Goal: Information Seeking & Learning: Check status

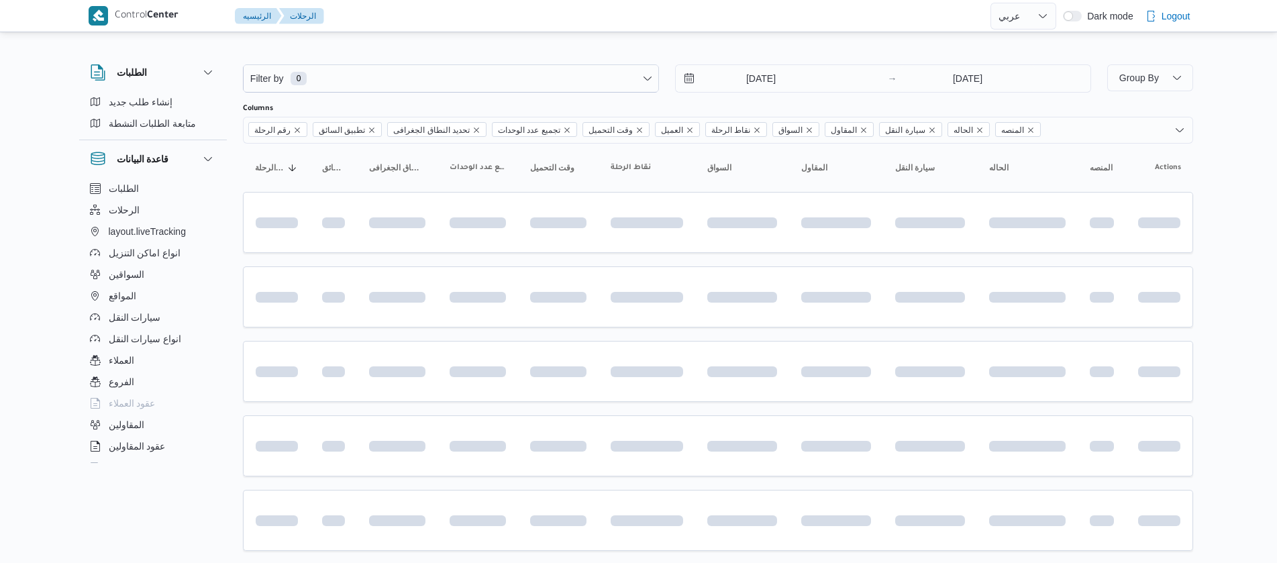
select select "ar"
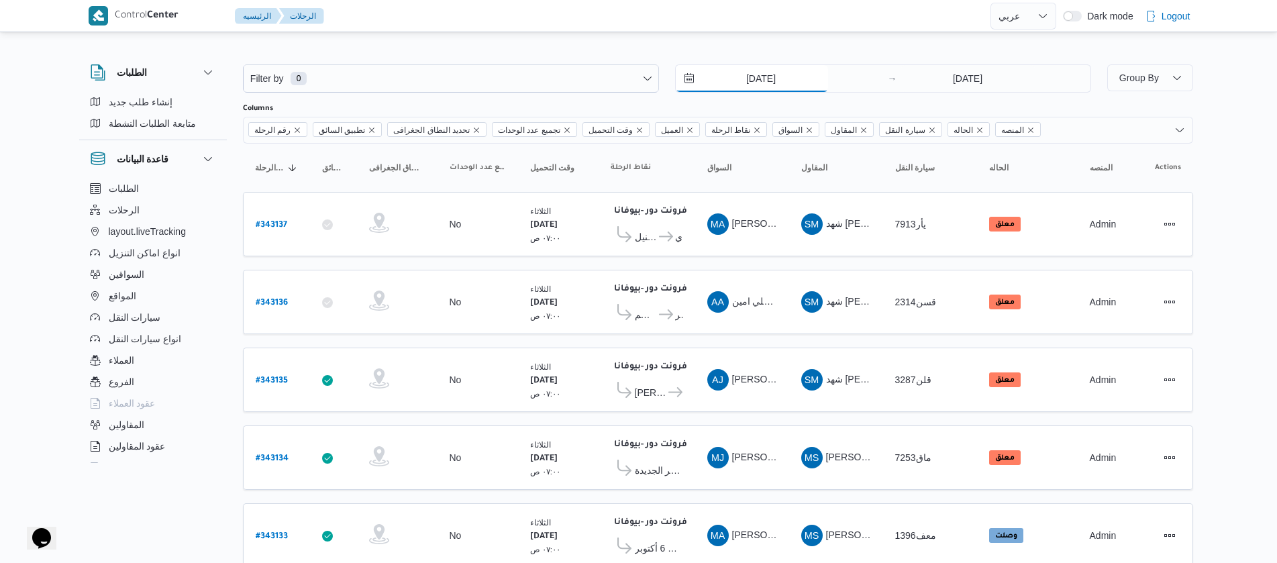
click at [719, 72] on input "7/10/2025" at bounding box center [752, 78] width 152 height 27
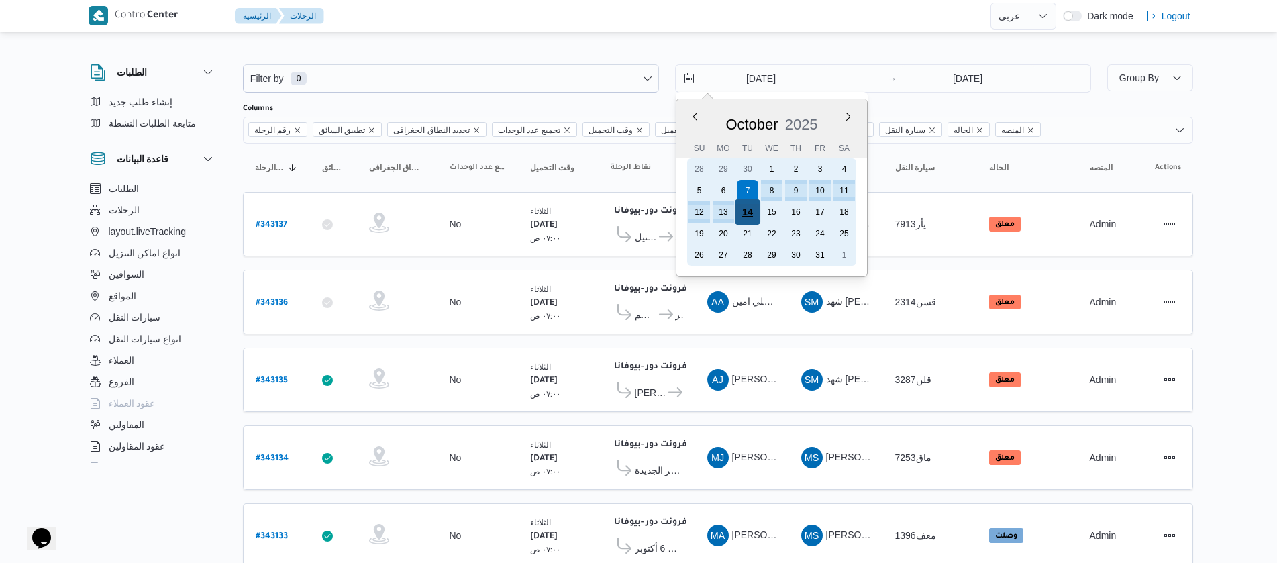
click at [753, 211] on div "14" at bounding box center [746, 211] width 25 height 25
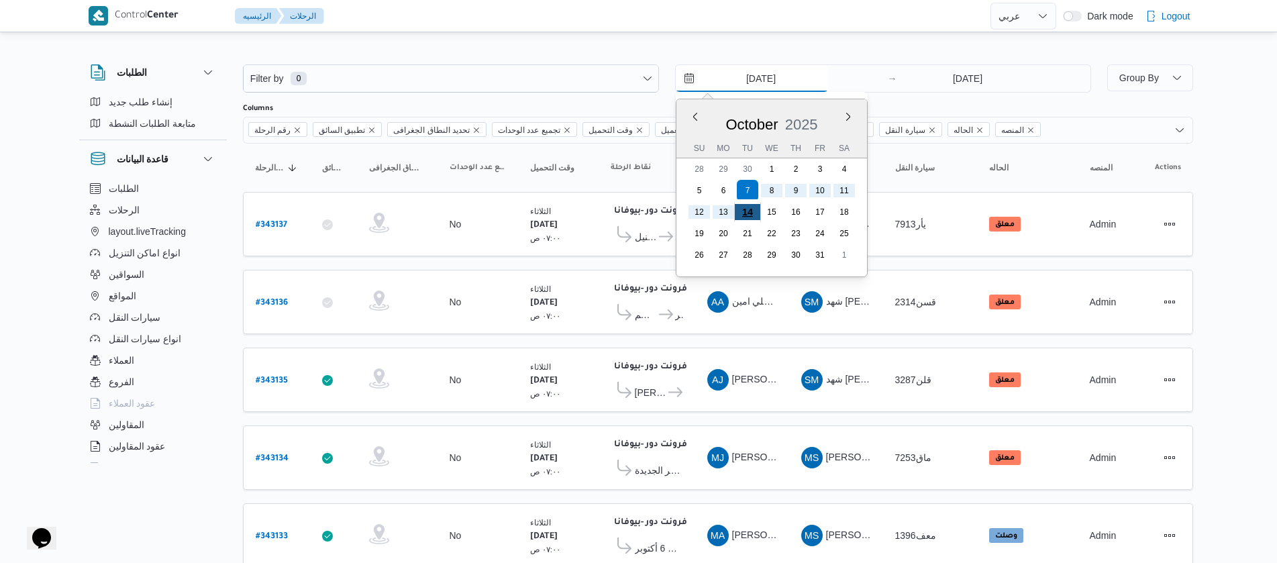
type input "14/10/2025"
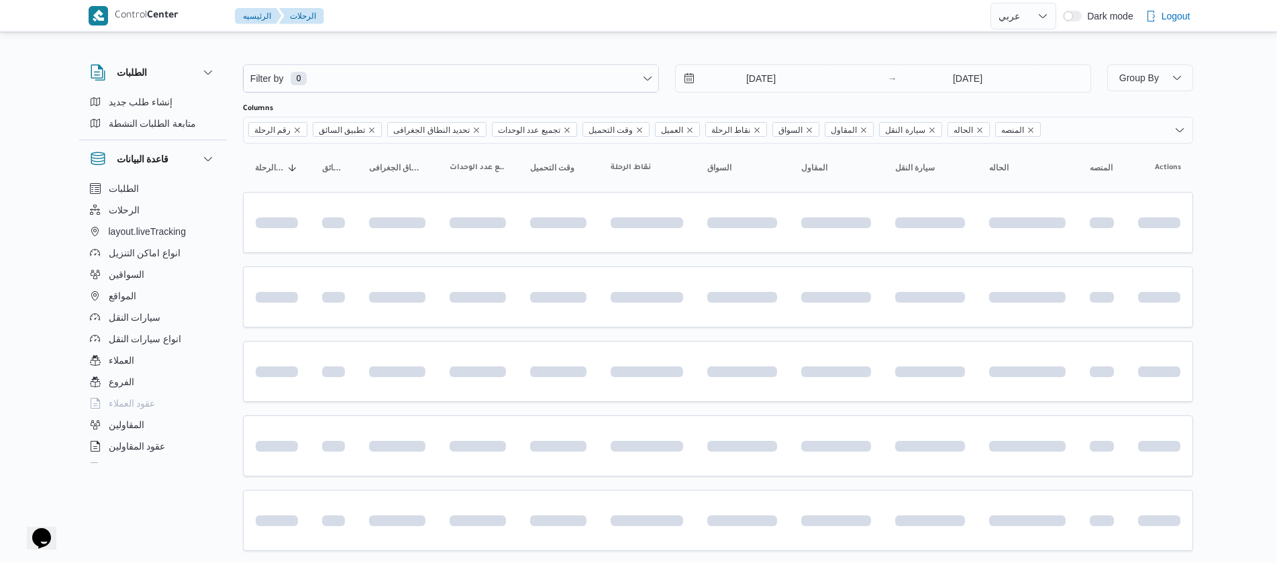
click at [419, 59] on div "Filter by 0 14/10/2025 → 14/10/2025" at bounding box center [667, 78] width 864 height 44
click at [418, 82] on span "Filter by 0" at bounding box center [451, 78] width 415 height 27
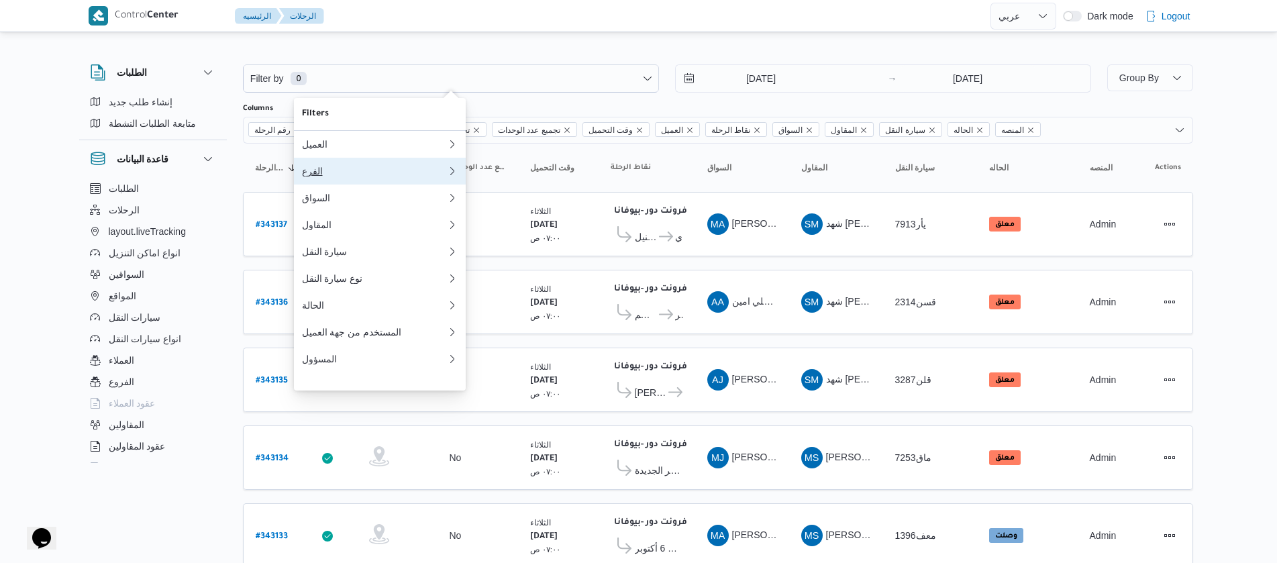
click at [345, 172] on div "الفرع" at bounding box center [374, 171] width 145 height 11
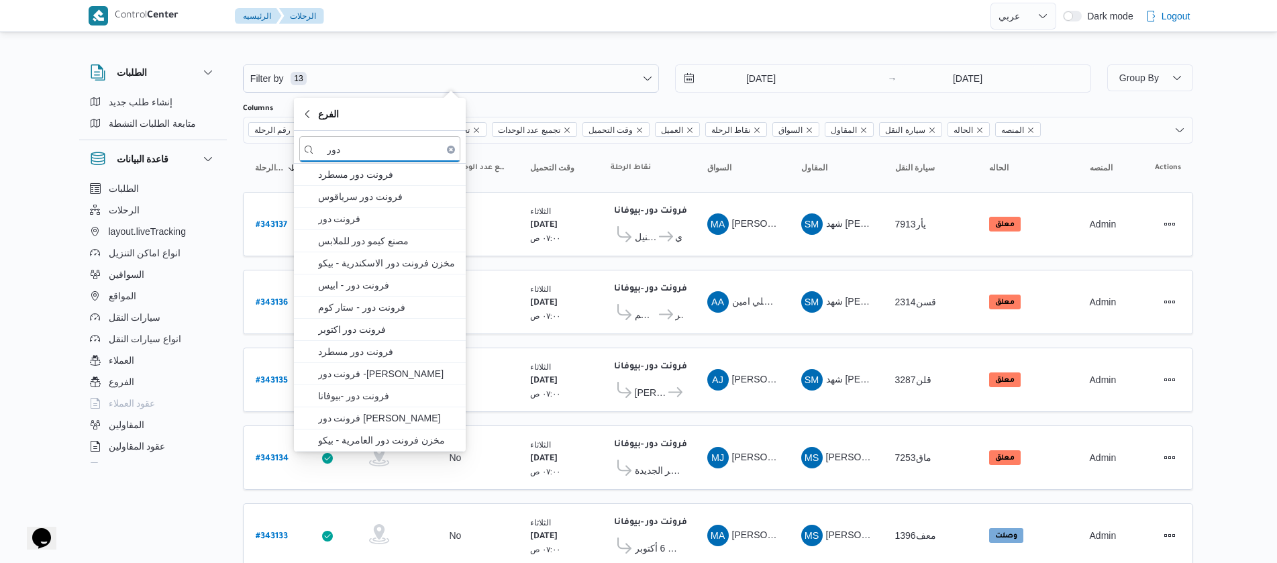
type input "دور"
click at [345, 172] on span "فرونت دور مسطرد" at bounding box center [388, 174] width 140 height 16
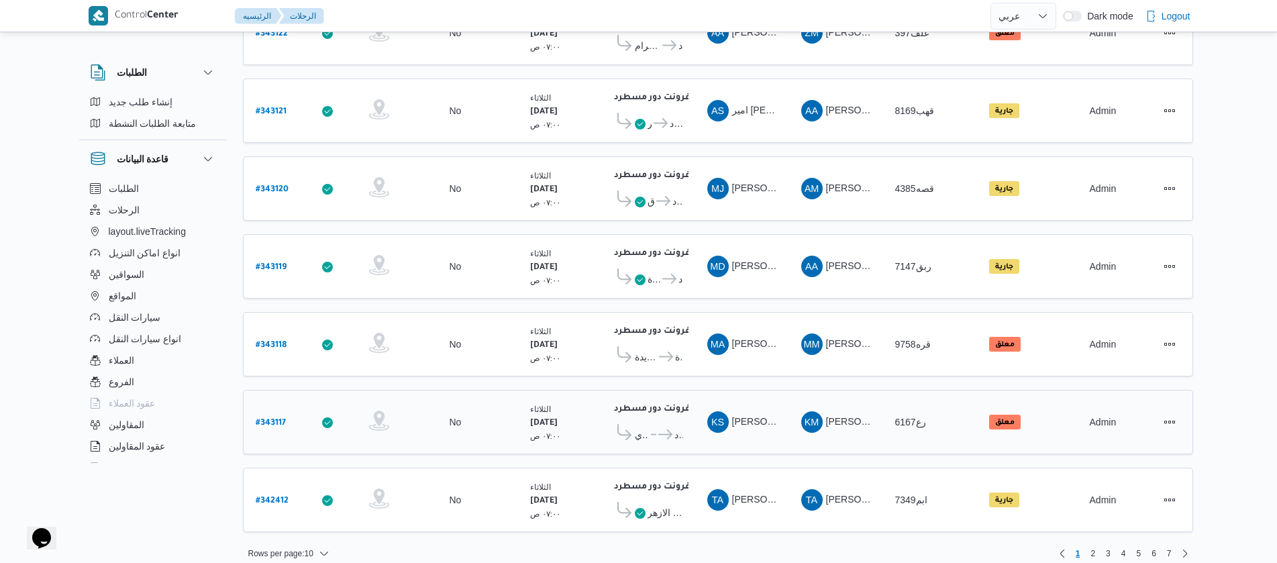
scroll to position [447, 0]
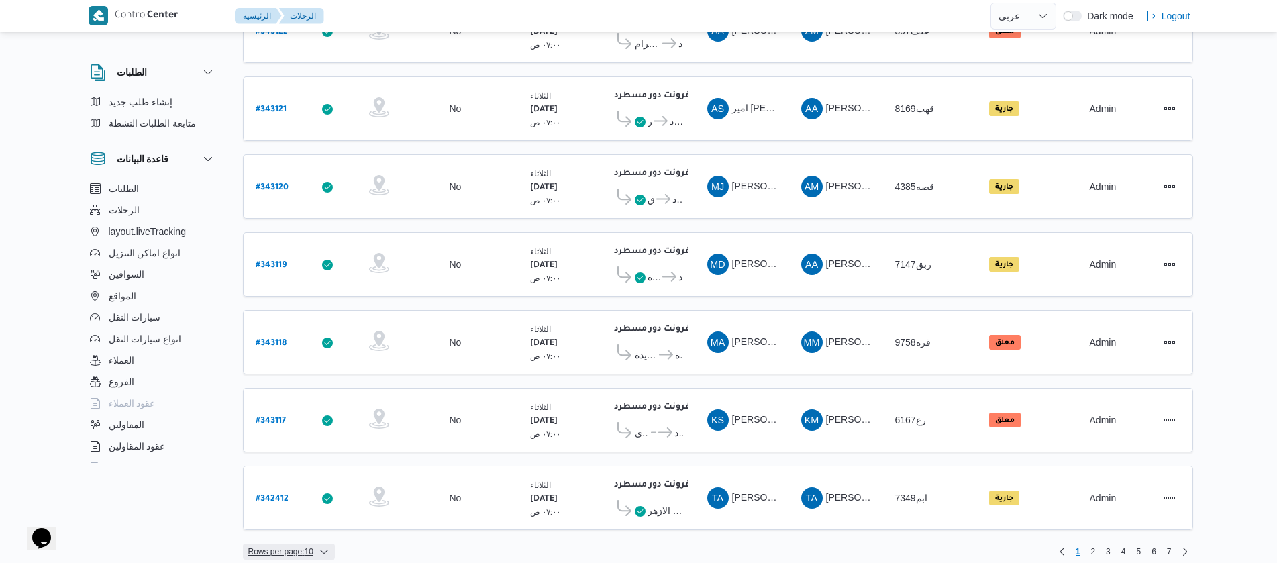
click at [318, 543] on span "Rows per page : 10" at bounding box center [289, 551] width 92 height 16
click at [319, 511] on span "20 rows" at bounding box center [305, 505] width 43 height 11
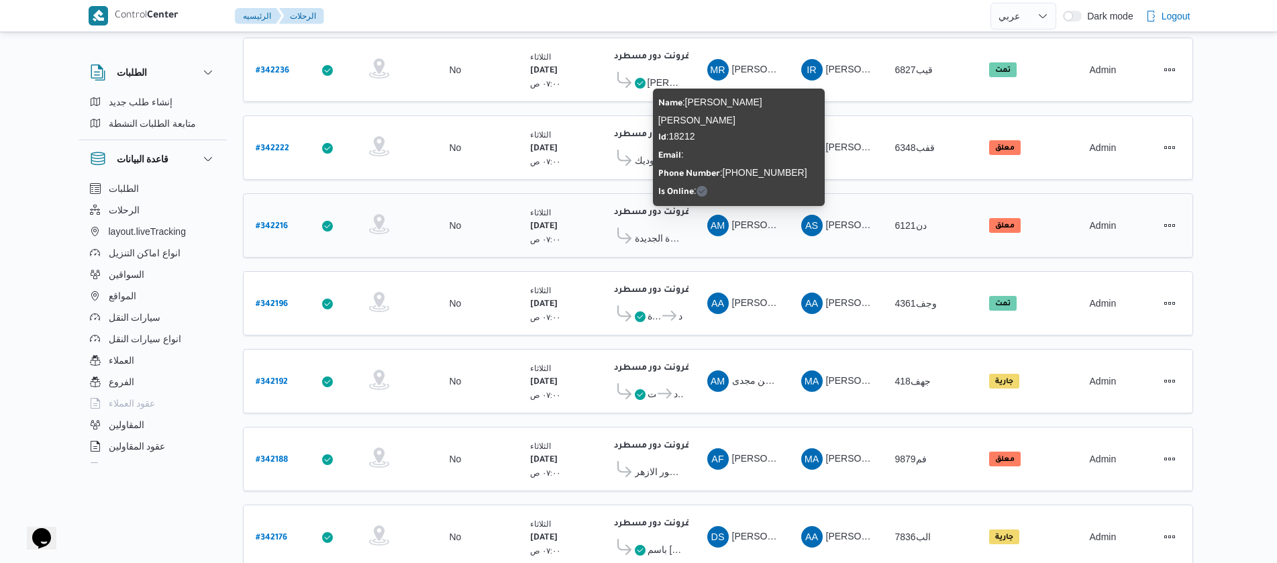
scroll to position [1212, 0]
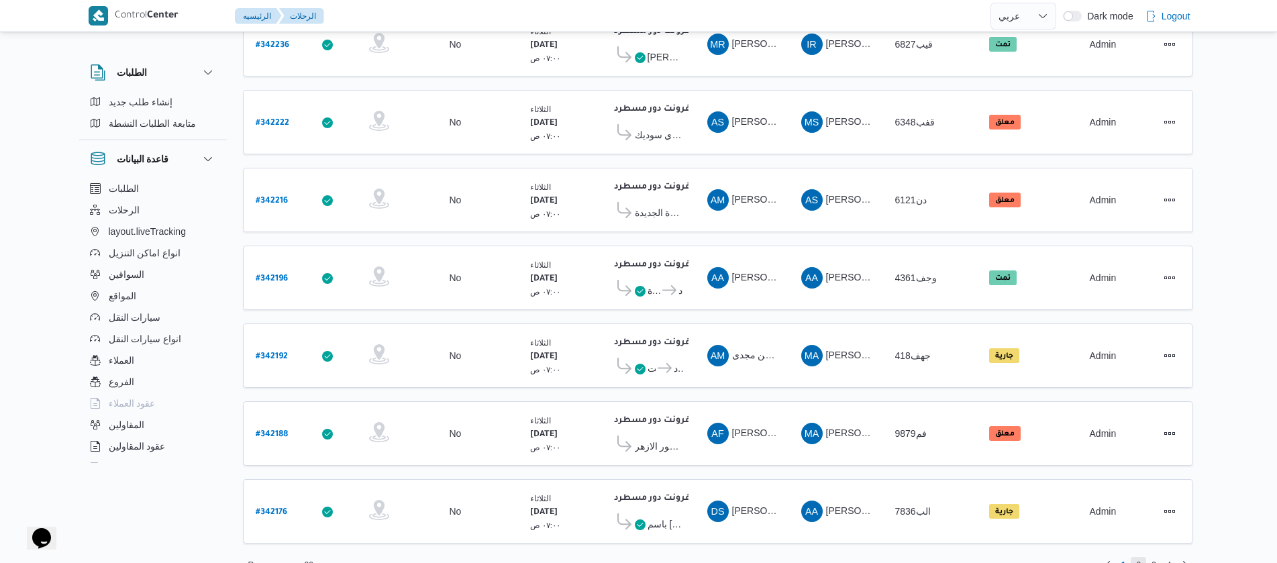
click at [1137, 557] on span "2" at bounding box center [1138, 565] width 5 height 16
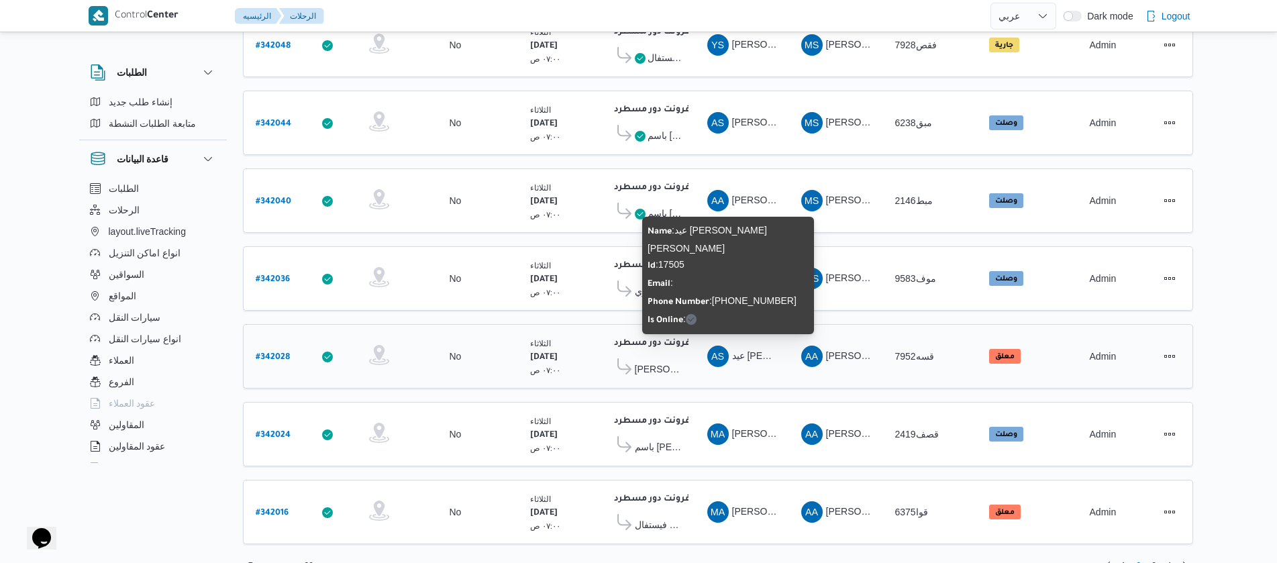
scroll to position [1212, 0]
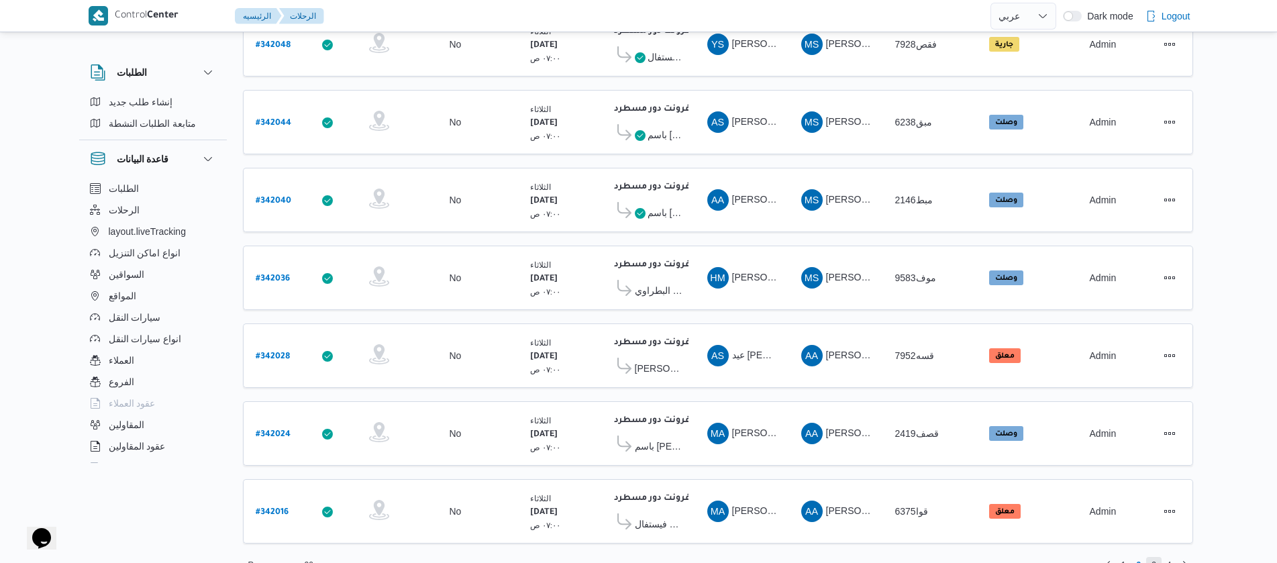
click at [1153, 557] on span "3" at bounding box center [1153, 565] width 5 height 16
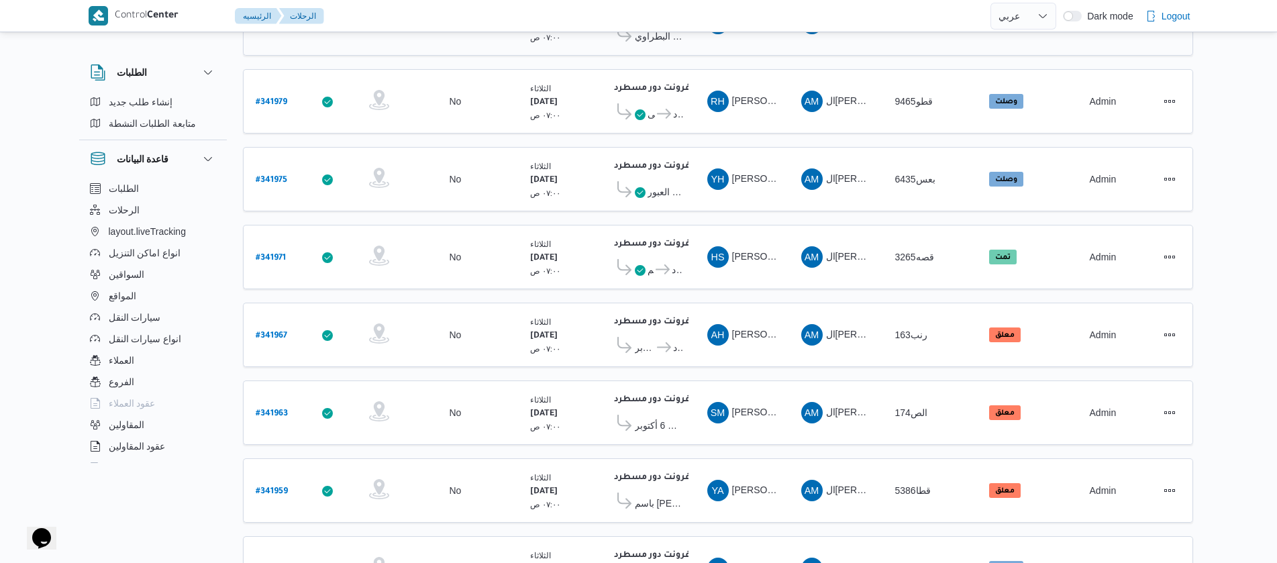
scroll to position [805, 0]
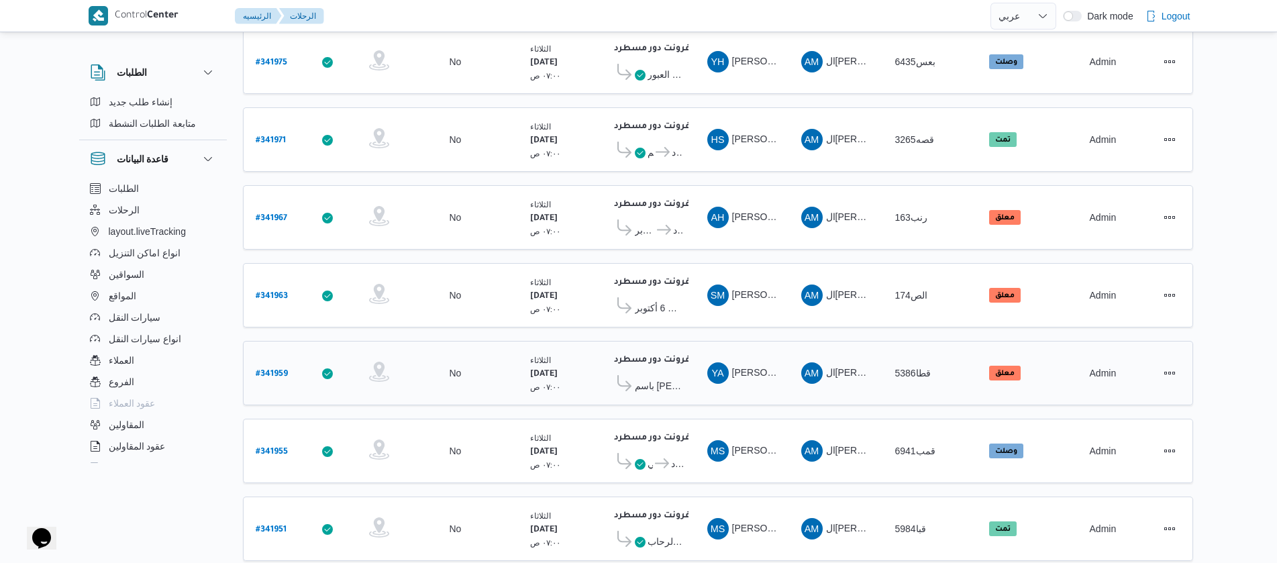
click at [266, 370] on b "# 341959" at bounding box center [272, 374] width 32 height 9
select select "ar"
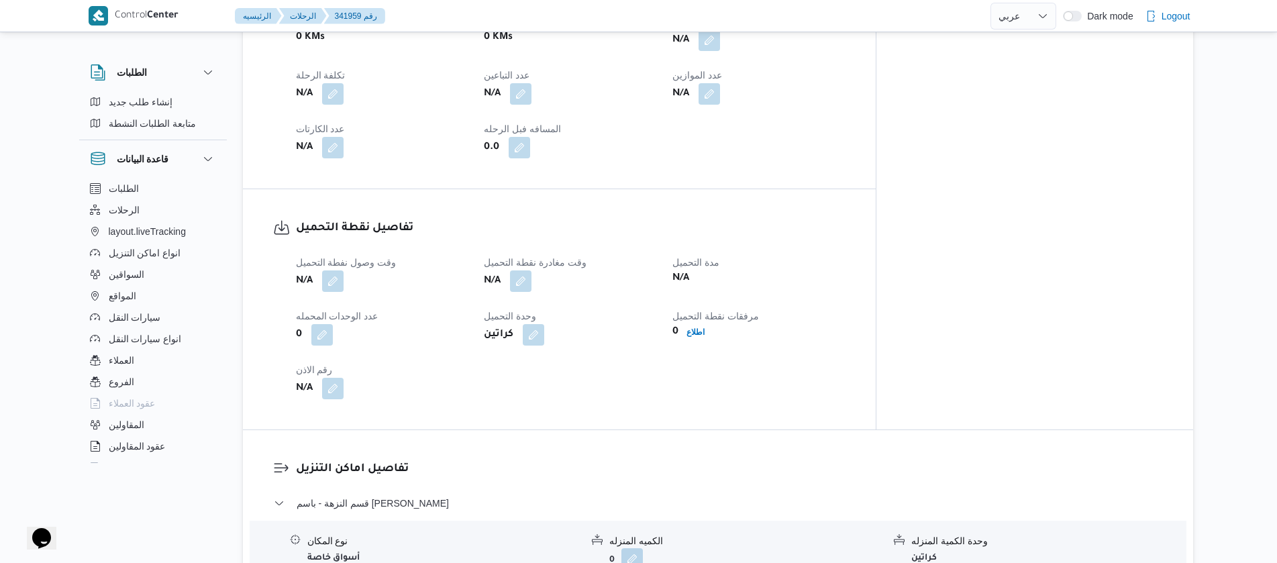
scroll to position [713, 0]
select select "ar"
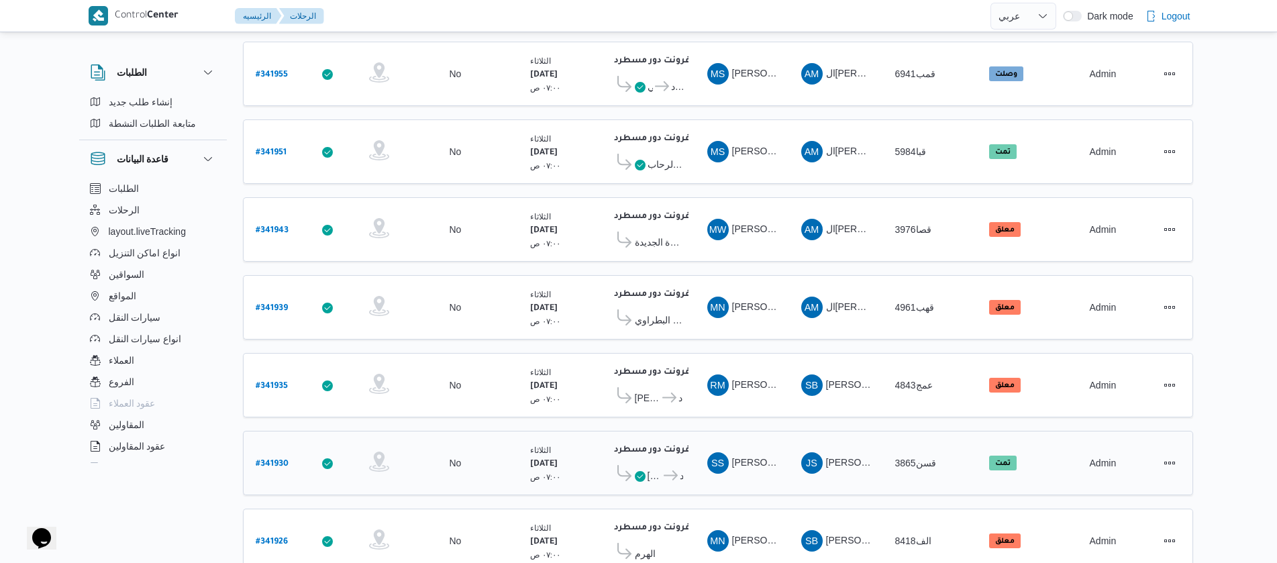
scroll to position [1212, 0]
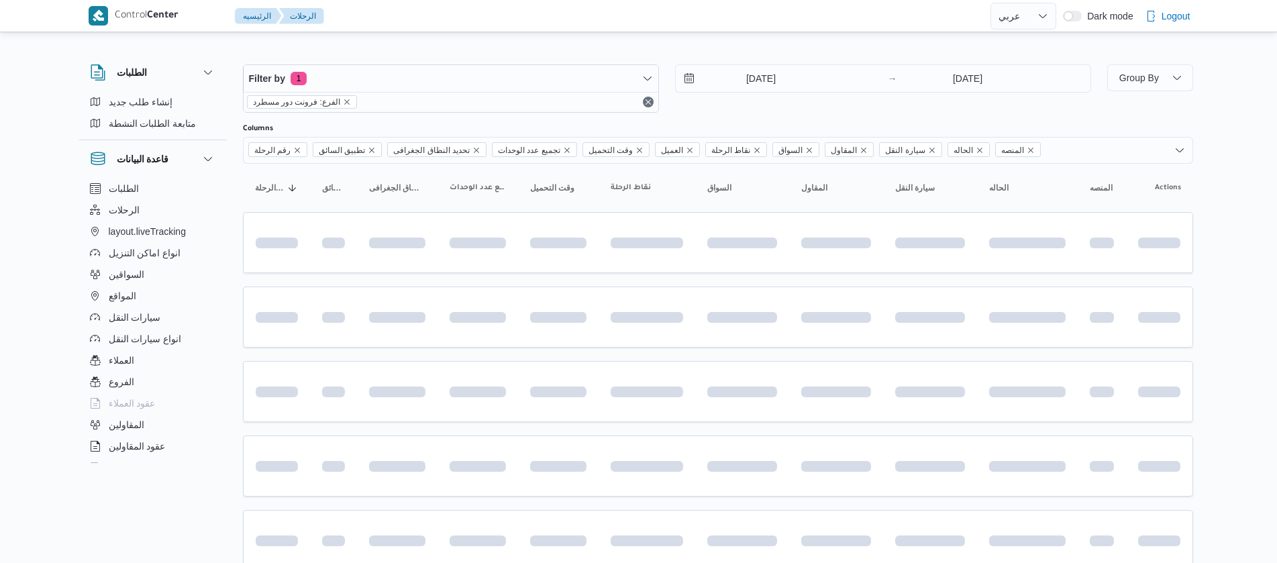
select select "ar"
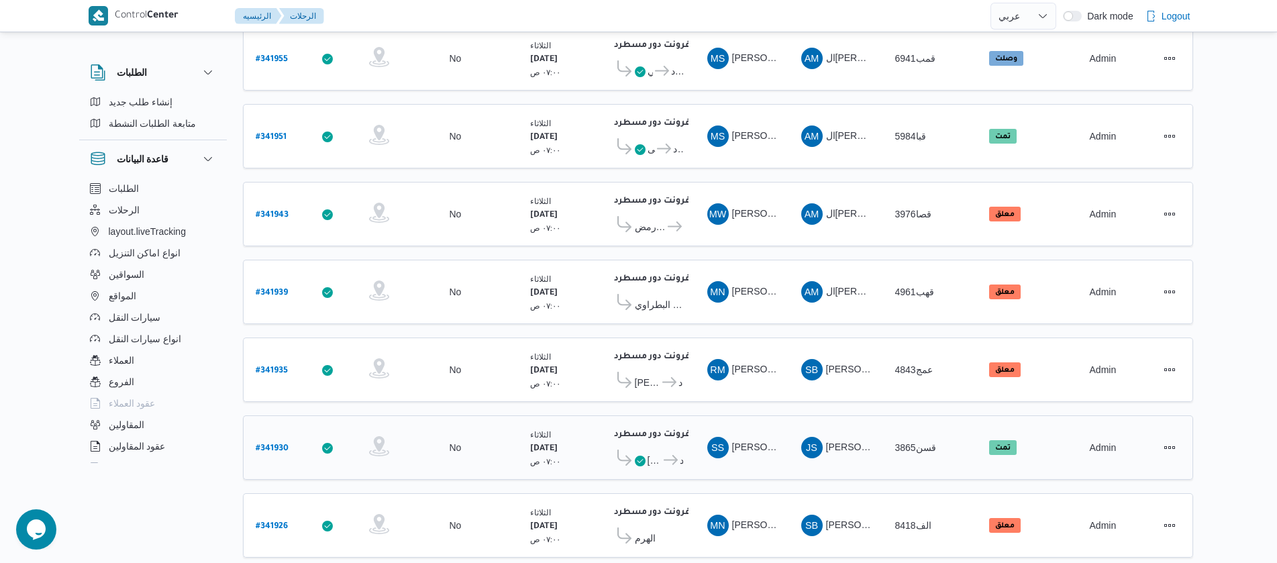
scroll to position [1212, 0]
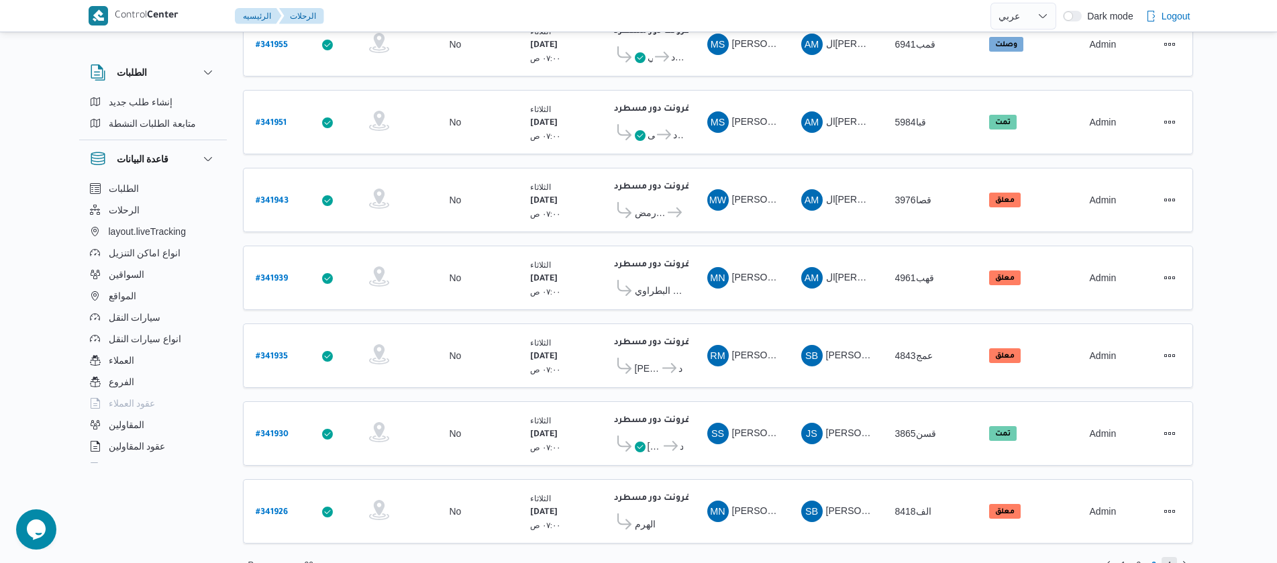
click at [1173, 557] on span "4" at bounding box center [1168, 565] width 15 height 16
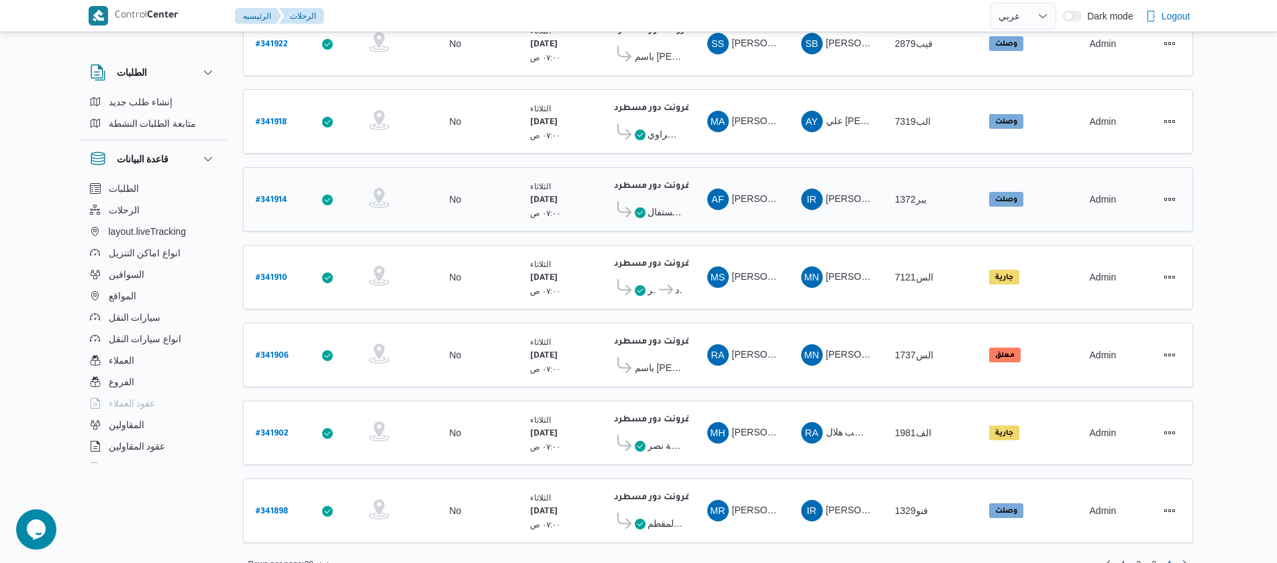
scroll to position [217, 0]
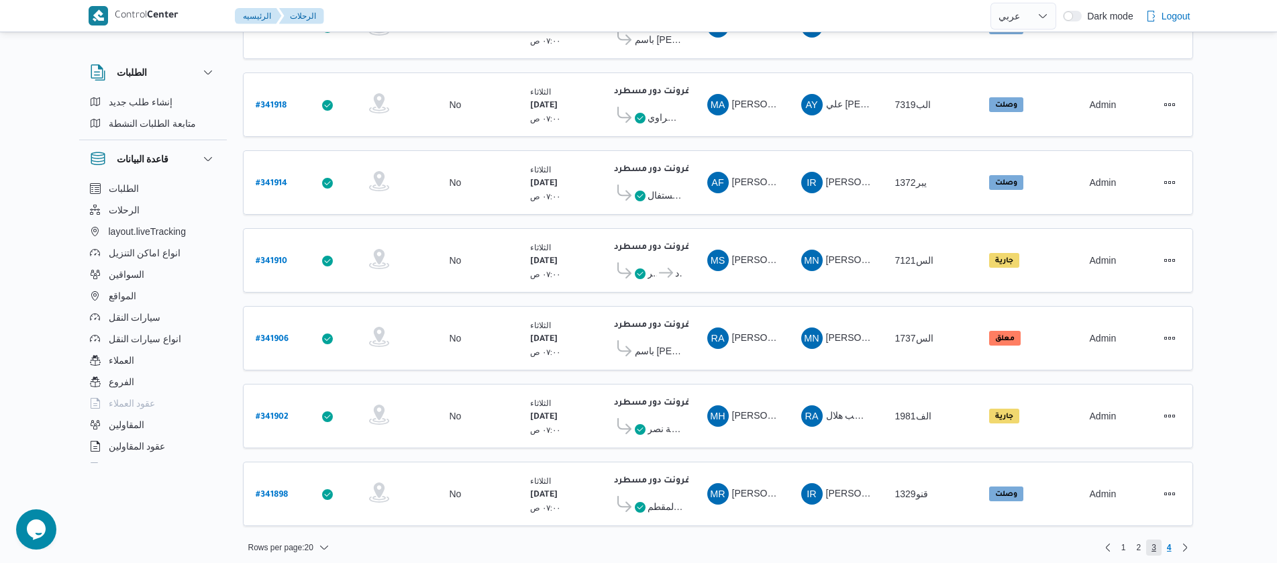
click at [1151, 539] on span "3" at bounding box center [1153, 547] width 5 height 16
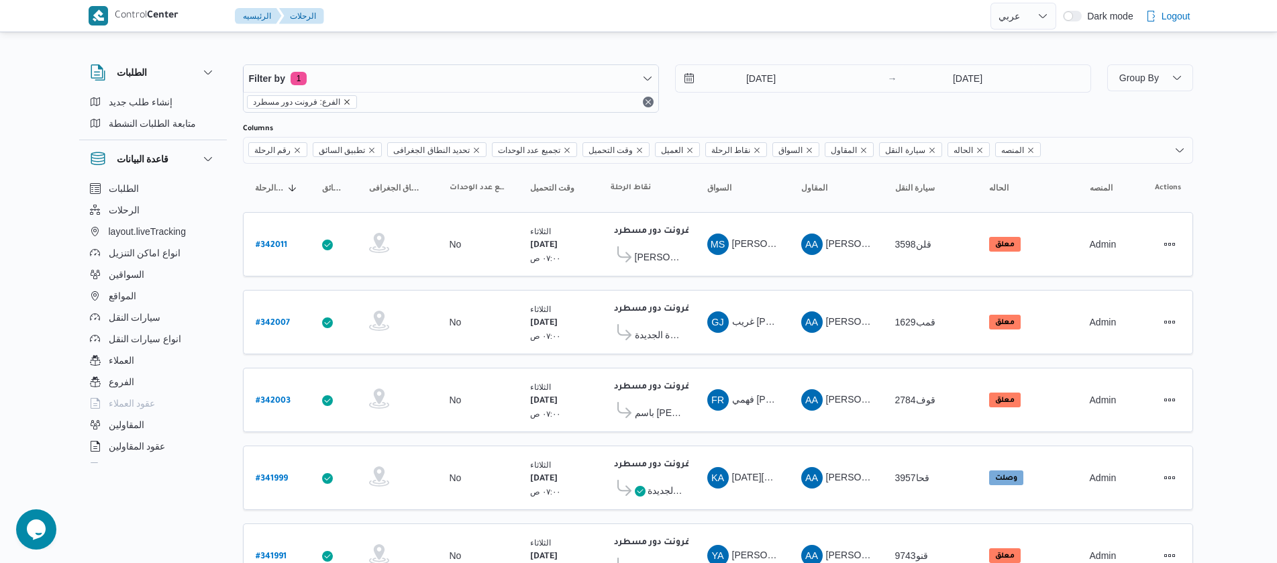
click at [343, 100] on icon "remove selected entity" at bounding box center [347, 102] width 8 height 8
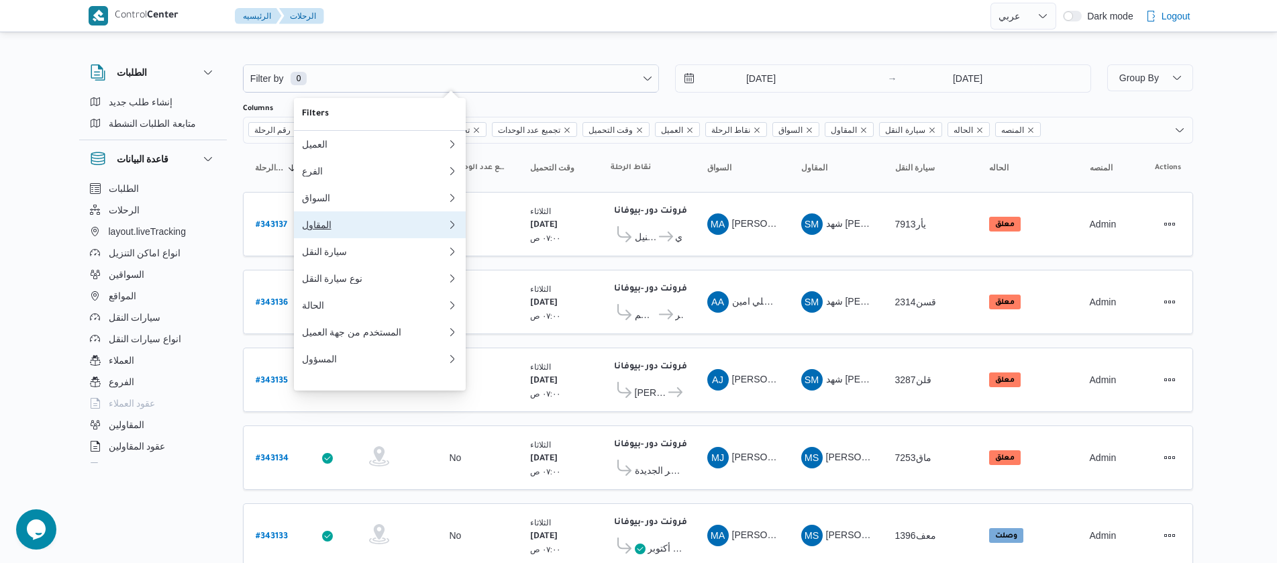
click at [314, 229] on div "المقاول" at bounding box center [374, 224] width 145 height 11
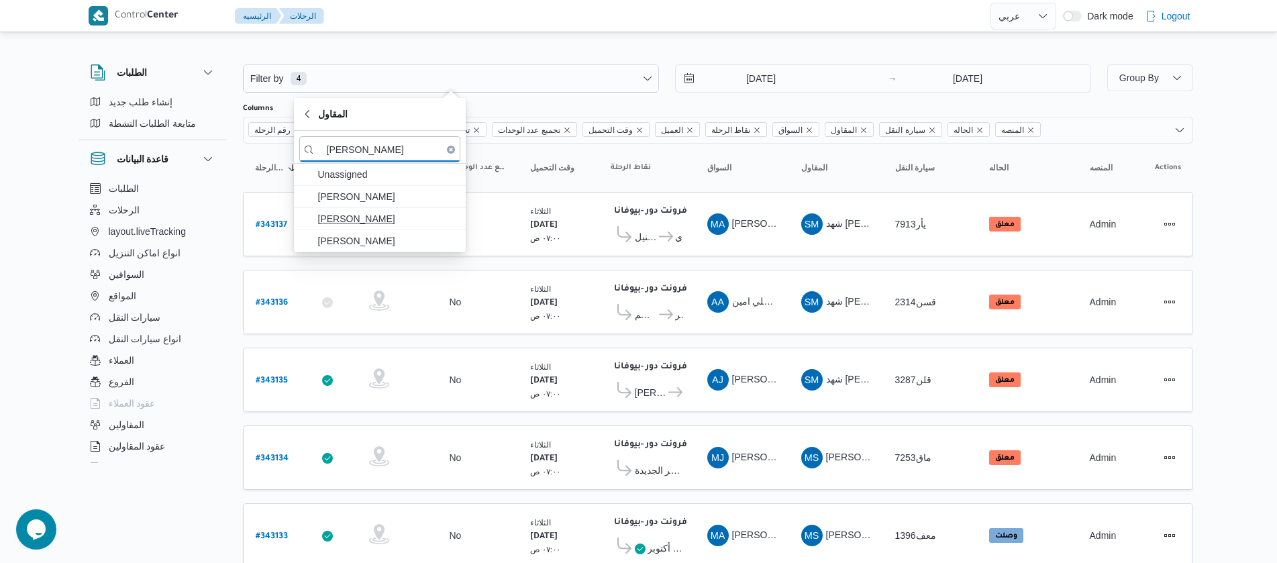
type input "عبدالواح"
drag, startPoint x: 392, startPoint y: 225, endPoint x: 388, endPoint y: 252, distance: 27.1
click at [392, 228] on span "ادهم محمد عبدالواحد" at bounding box center [379, 218] width 161 height 21
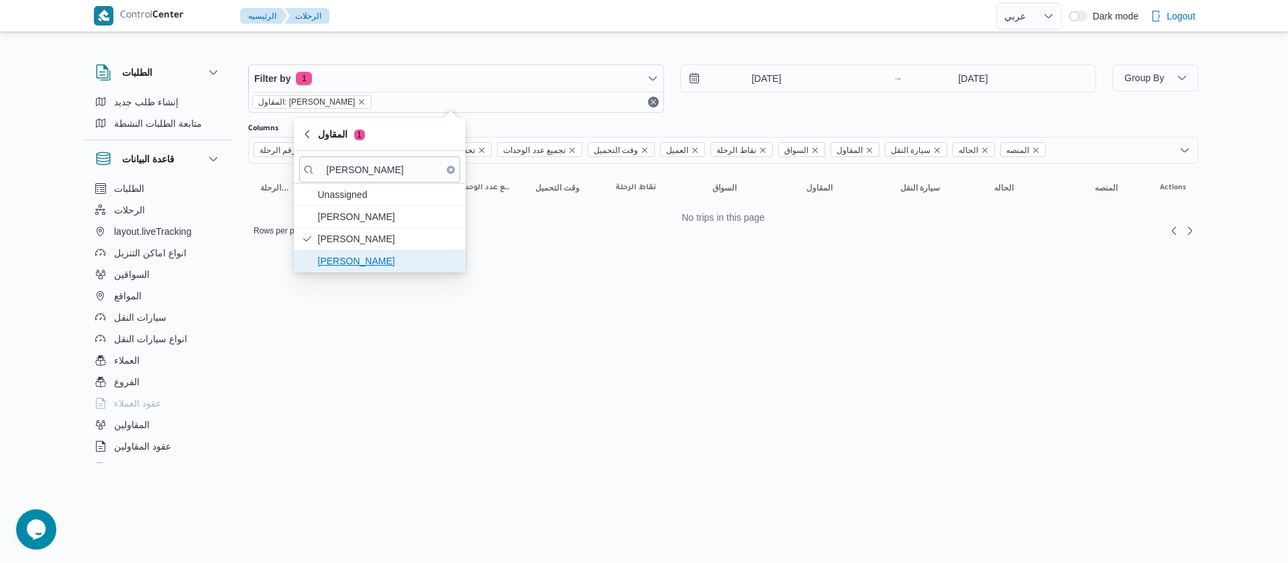
click at [391, 260] on span "عبدالواحد محمد احمد مسعد" at bounding box center [388, 261] width 140 height 16
click at [396, 248] on span "ادهم محمد عبدالواحد" at bounding box center [379, 238] width 161 height 21
click at [735, 82] on input "14/10/2025" at bounding box center [757, 78] width 152 height 27
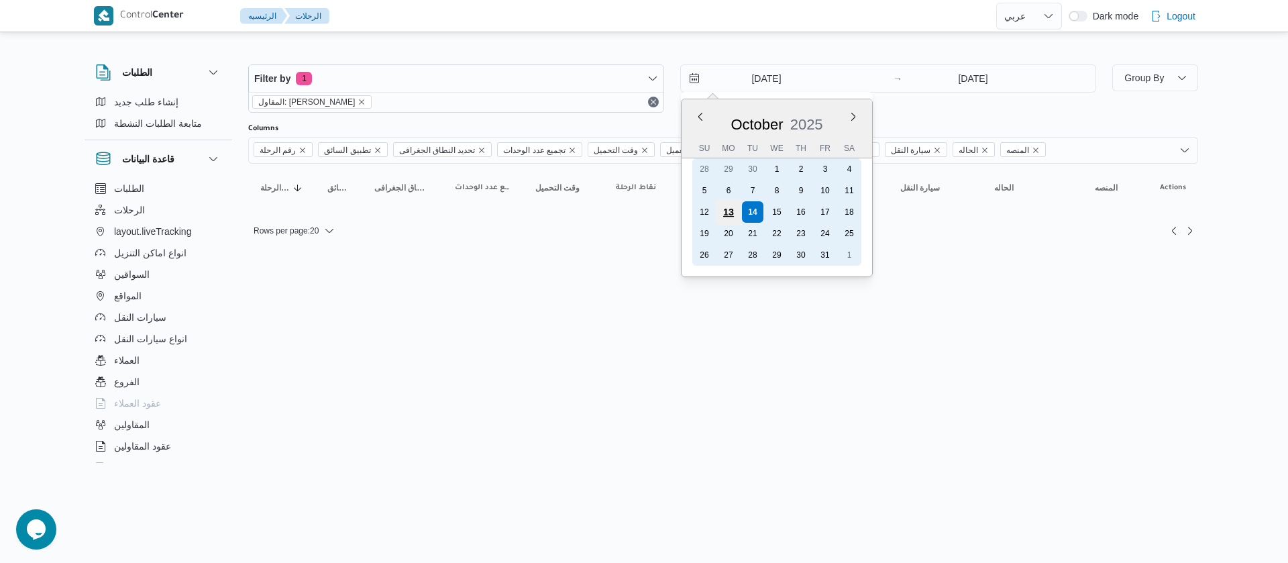
click at [736, 210] on div "13" at bounding box center [728, 211] width 25 height 25
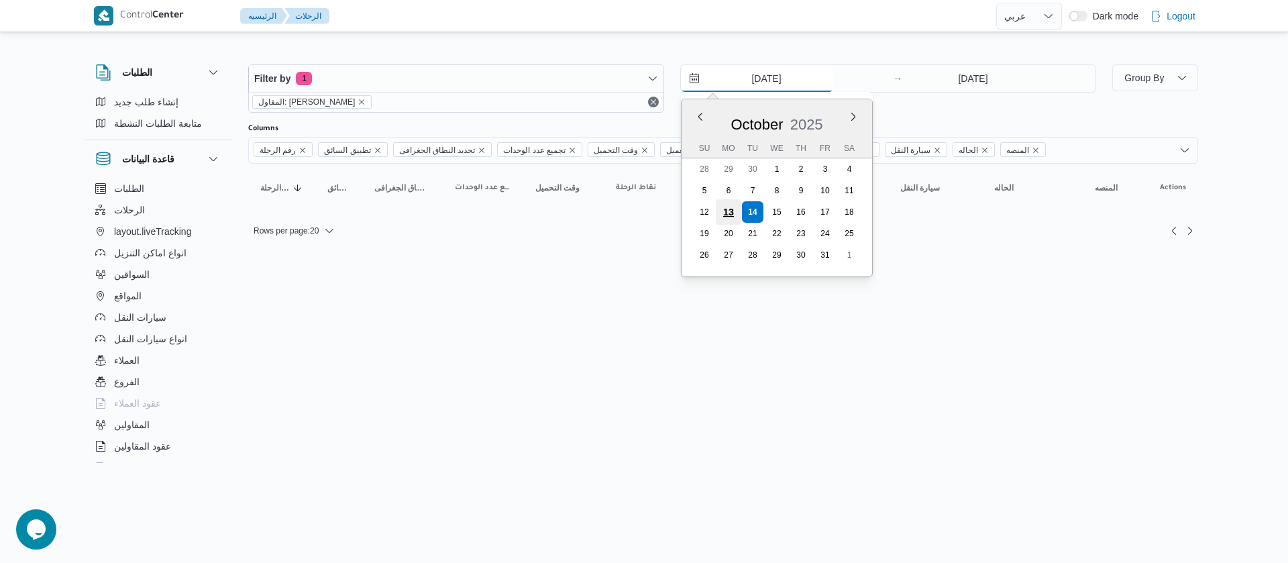
type input "13/10/2025"
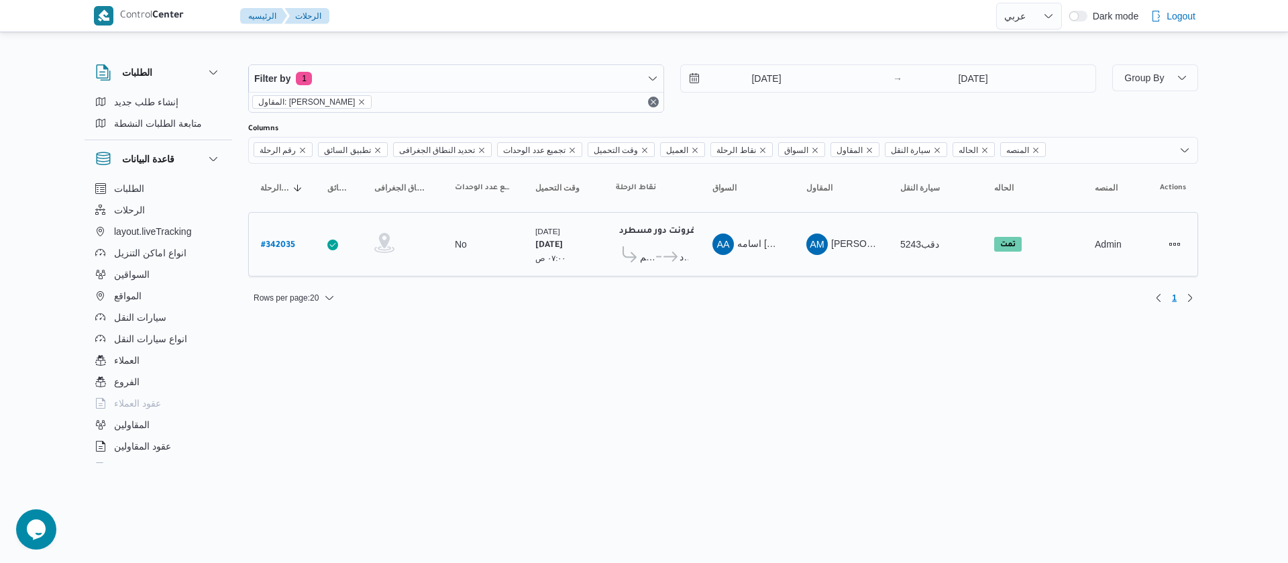
click at [278, 241] on b "# 342035" at bounding box center [278, 245] width 34 height 9
select select "ar"
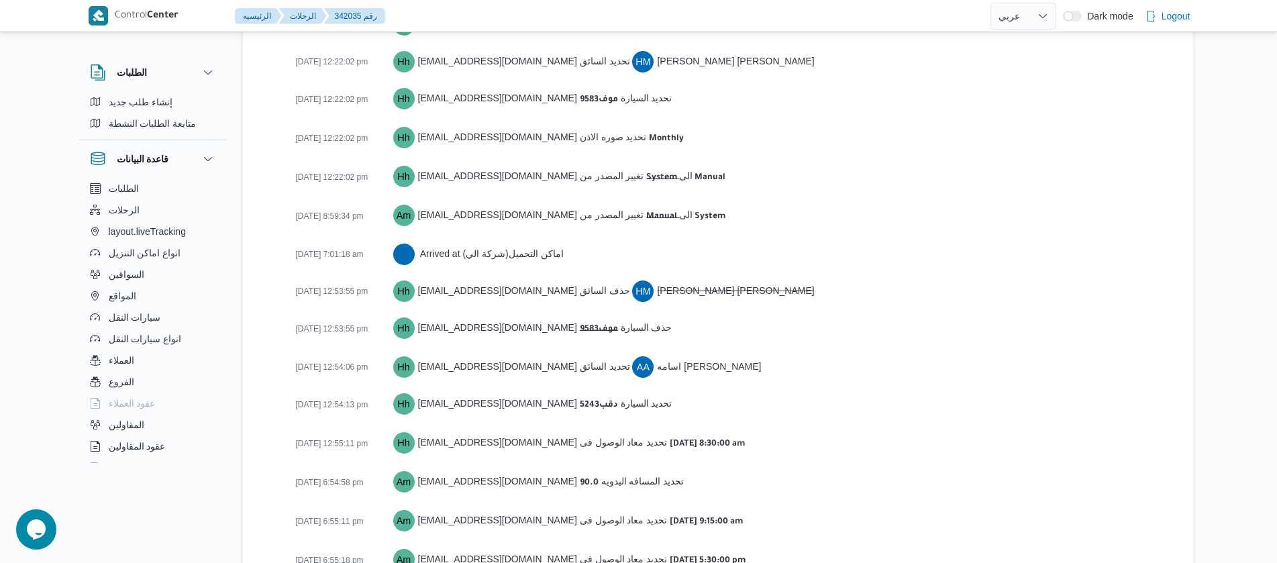
scroll to position [2108, 0]
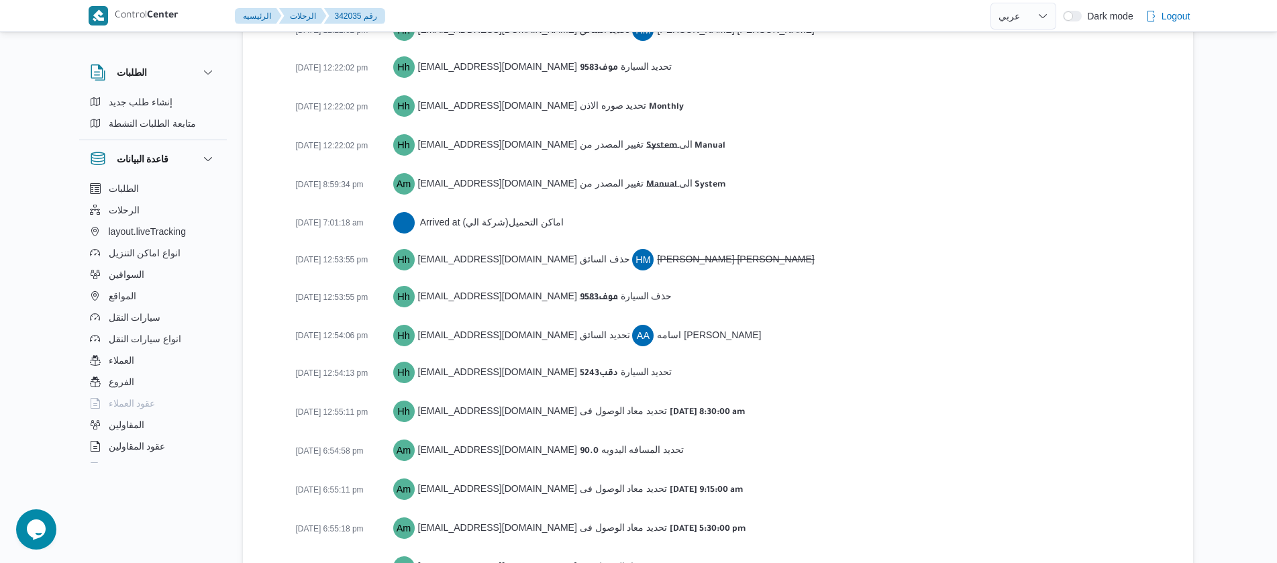
select select "ar"
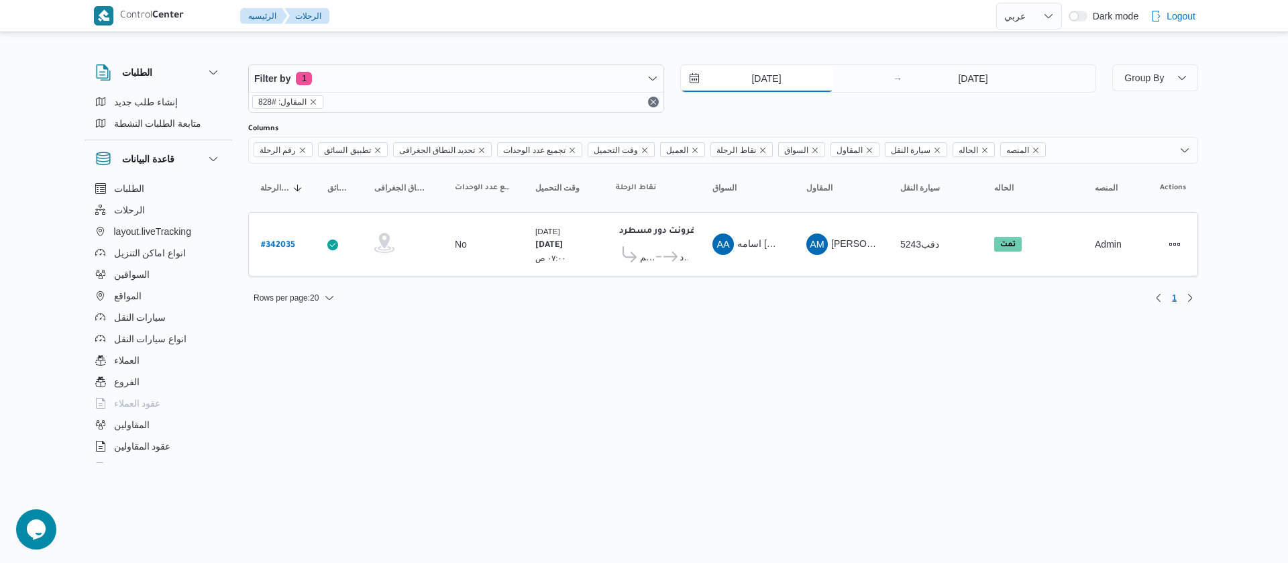
click at [745, 81] on input "13/10/2025" at bounding box center [757, 78] width 152 height 27
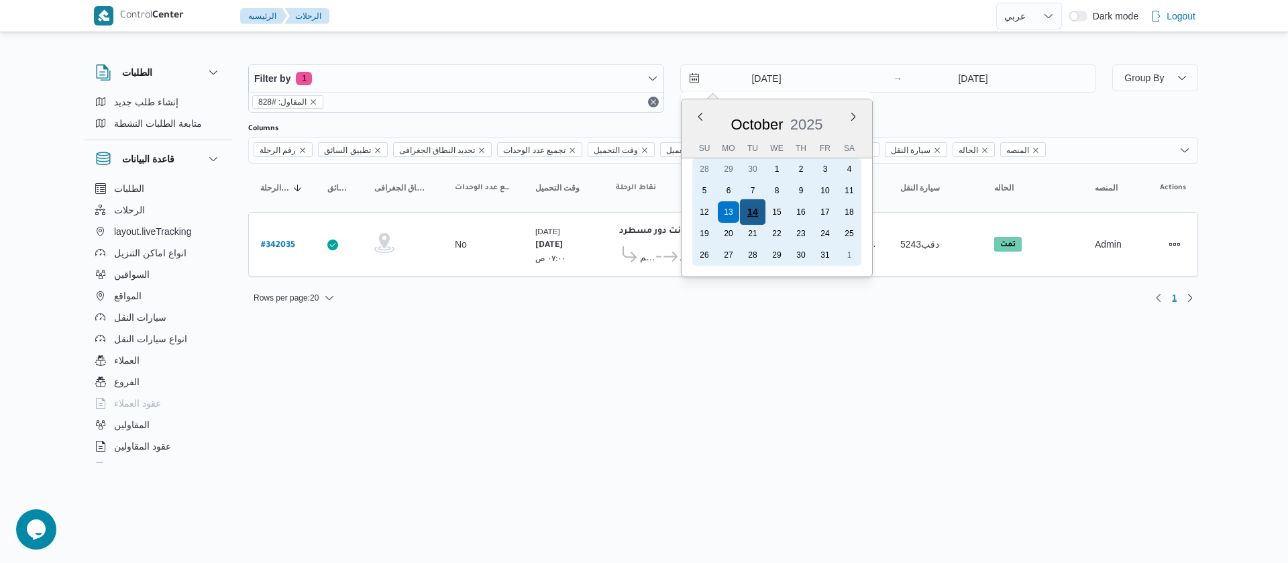
click at [757, 219] on div "14" at bounding box center [752, 211] width 25 height 25
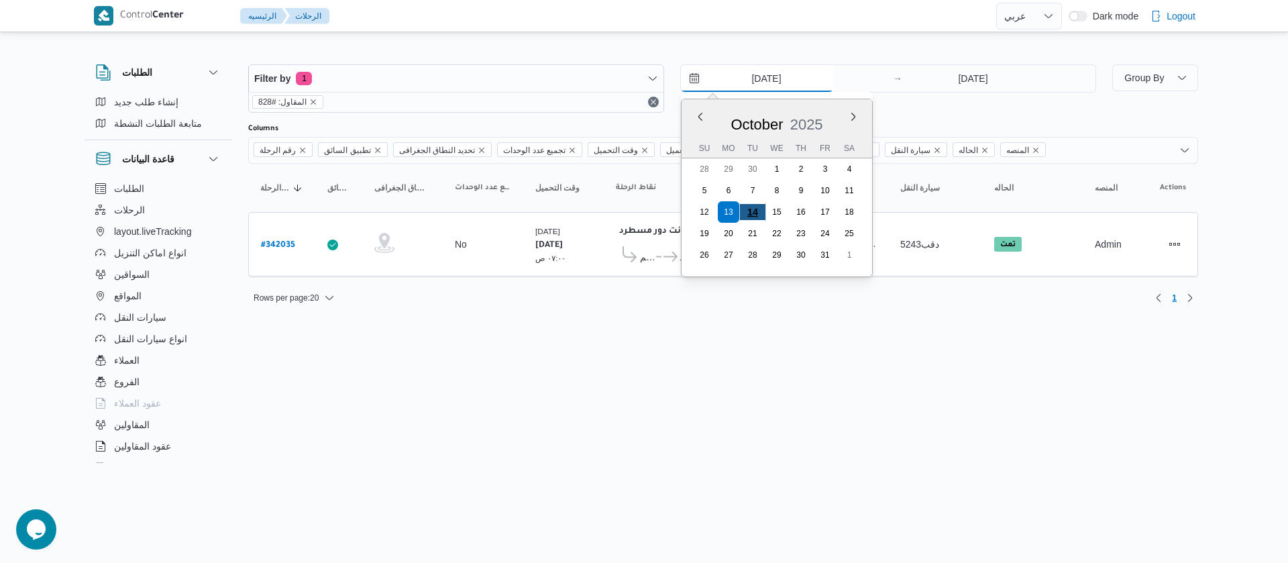
type input "14/10/2025"
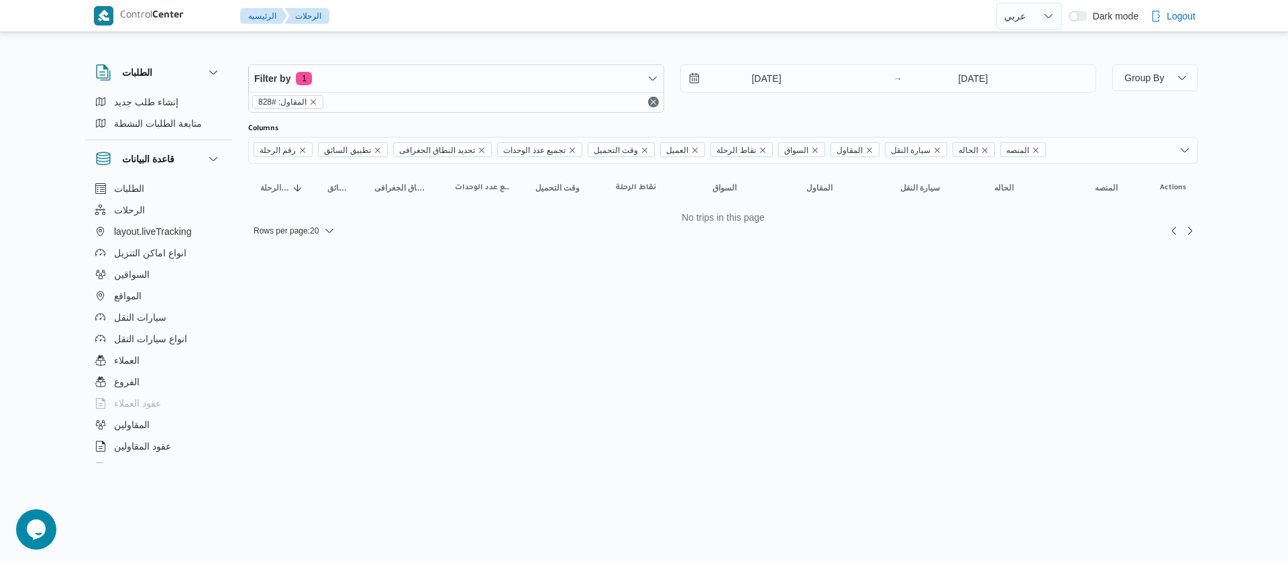
click at [383, 105] on div "المقاول: #828" at bounding box center [456, 102] width 415 height 20
click at [318, 103] on span "المقاول: #828" at bounding box center [287, 101] width 71 height 13
click at [311, 103] on icon "remove selected entity" at bounding box center [313, 101] width 5 height 5
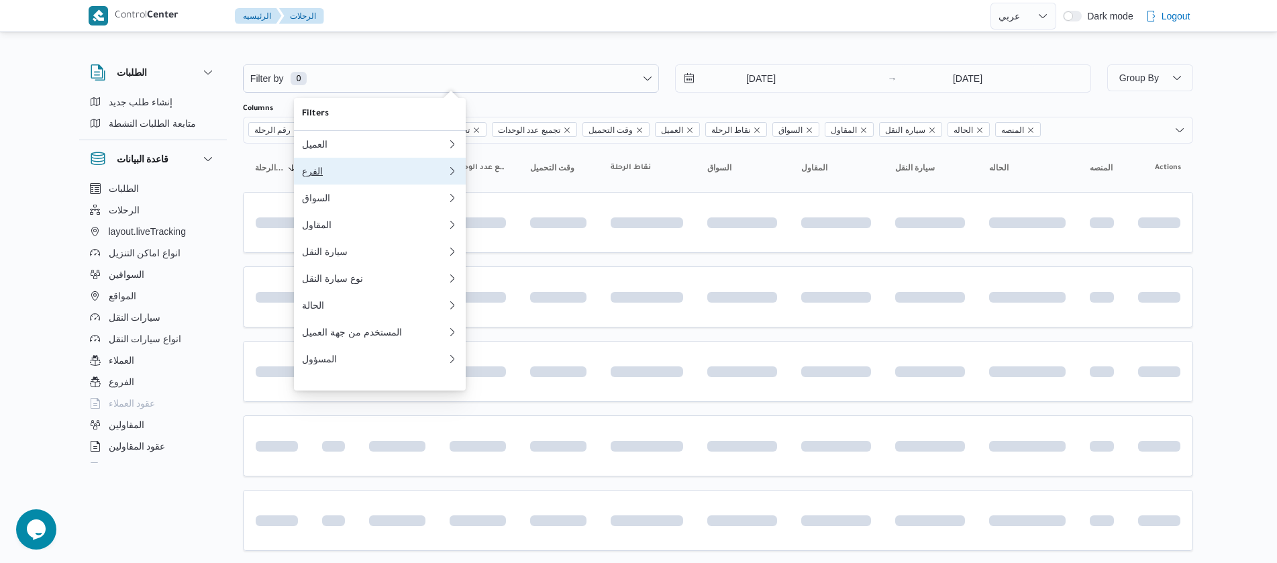
click at [307, 176] on div "الفرع" at bounding box center [374, 171] width 145 height 11
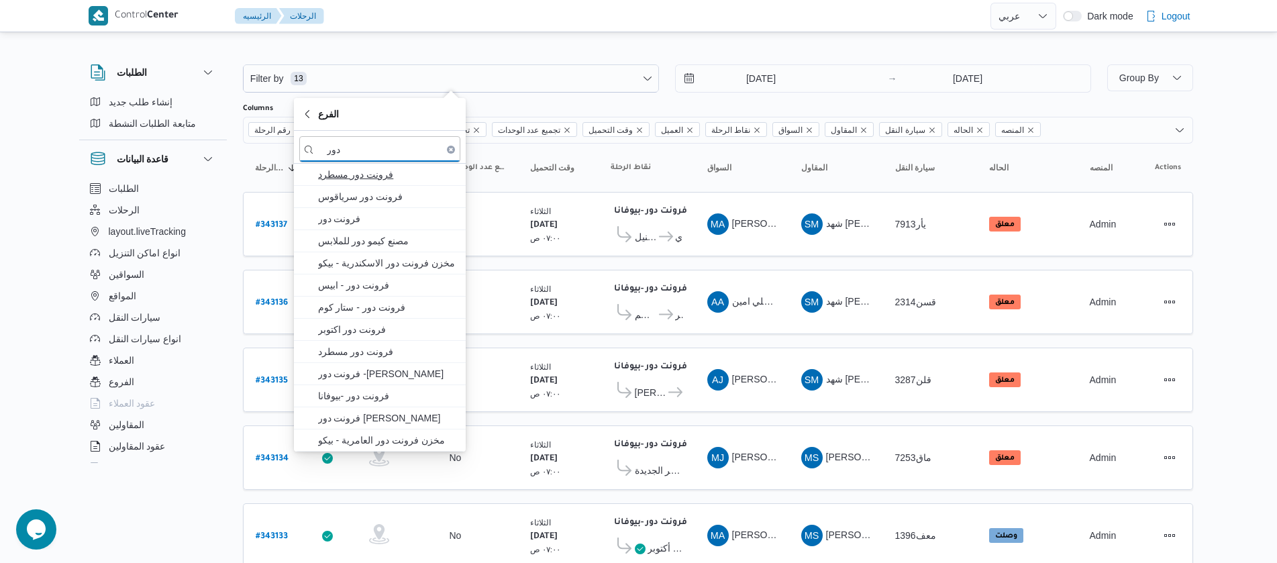
type input "دور"
click at [382, 170] on span "فرونت دور مسطرد" at bounding box center [388, 174] width 140 height 16
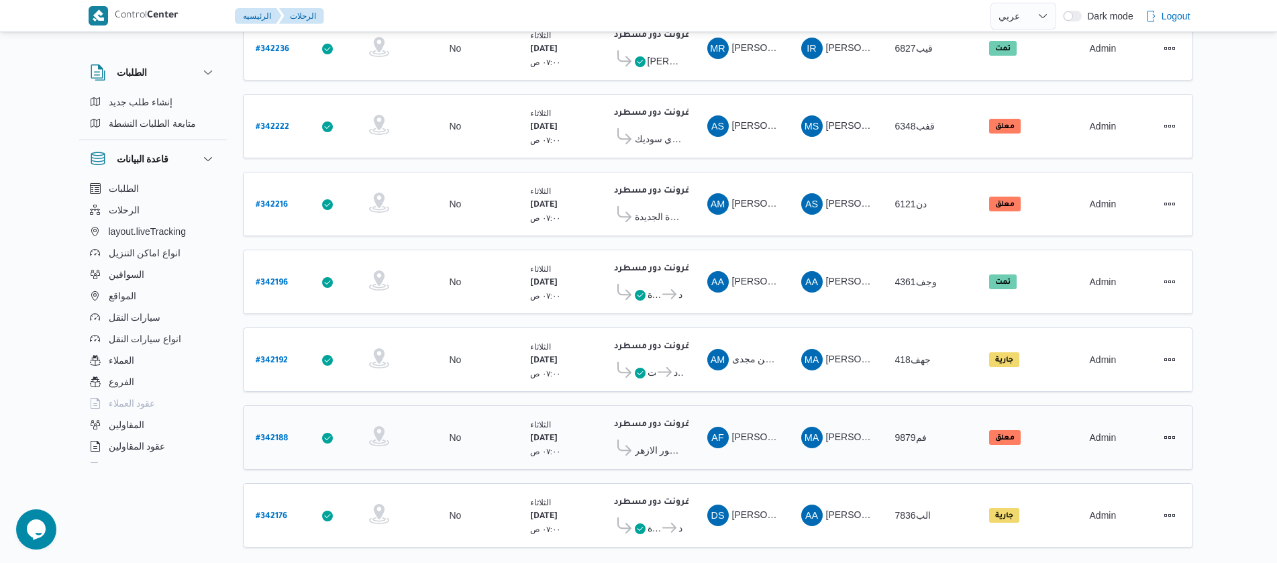
scroll to position [1212, 0]
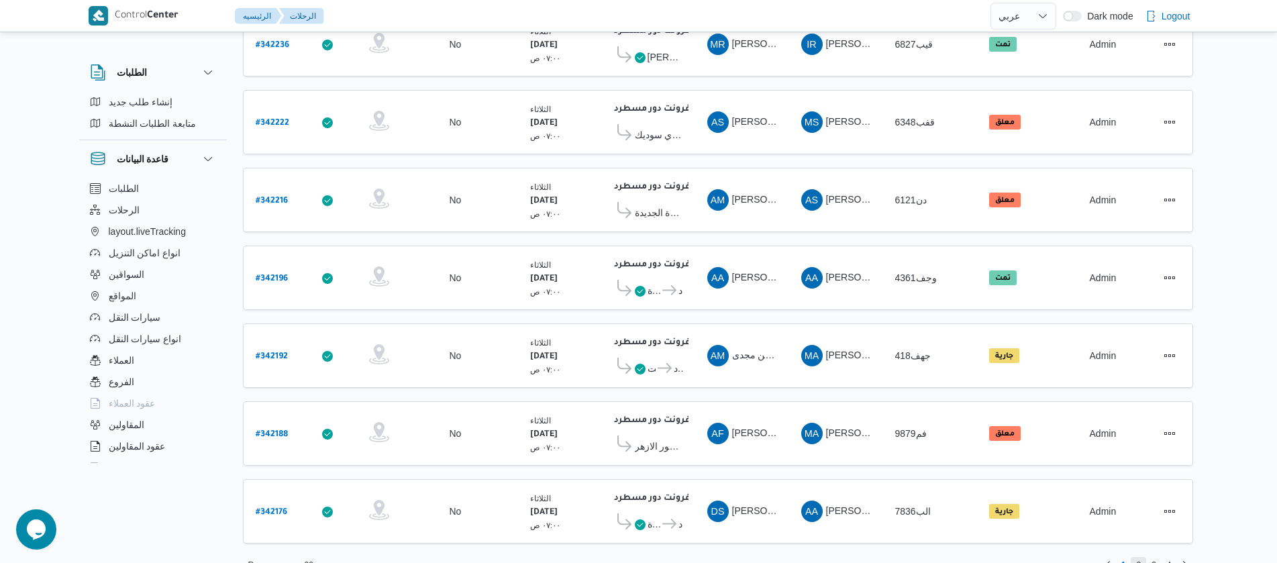
click at [1139, 557] on span "2" at bounding box center [1138, 565] width 5 height 16
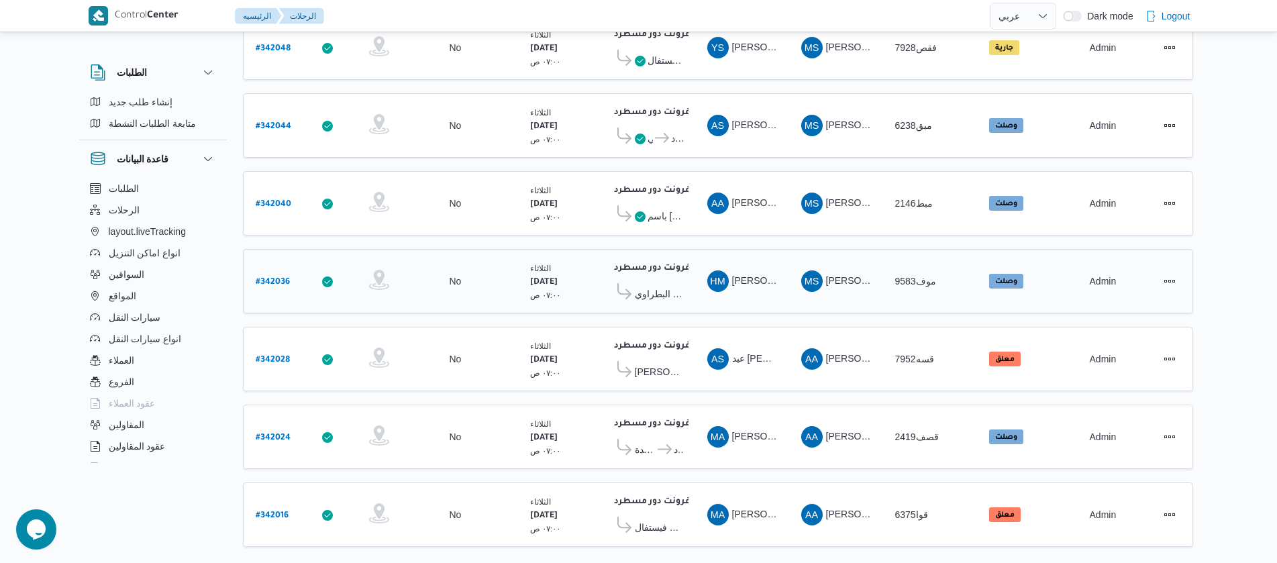
scroll to position [1212, 0]
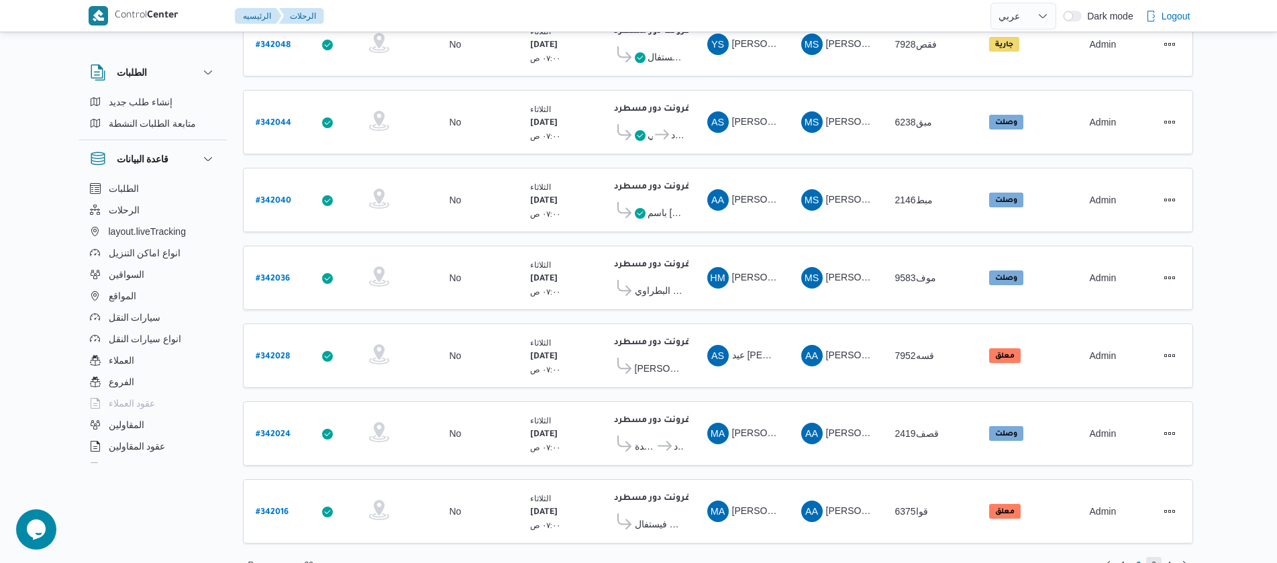
click at [1149, 557] on span "3" at bounding box center [1153, 565] width 15 height 16
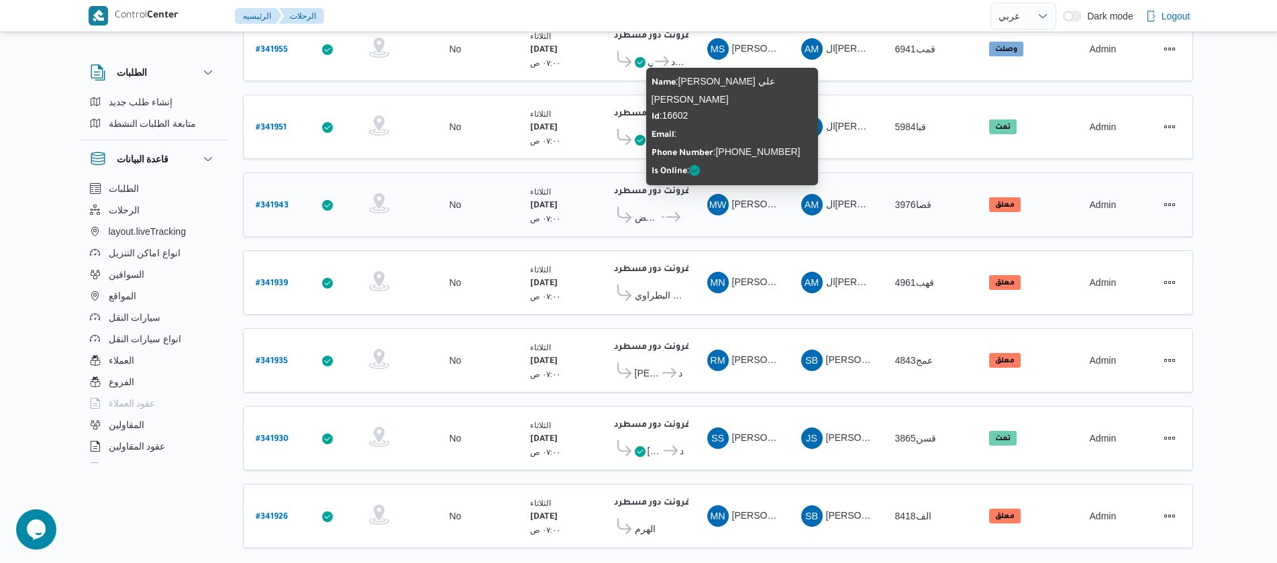
scroll to position [1208, 0]
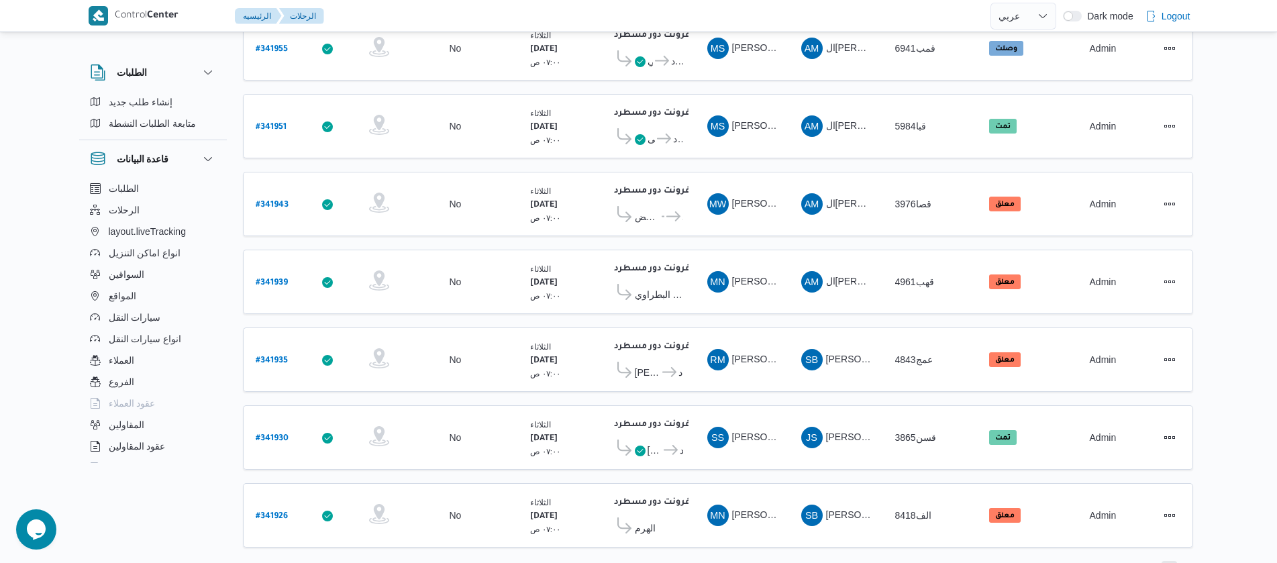
click at [1169, 561] on span "4" at bounding box center [1169, 569] width 5 height 16
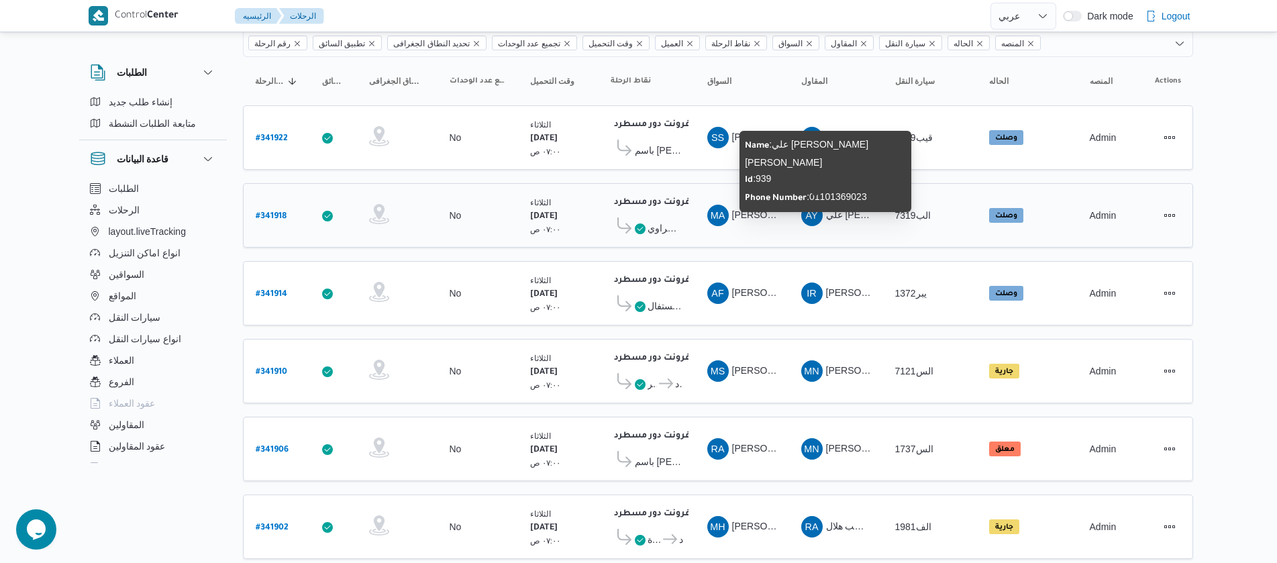
scroll to position [217, 0]
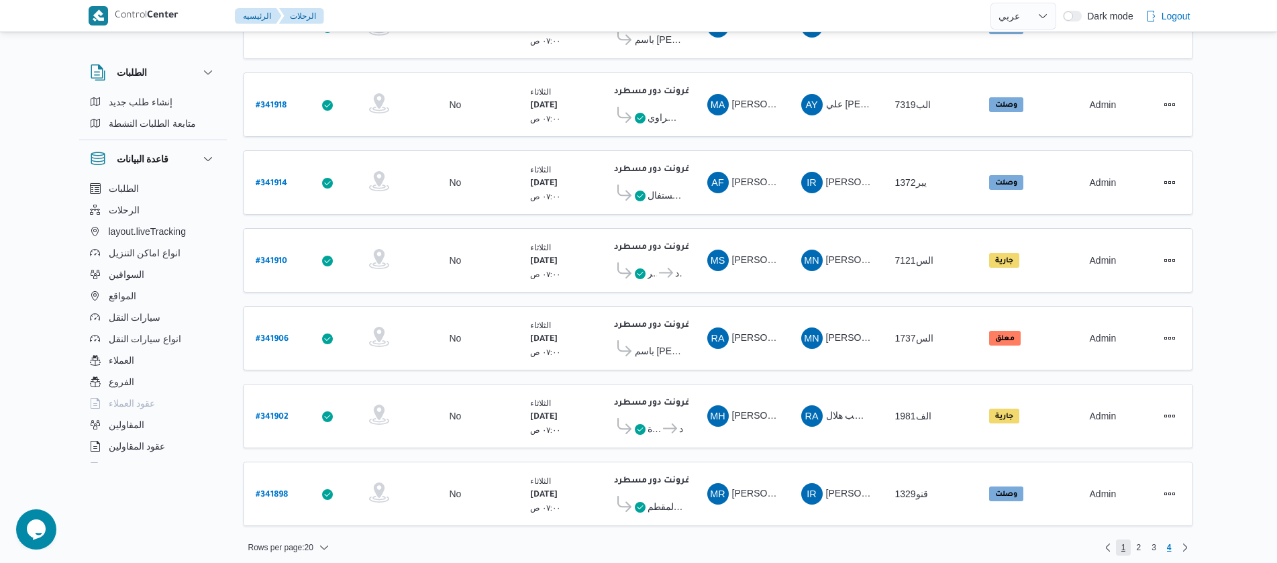
click at [1117, 539] on span "1" at bounding box center [1123, 547] width 15 height 16
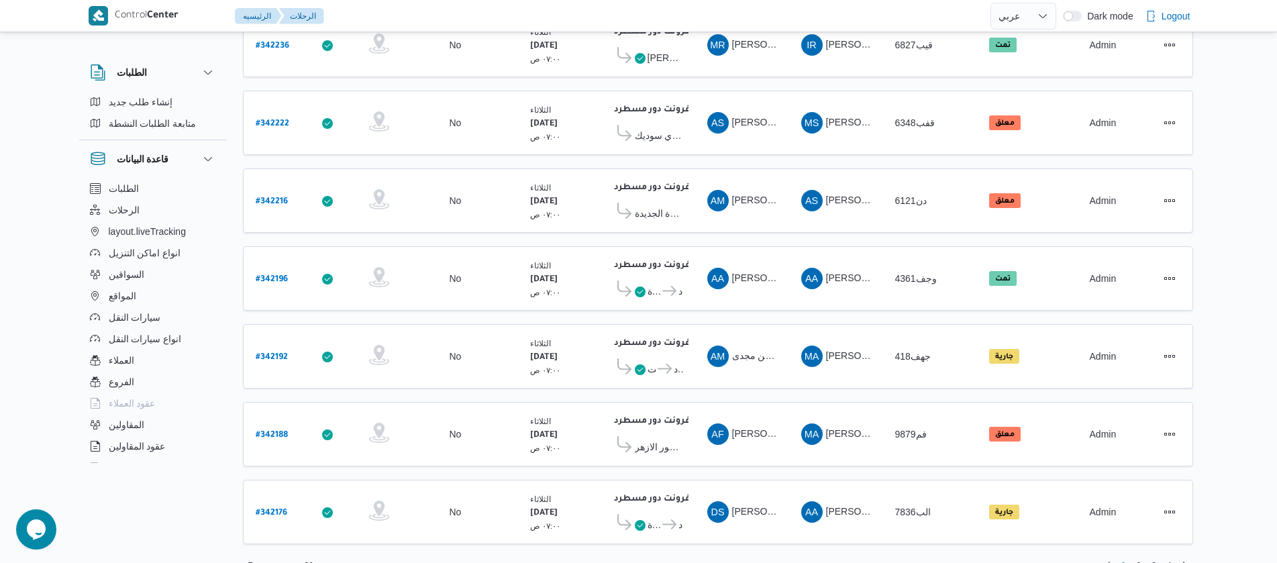
scroll to position [1212, 0]
click at [1138, 557] on span "2" at bounding box center [1138, 565] width 5 height 16
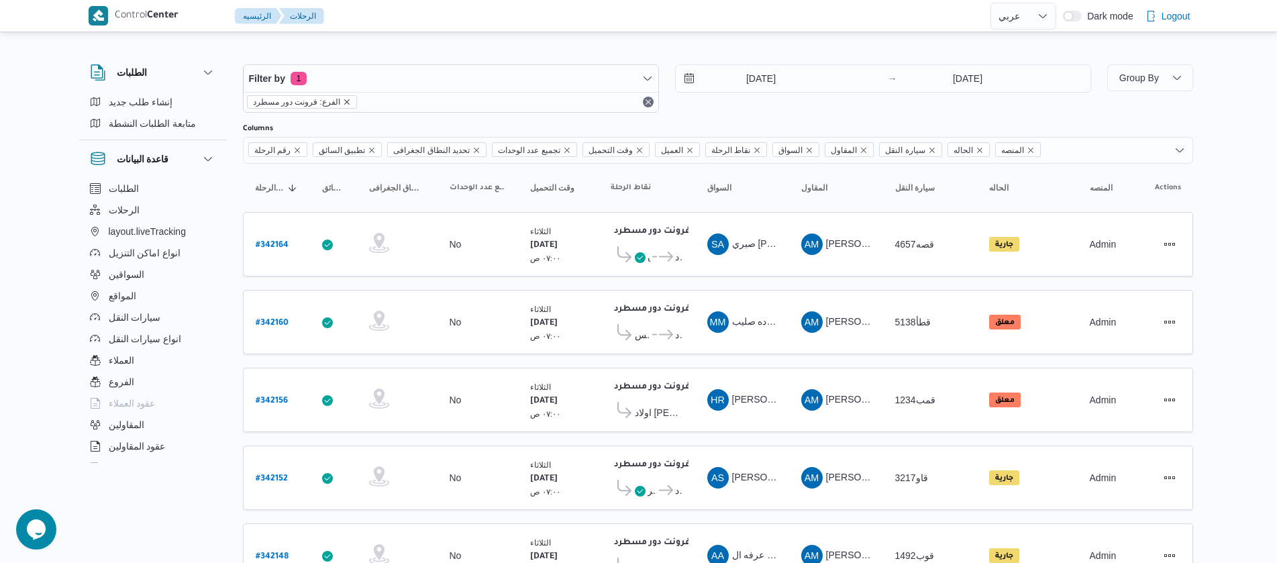
click at [344, 98] on icon "remove selected entity" at bounding box center [347, 102] width 8 height 8
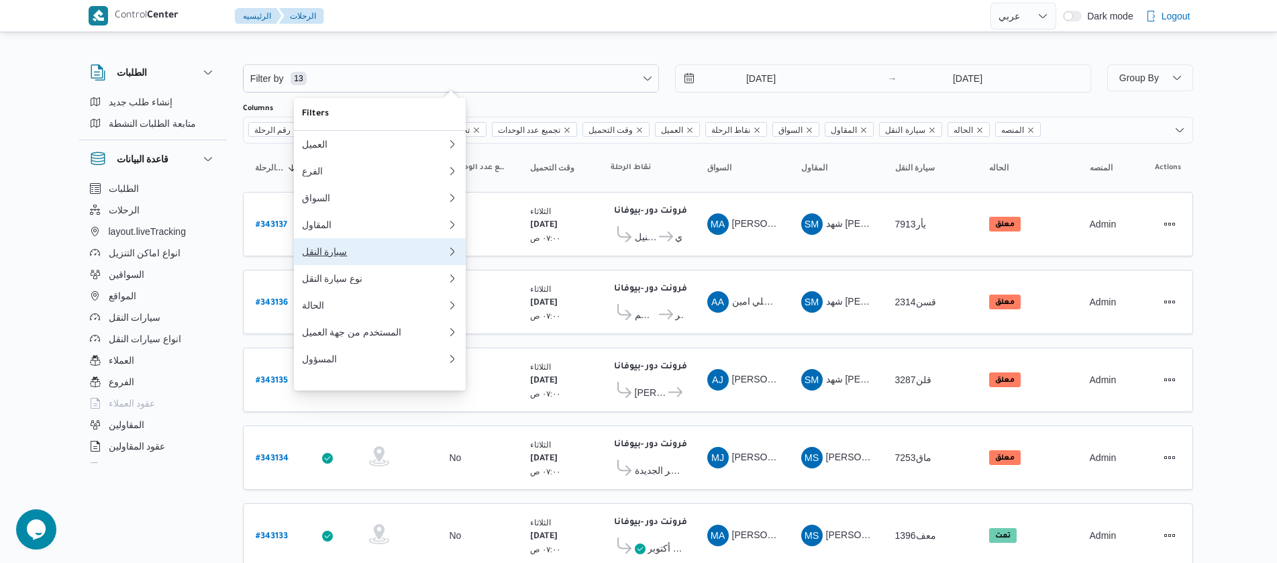
click at [344, 257] on div "سيارة النقل" at bounding box center [374, 251] width 145 height 11
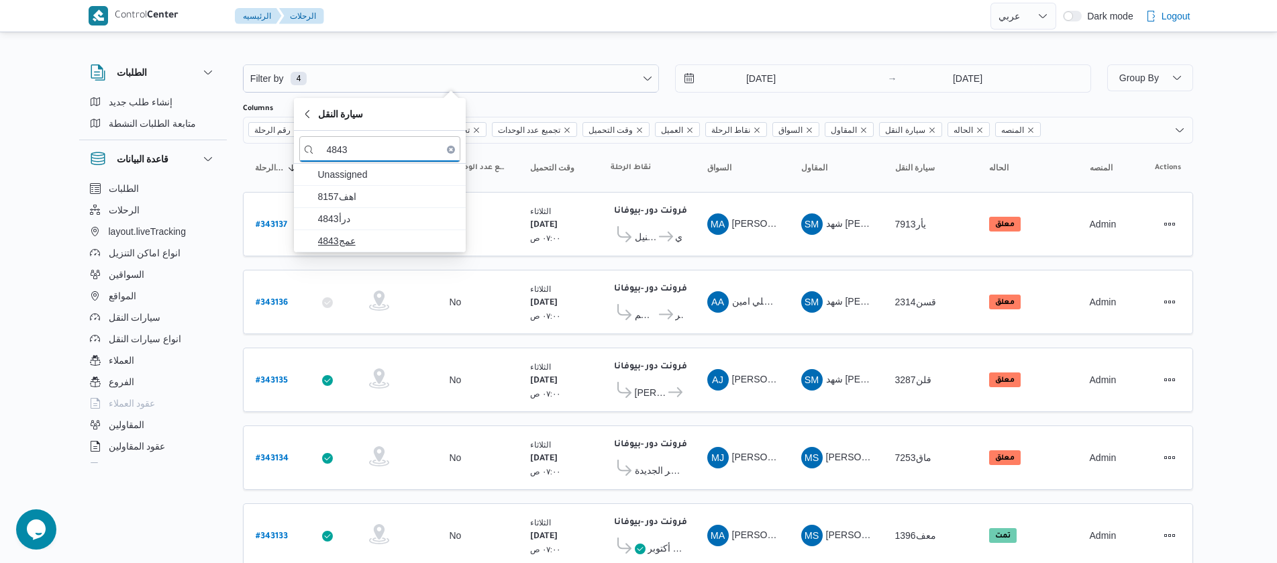
type input "4843"
click at [335, 244] on span "عمج4843" at bounding box center [388, 241] width 140 height 16
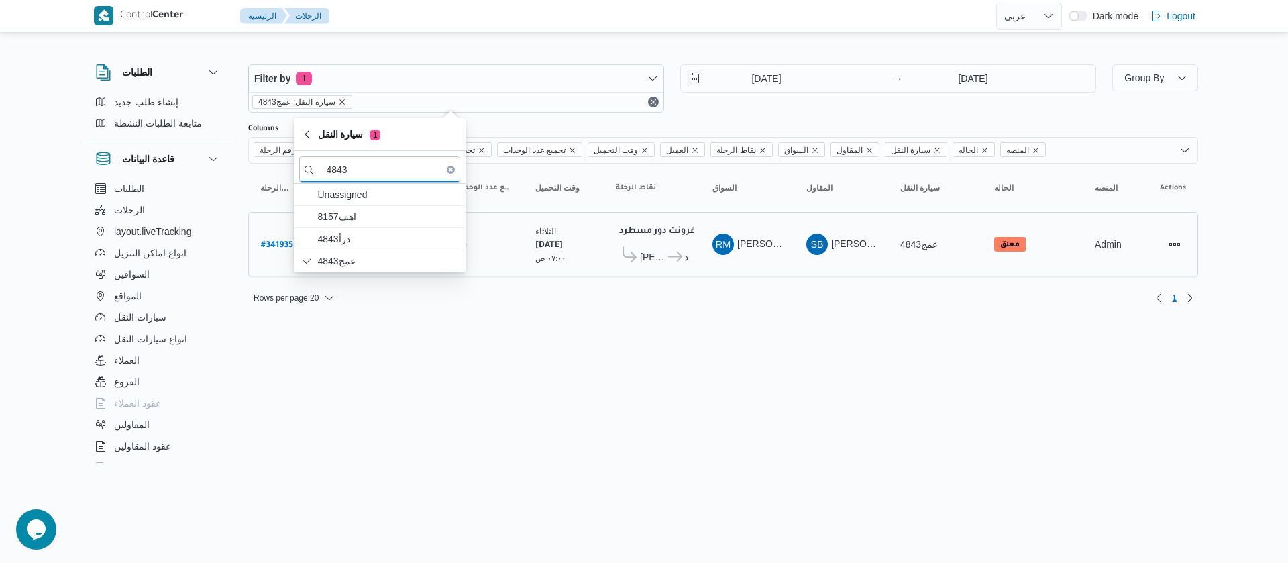
click at [268, 244] on b "# 341935" at bounding box center [277, 245] width 32 height 9
select select "ar"
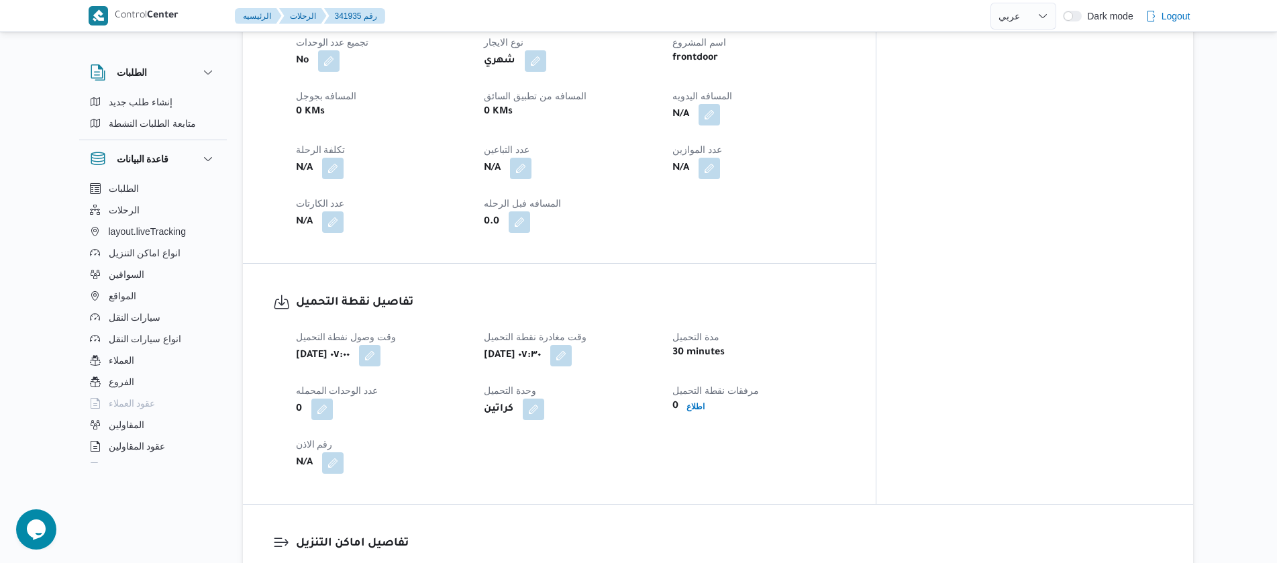
scroll to position [704, 0]
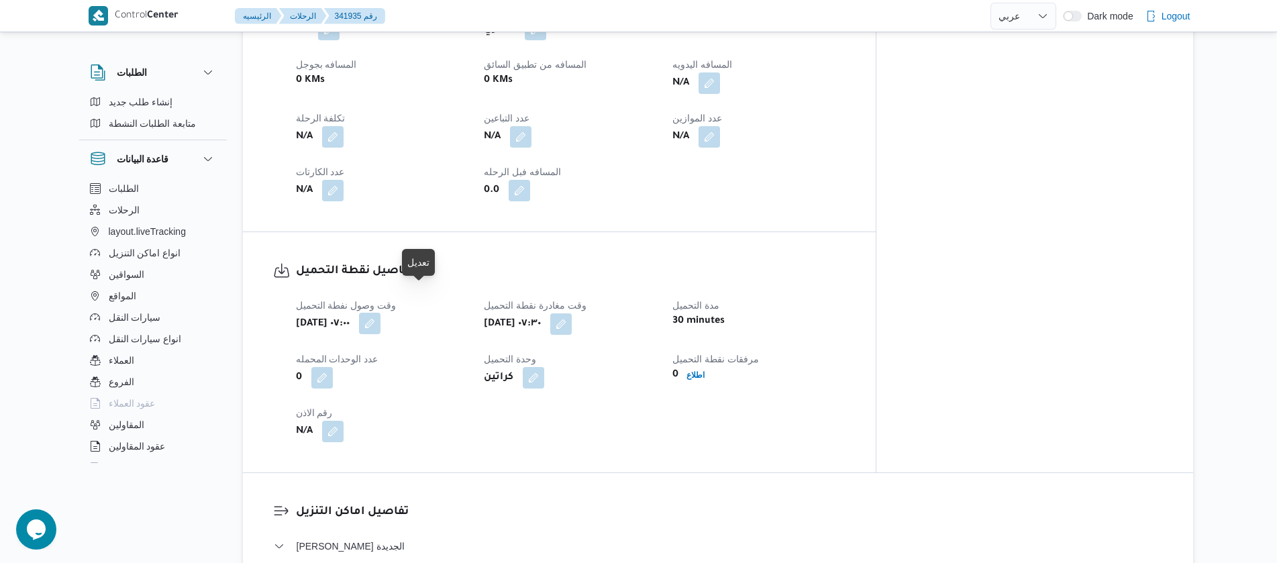
click at [380, 313] on button "button" at bounding box center [369, 323] width 21 height 21
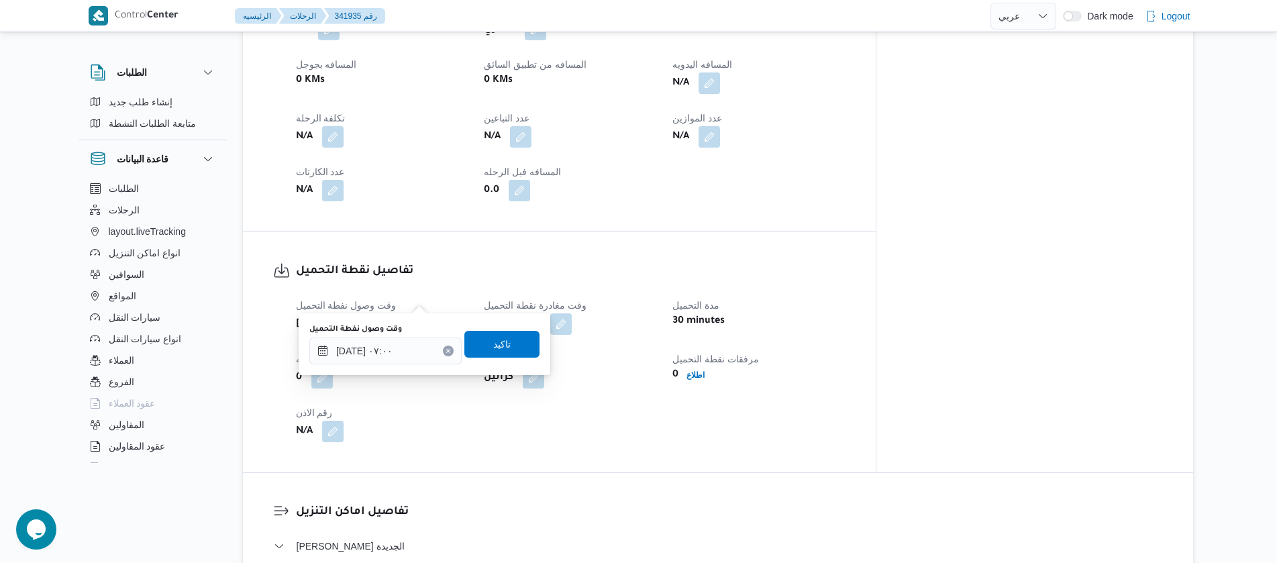
click at [446, 353] on icon "Clear input" at bounding box center [448, 350] width 5 height 5
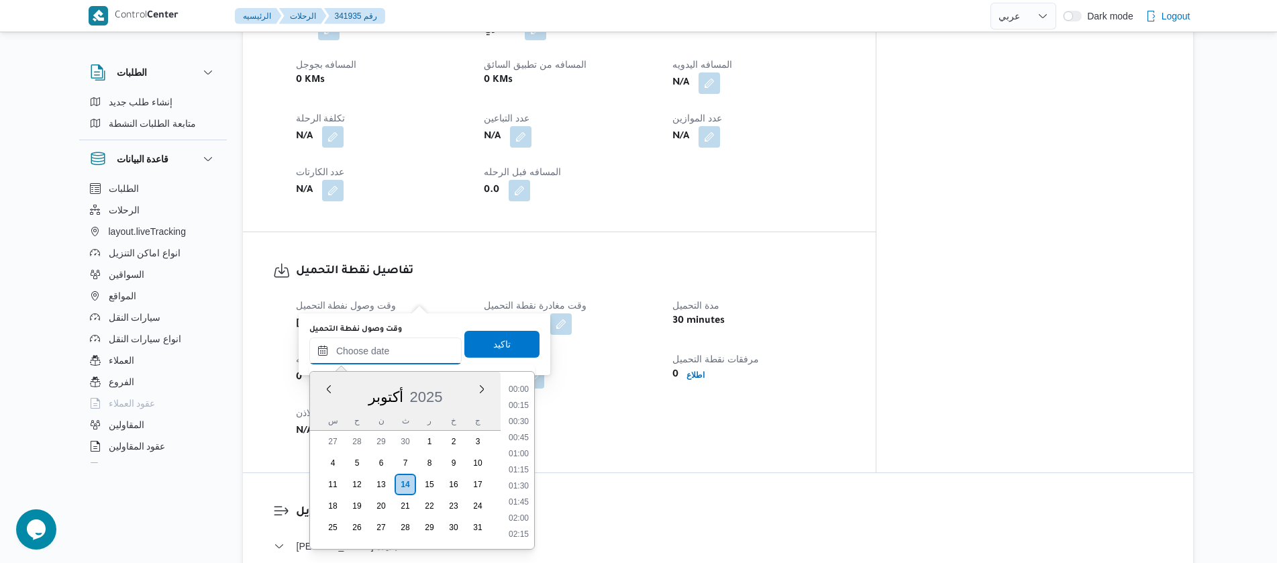
scroll to position [546, 0]
click at [493, 350] on span "تاكيد" at bounding box center [501, 343] width 17 height 16
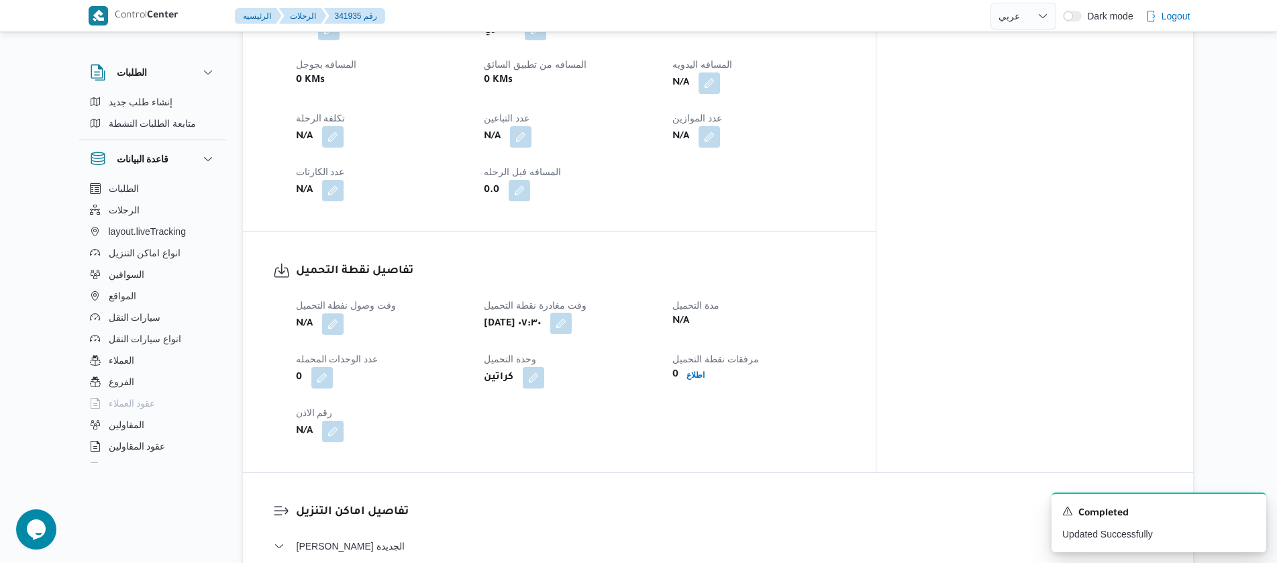
click at [572, 313] on button "button" at bounding box center [560, 323] width 21 height 21
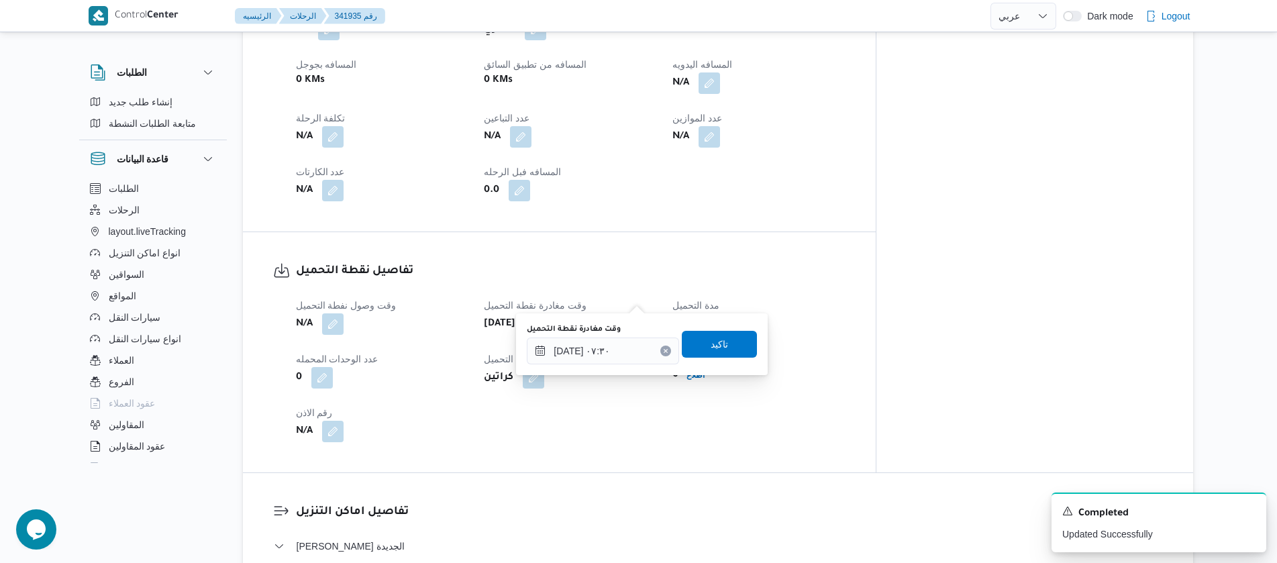
click at [660, 354] on button "Clear input" at bounding box center [665, 351] width 11 height 11
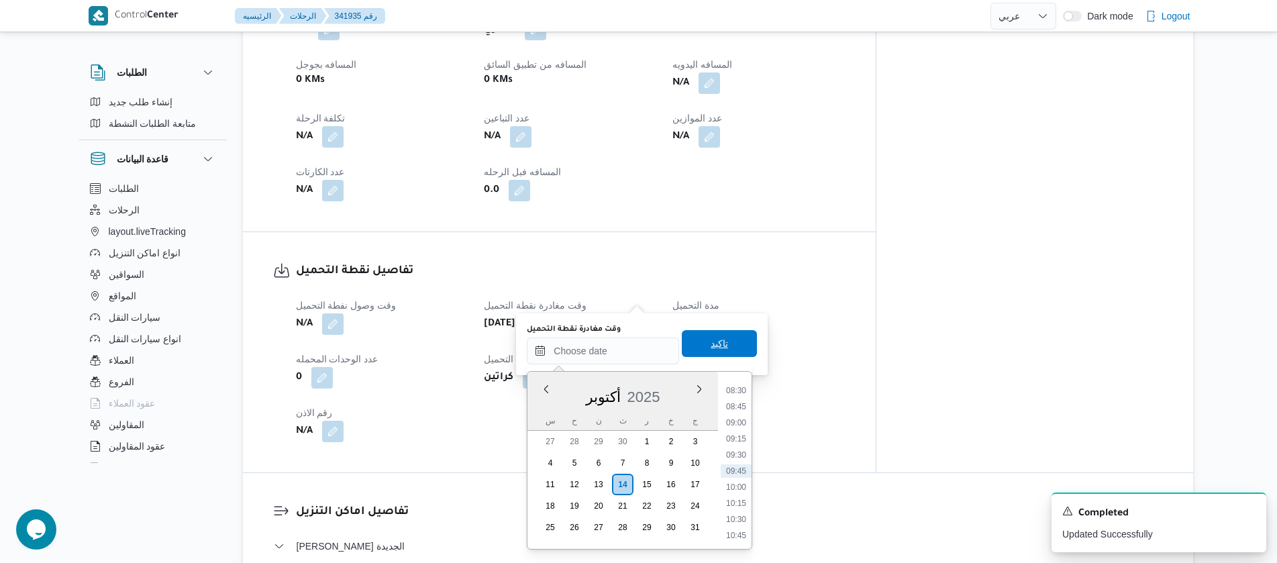
click at [720, 346] on span "تاكيد" at bounding box center [719, 343] width 75 height 27
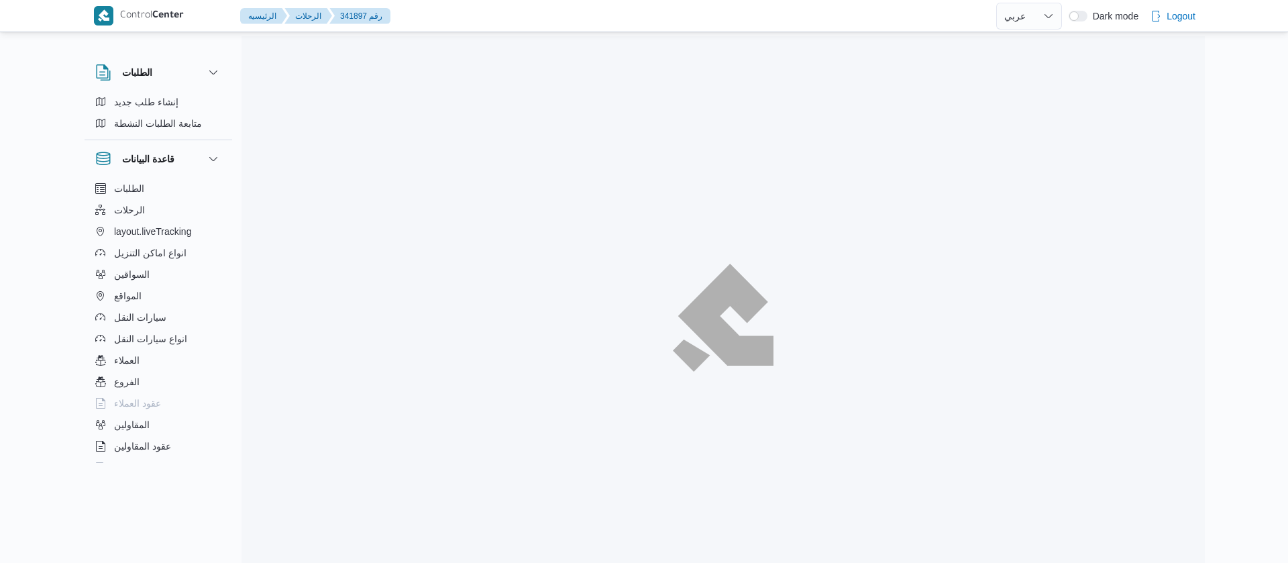
select select "ar"
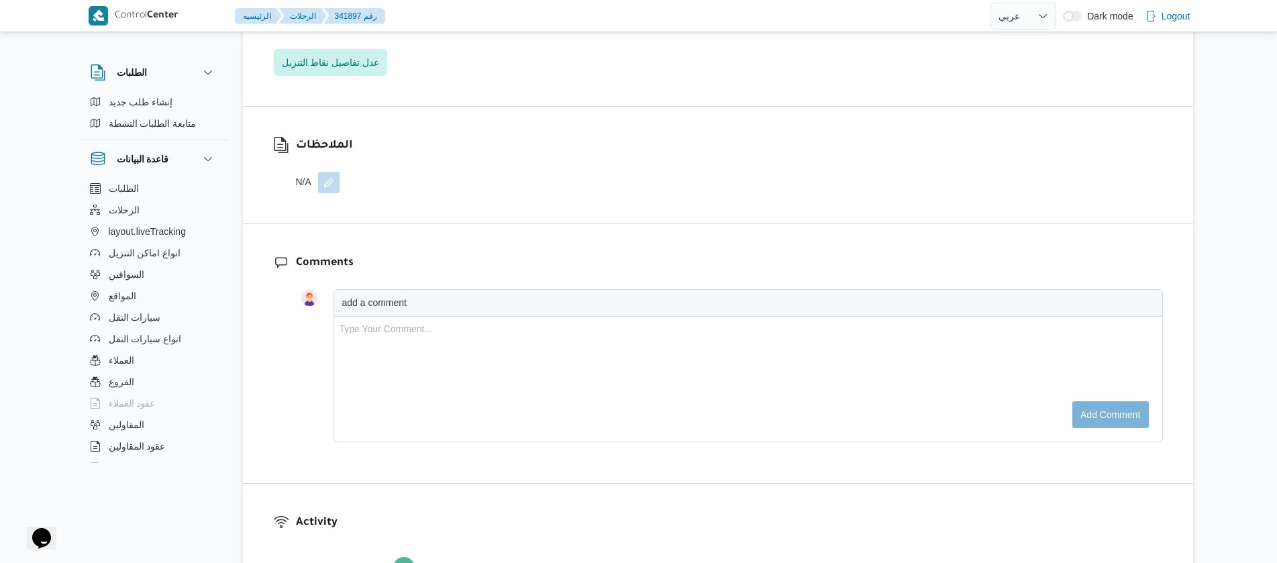
scroll to position [2315, 0]
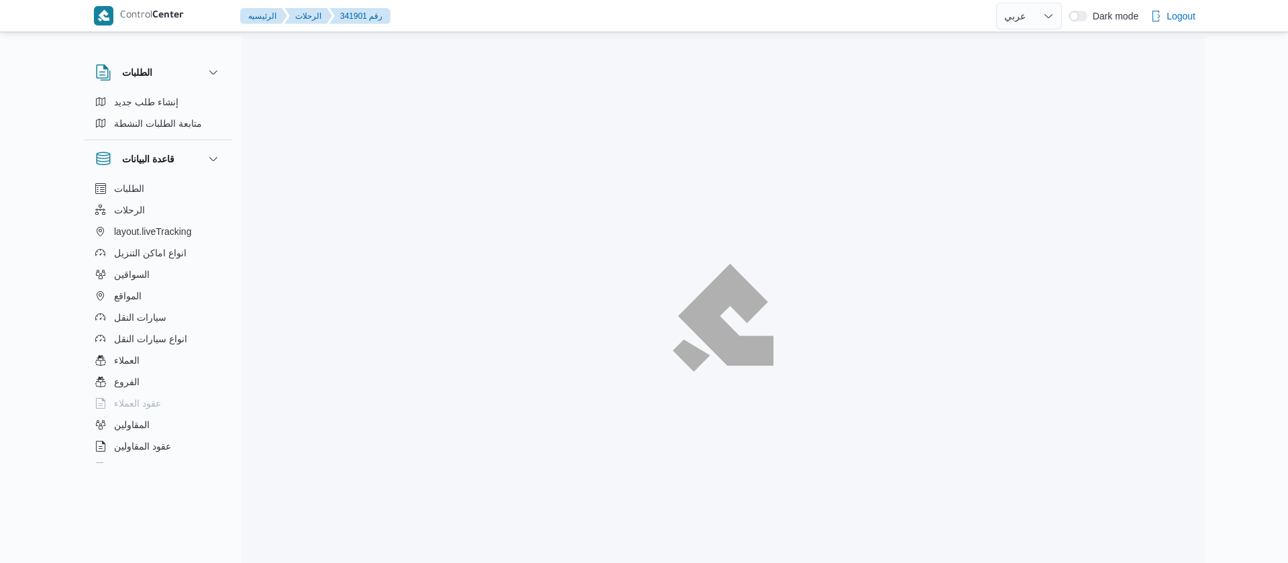
select select "ar"
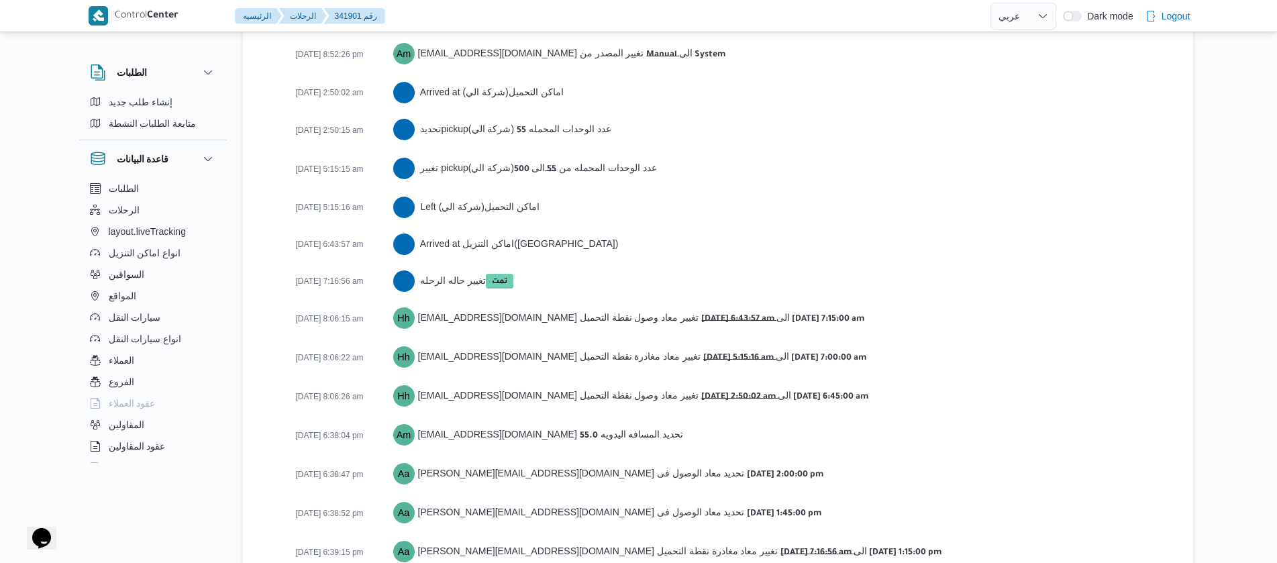
scroll to position [2483, 0]
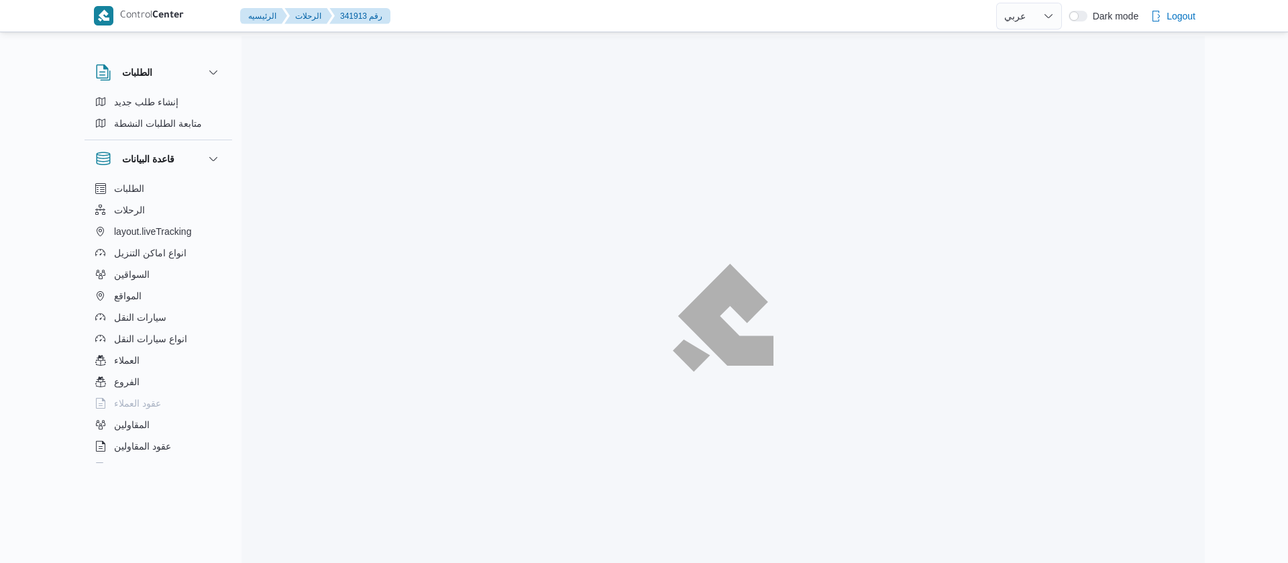
select select "ar"
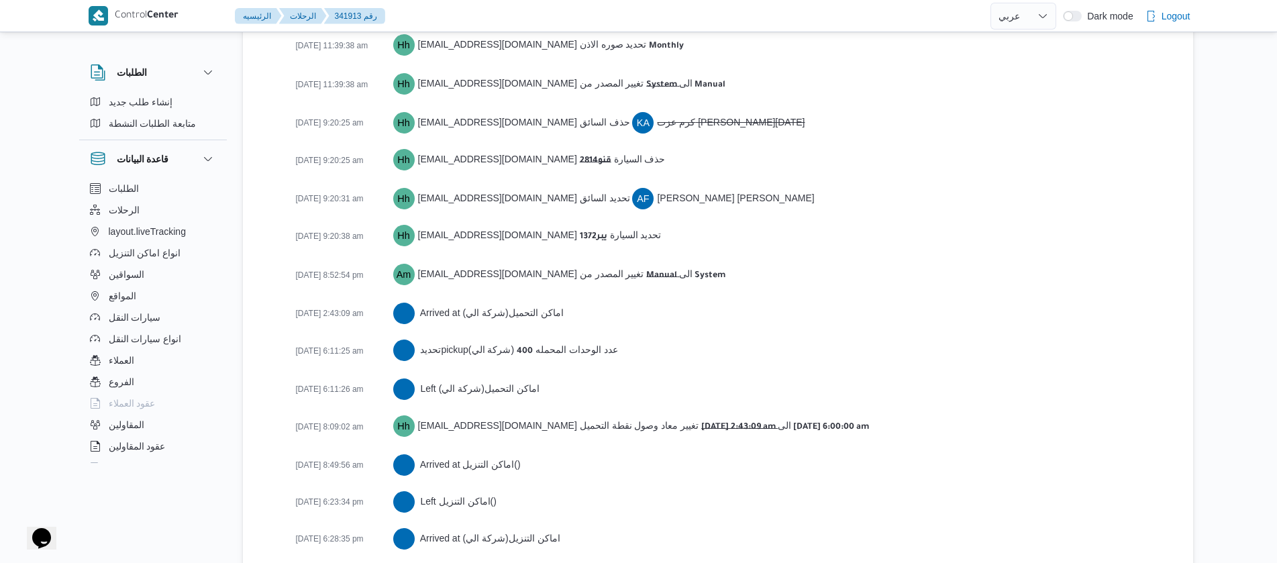
scroll to position [2315, 0]
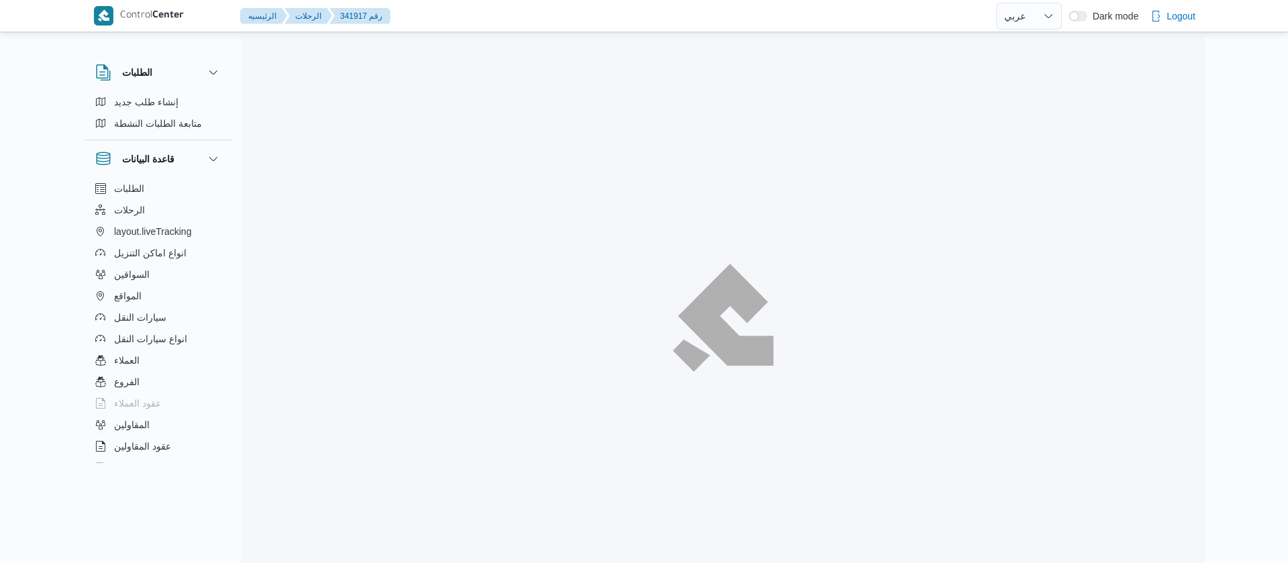
select select "ar"
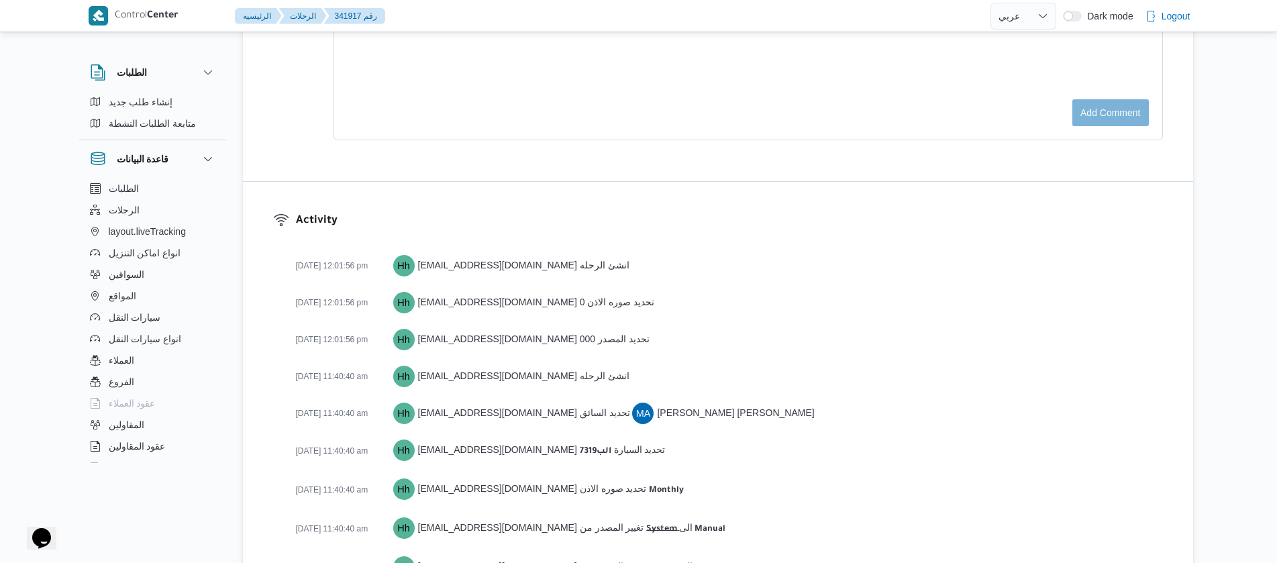
scroll to position [2124, 0]
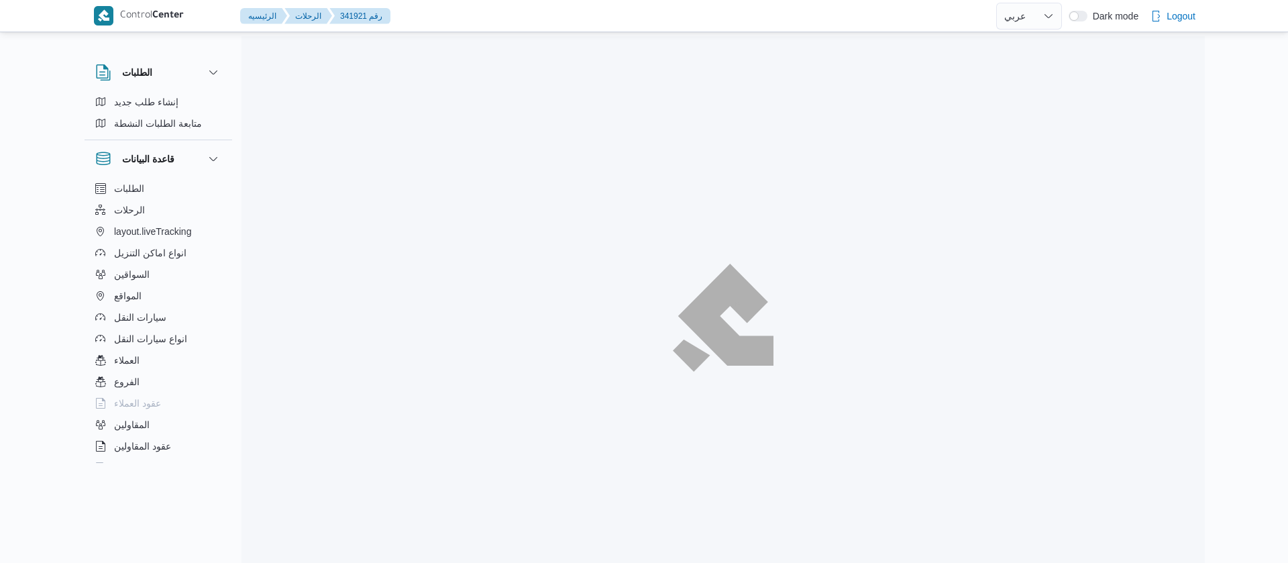
select select "ar"
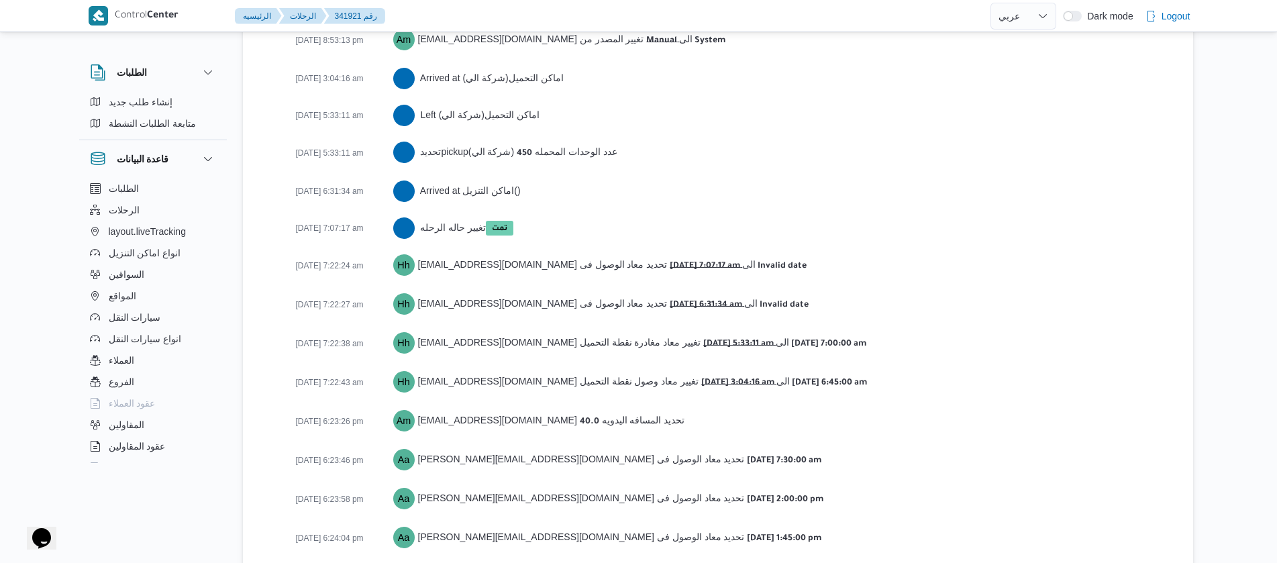
scroll to position [2214, 0]
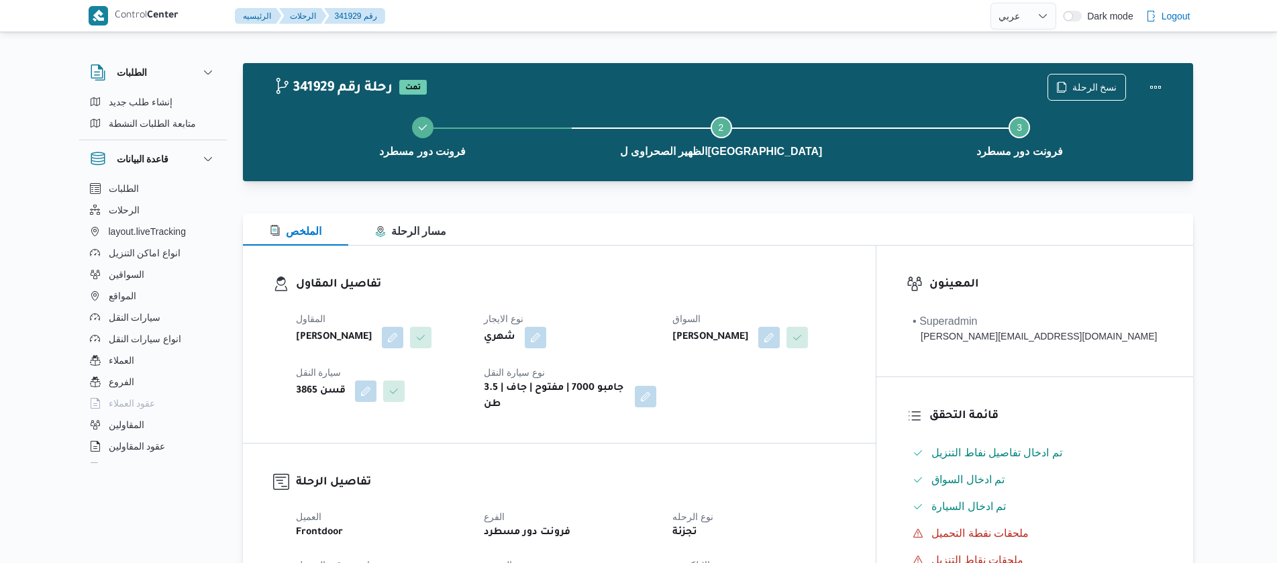
select select "ar"
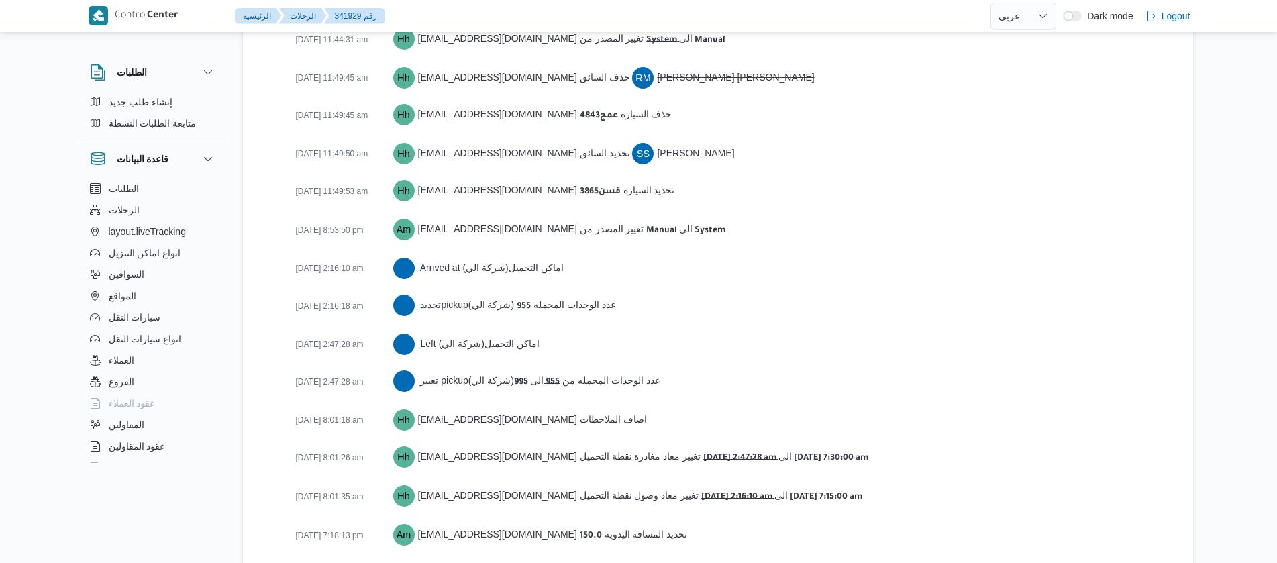
scroll to position [2386, 0]
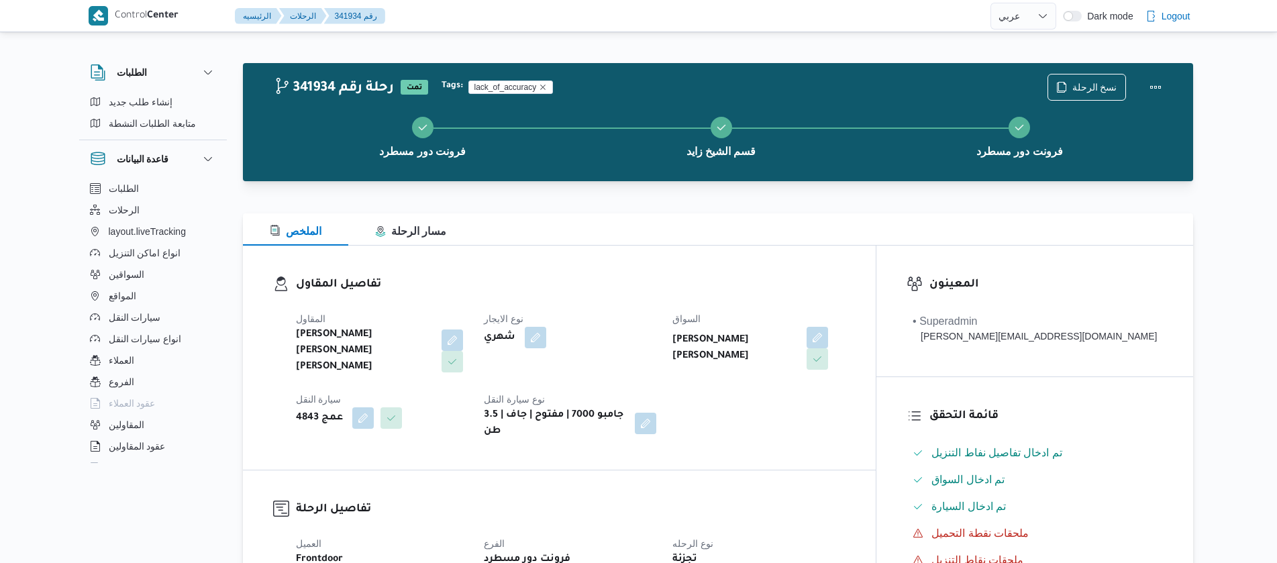
select select "ar"
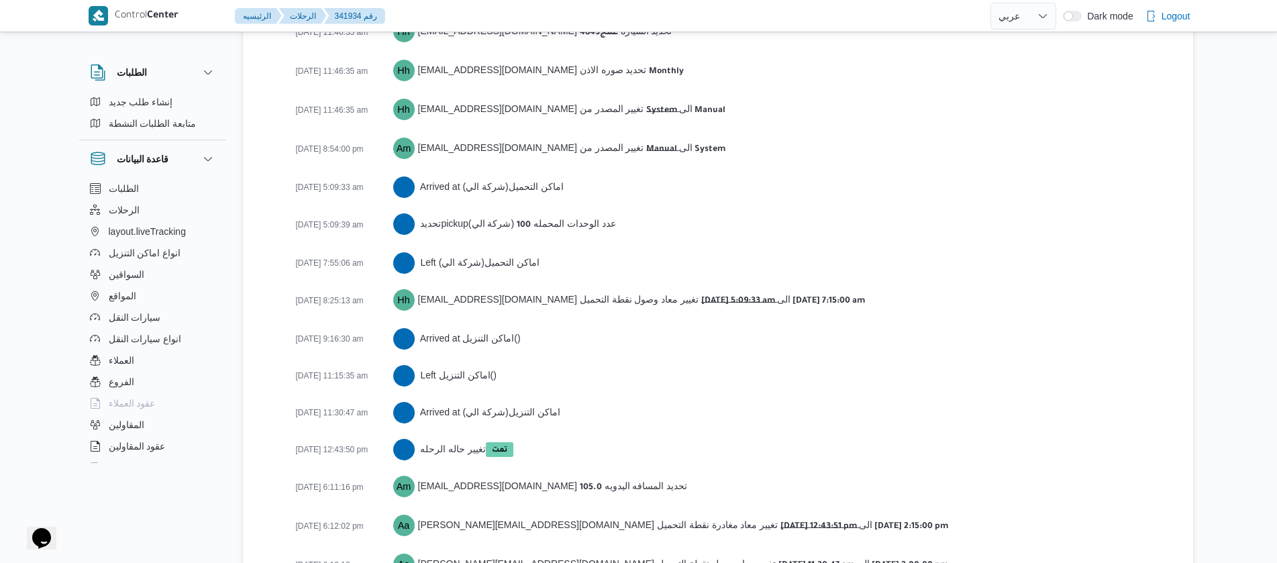
scroll to position [2219, 0]
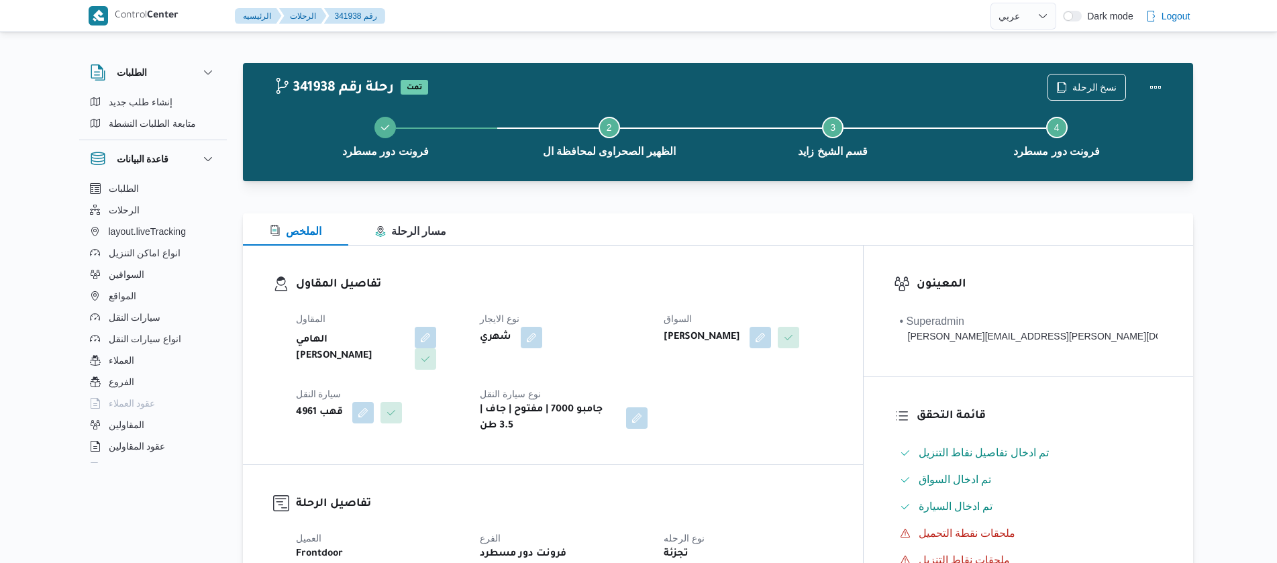
select select "ar"
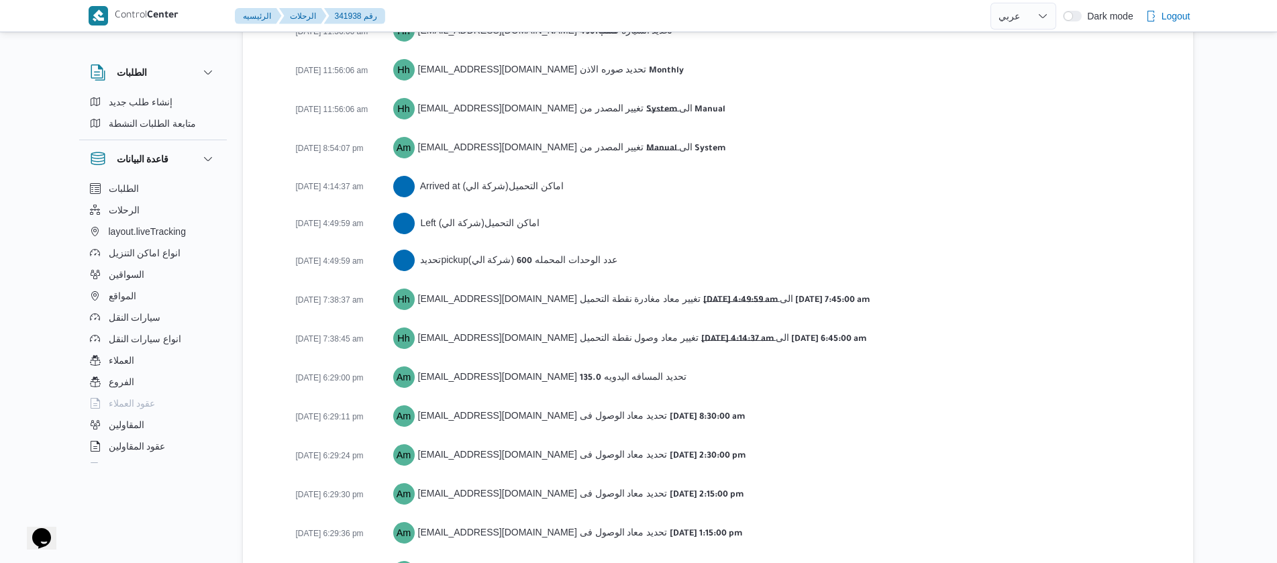
scroll to position [2218, 0]
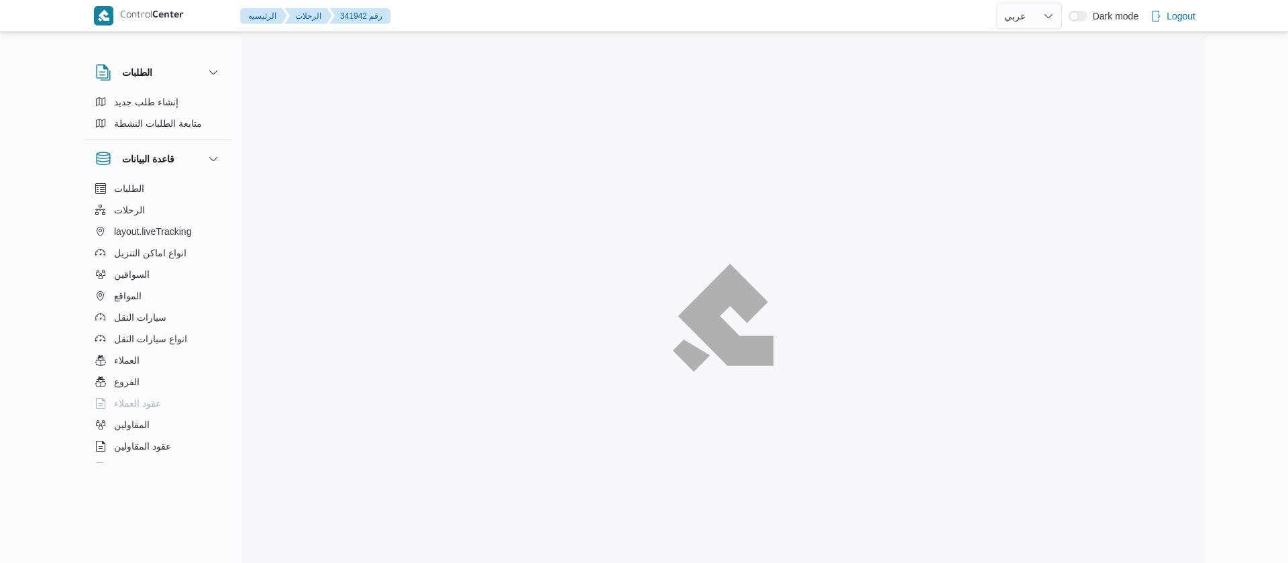
select select "ar"
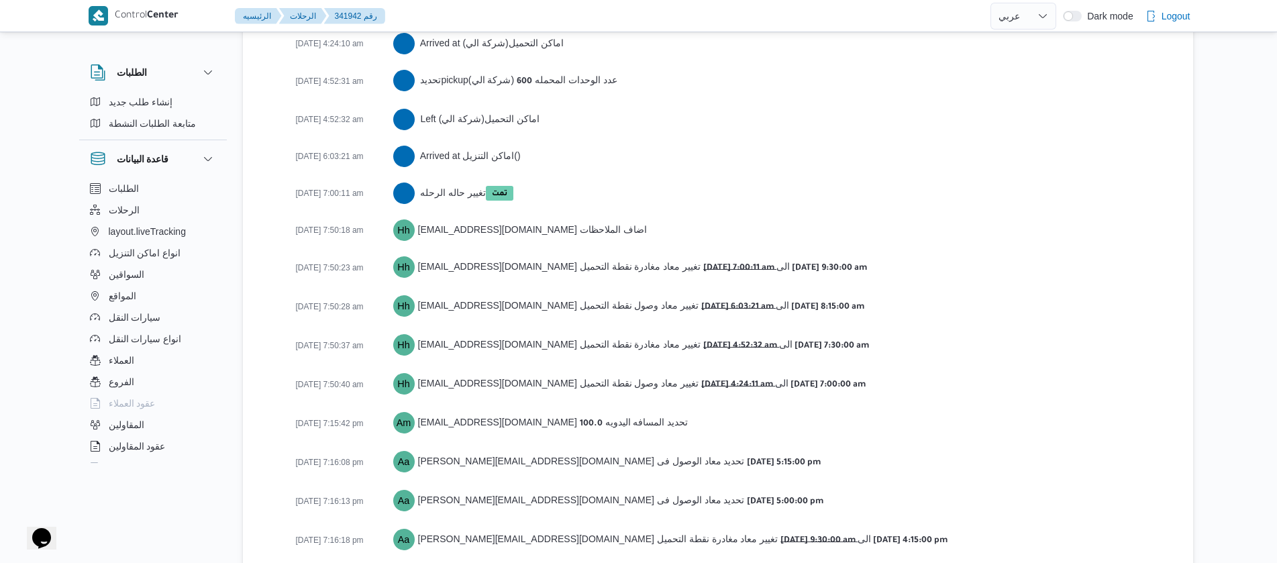
scroll to position [2173, 0]
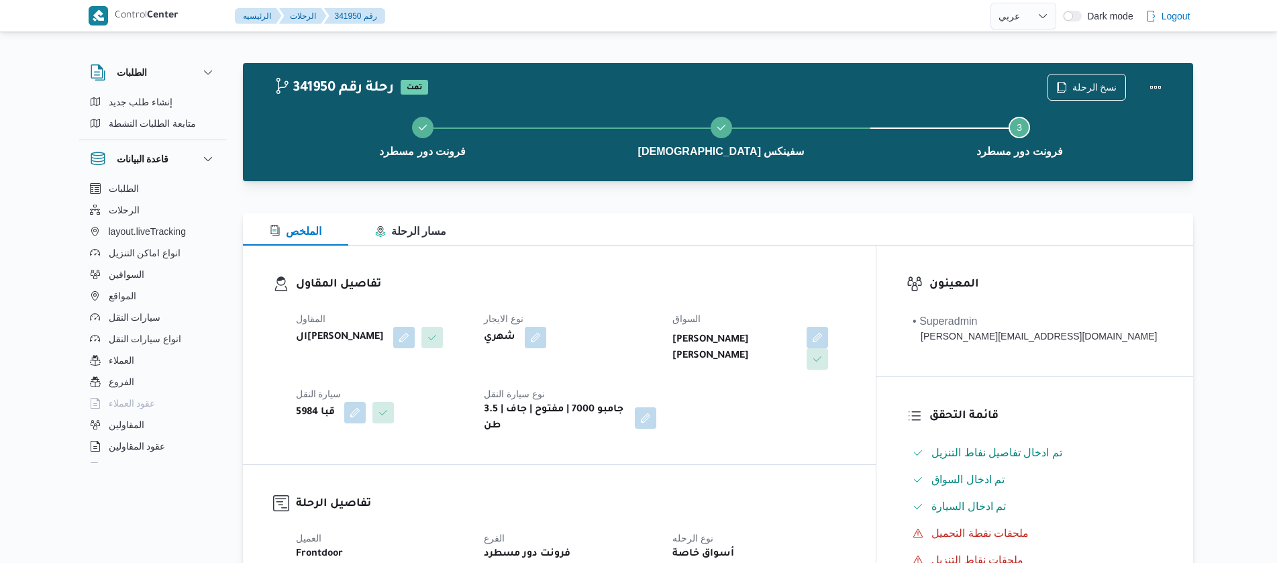
select select "ar"
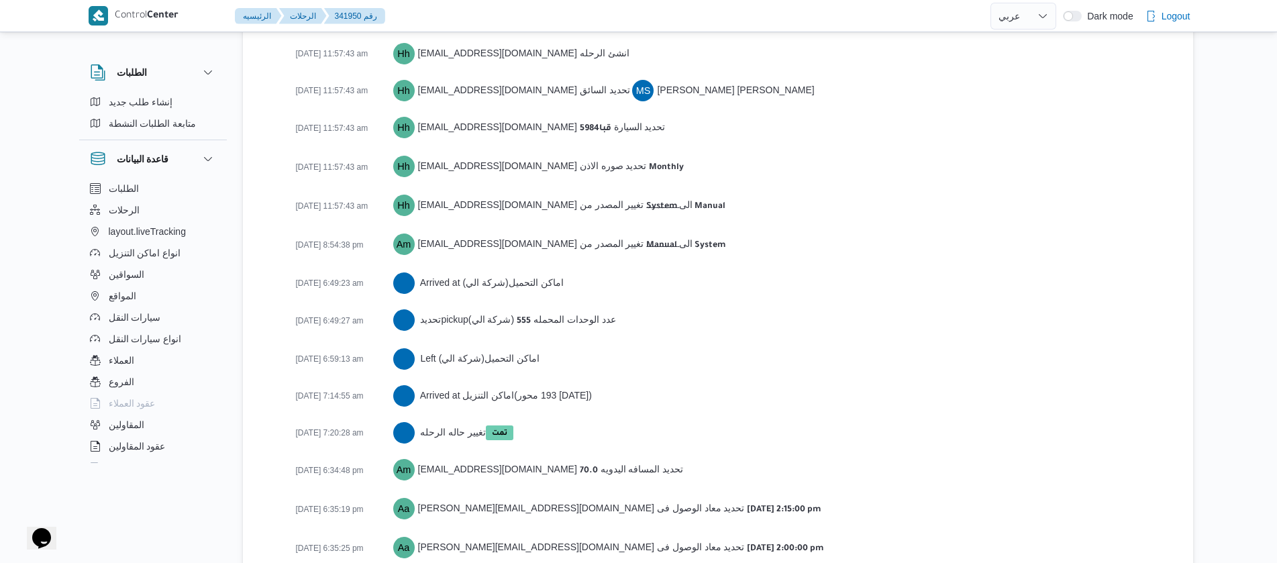
scroll to position [2124, 0]
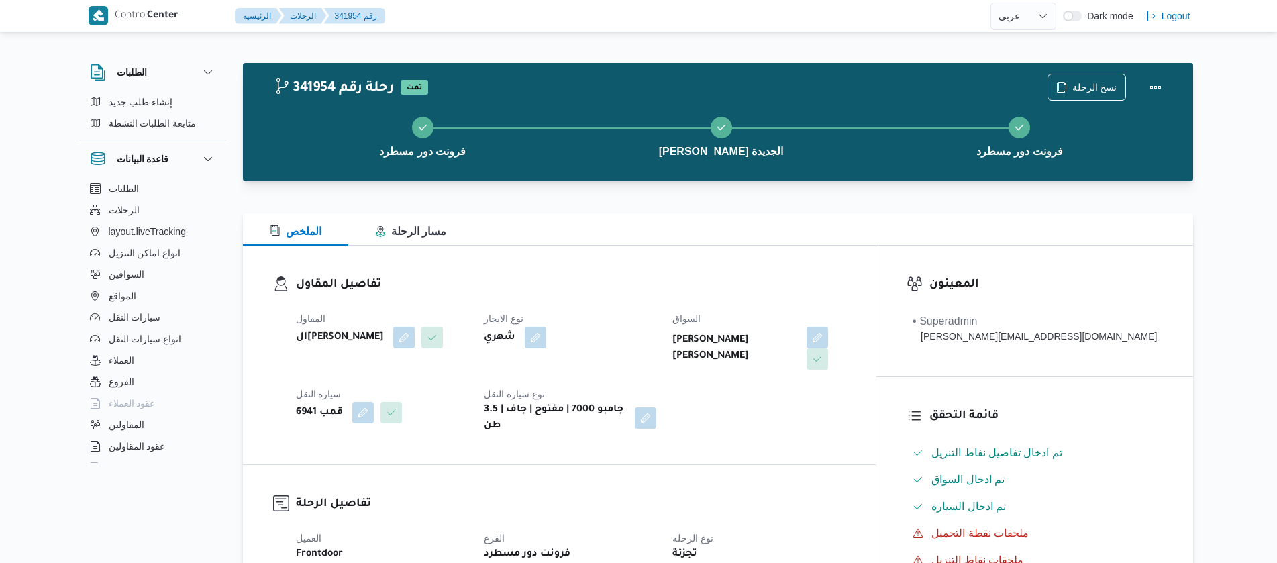
select select "ar"
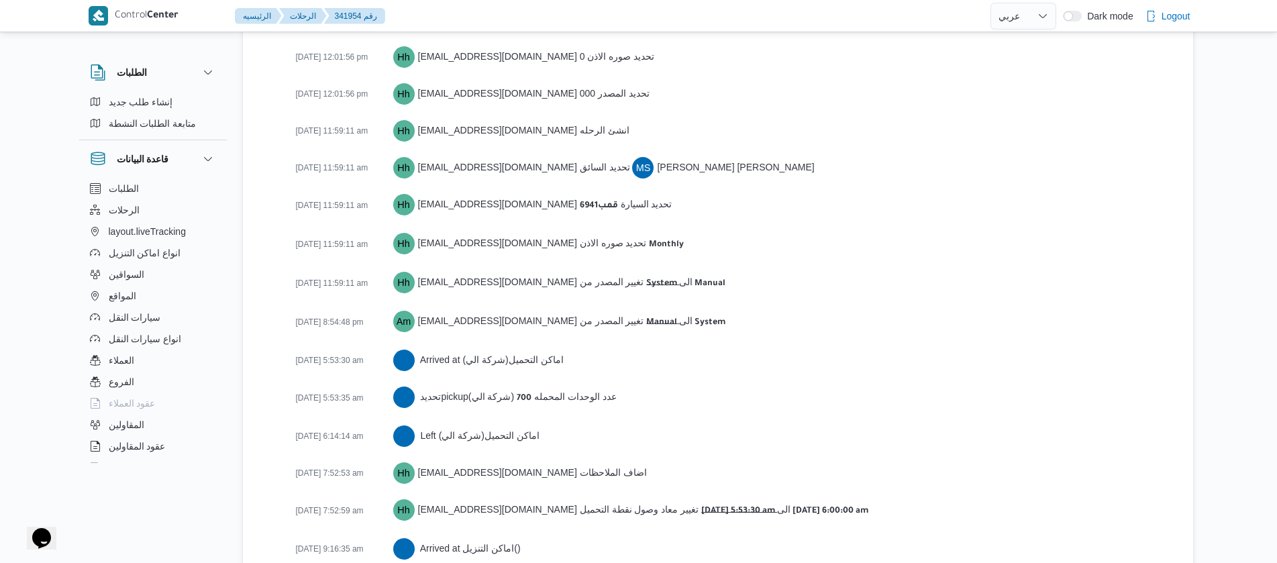
scroll to position [2214, 0]
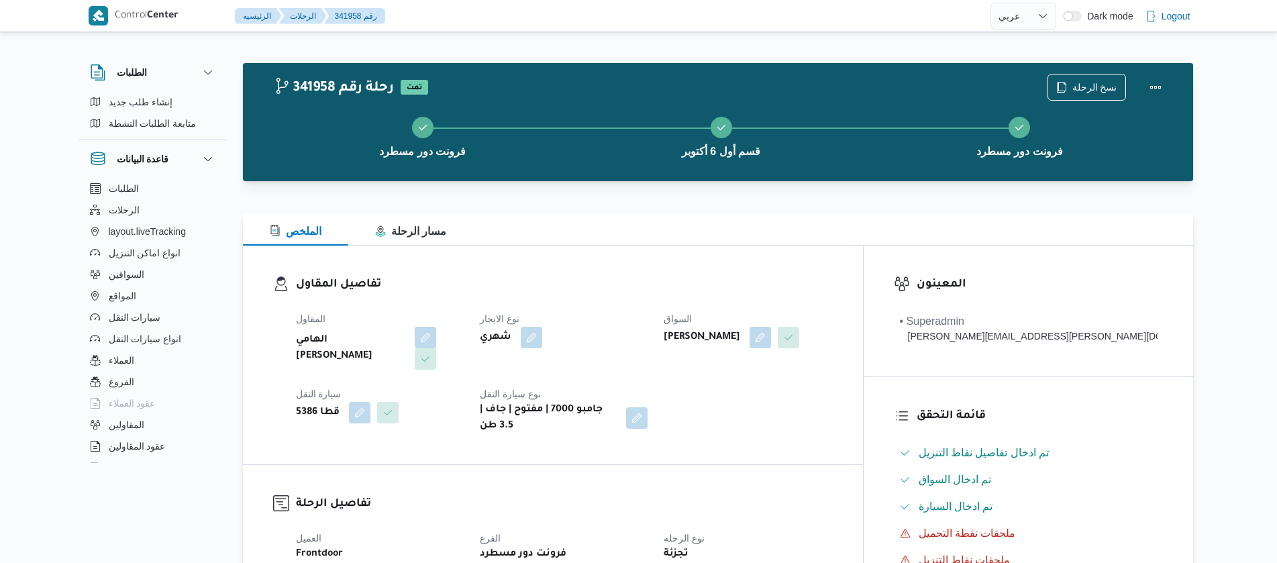
select select "ar"
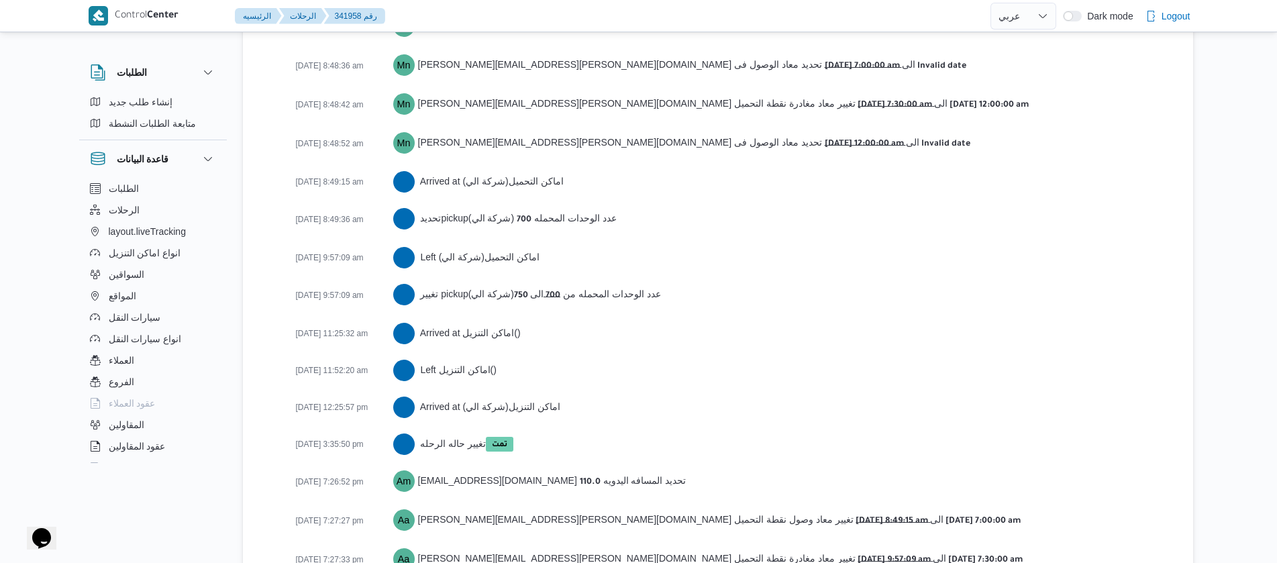
scroll to position [2499, 0]
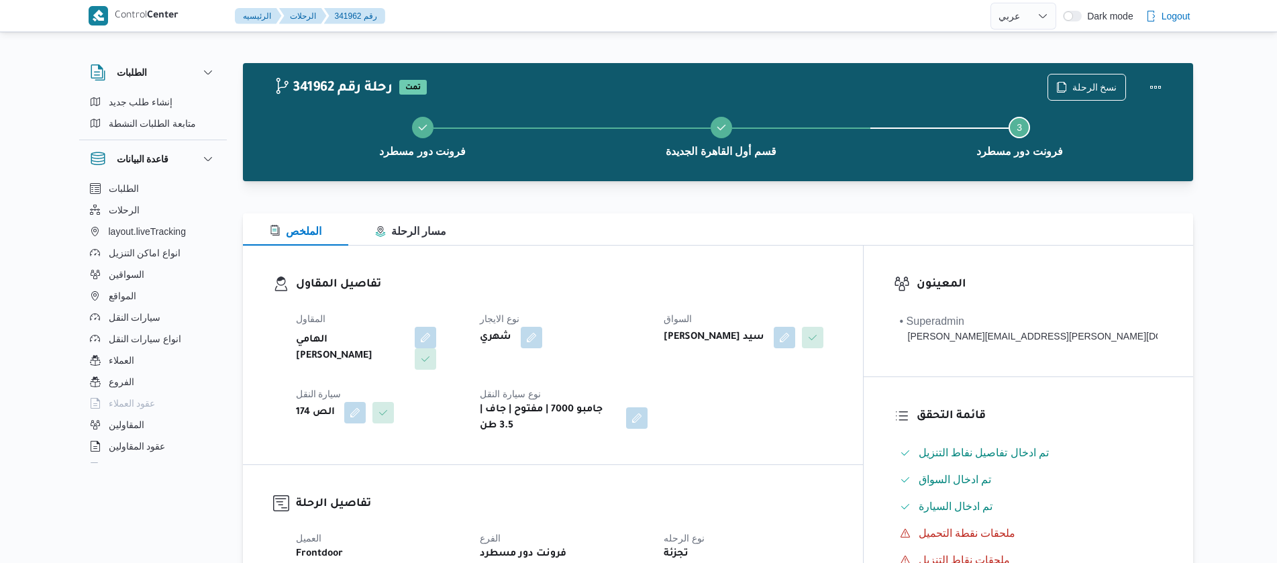
select select "ar"
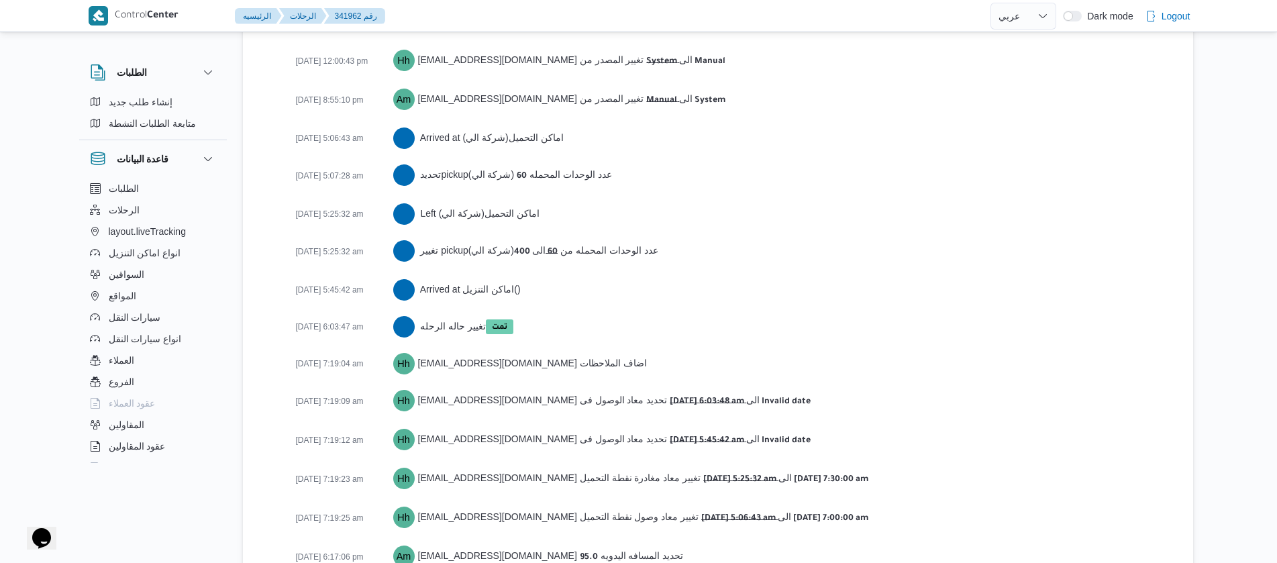
scroll to position [2147, 0]
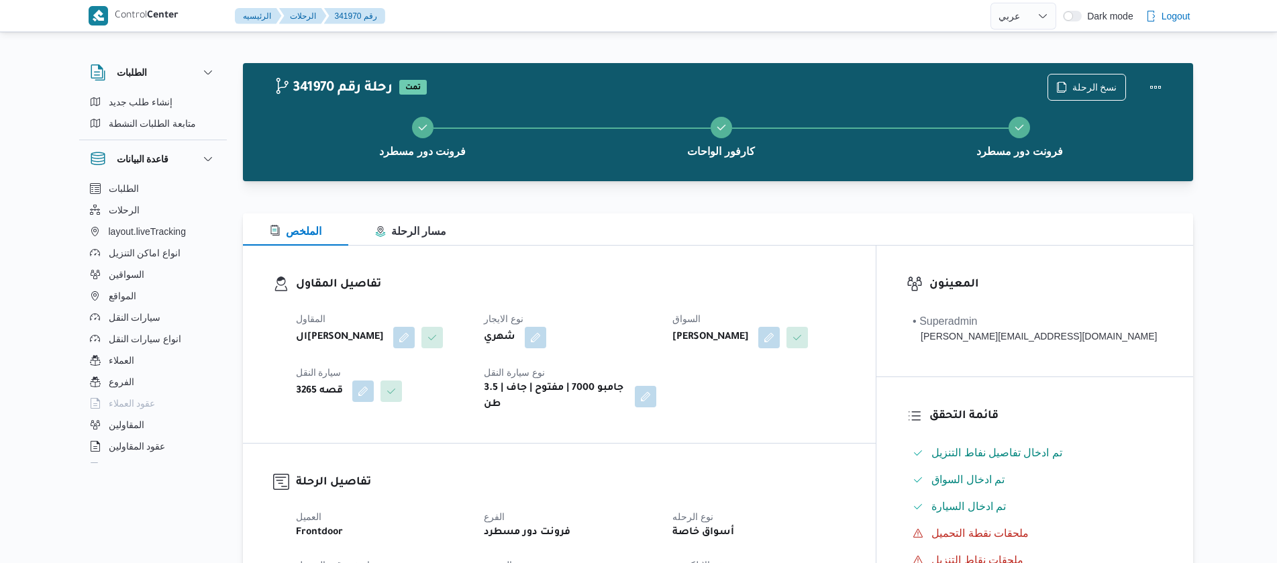
select select "ar"
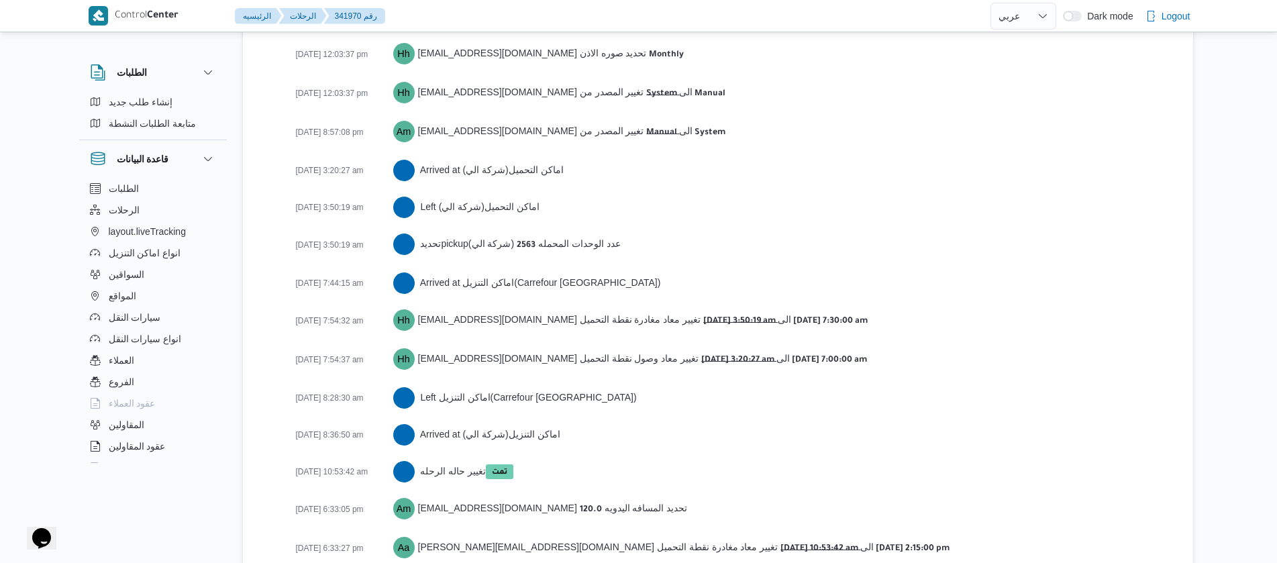
scroll to position [2295, 0]
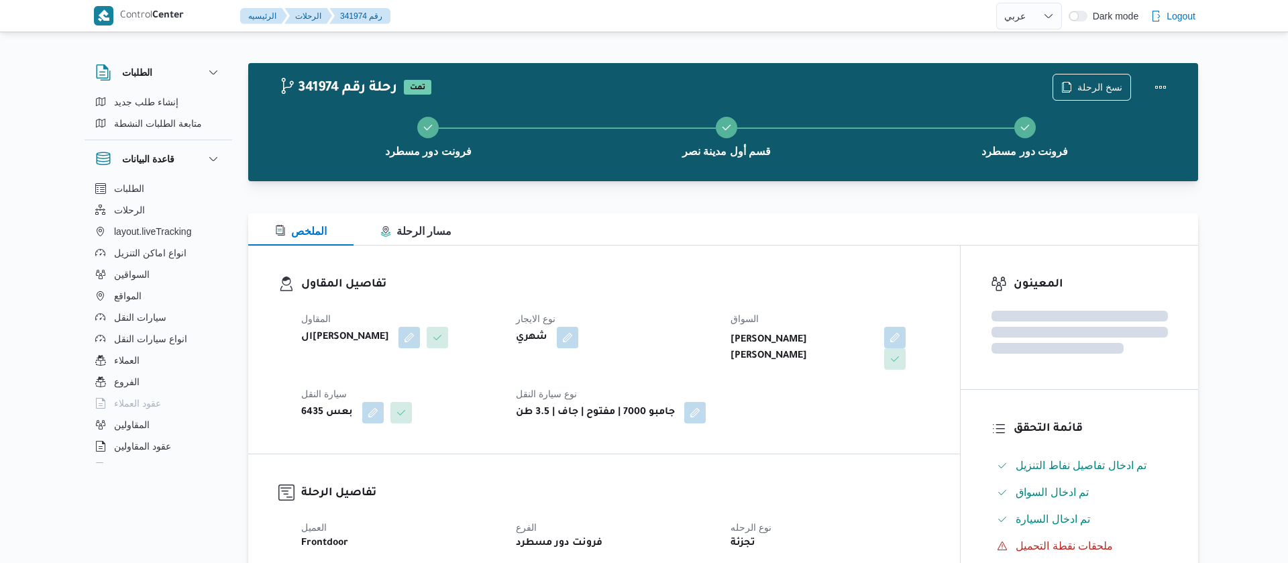
select select "ar"
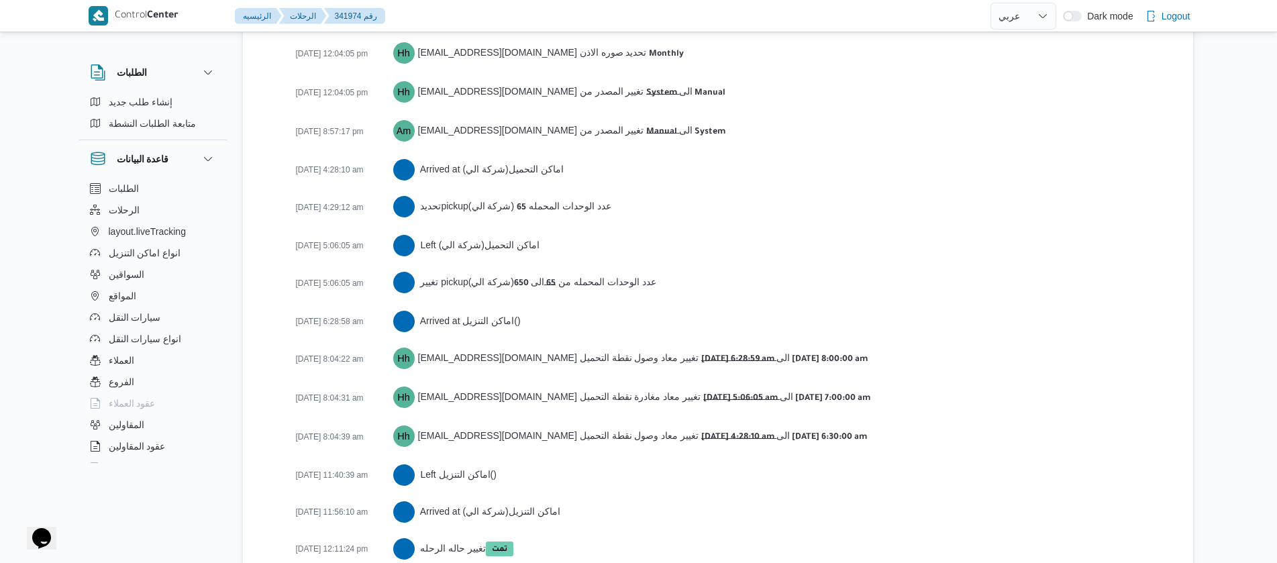
scroll to position [2348, 0]
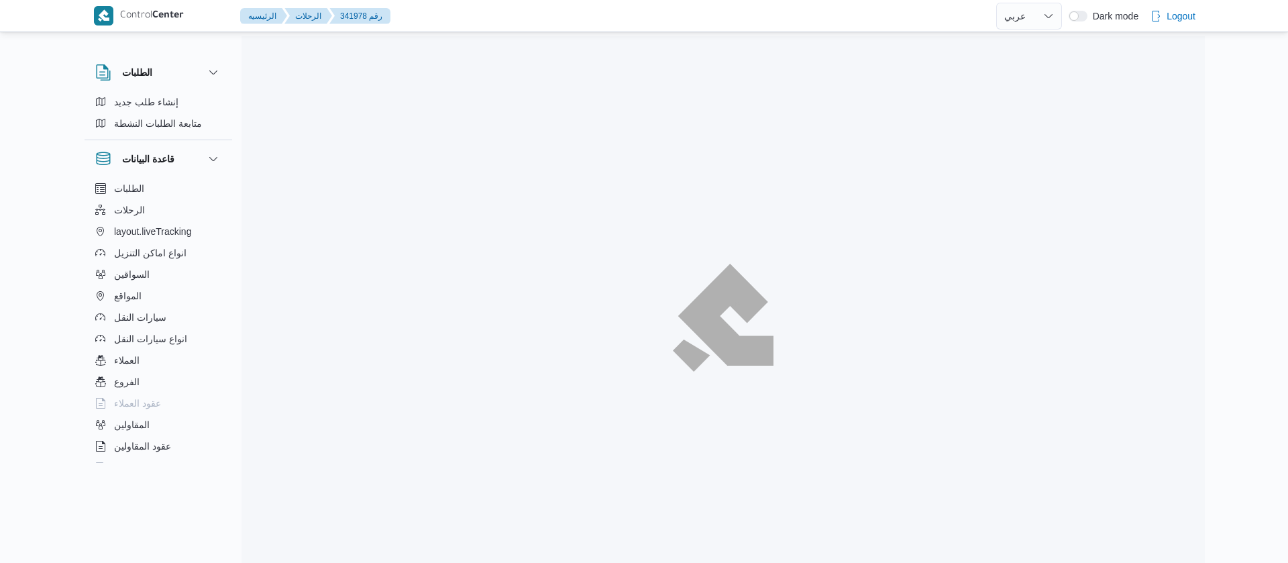
select select "ar"
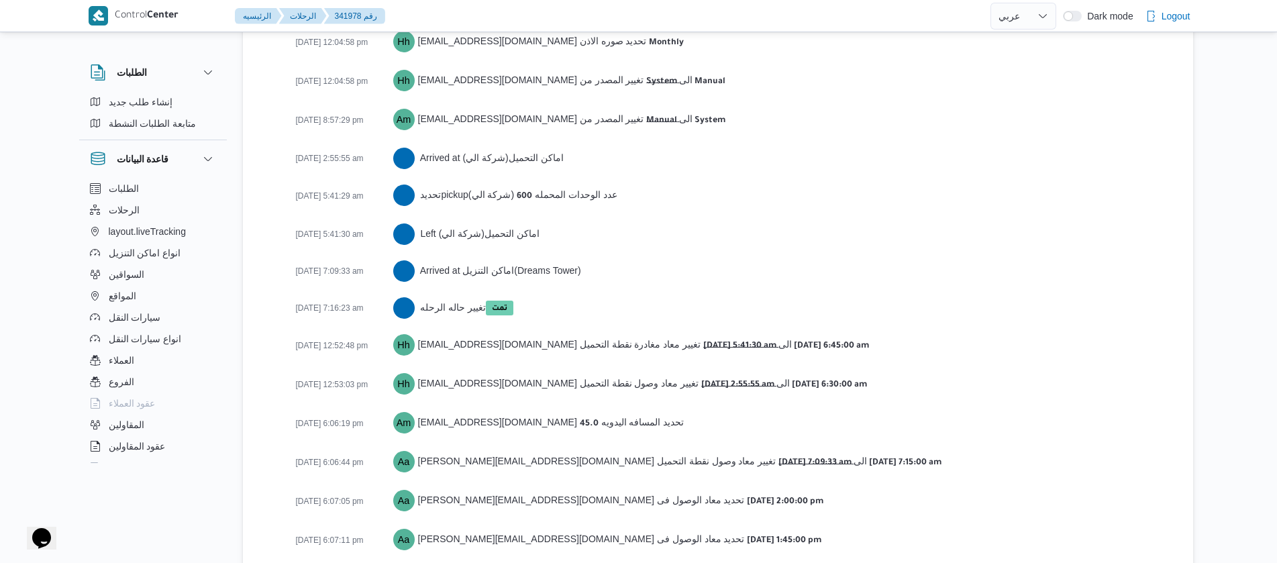
scroll to position [2214, 0]
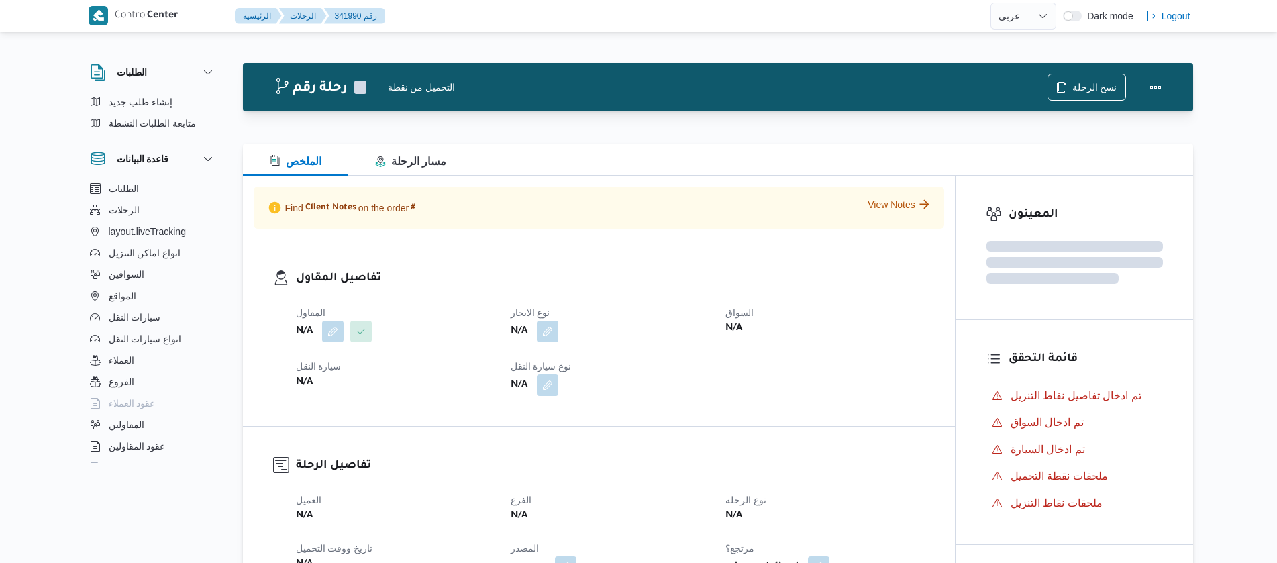
select select "ar"
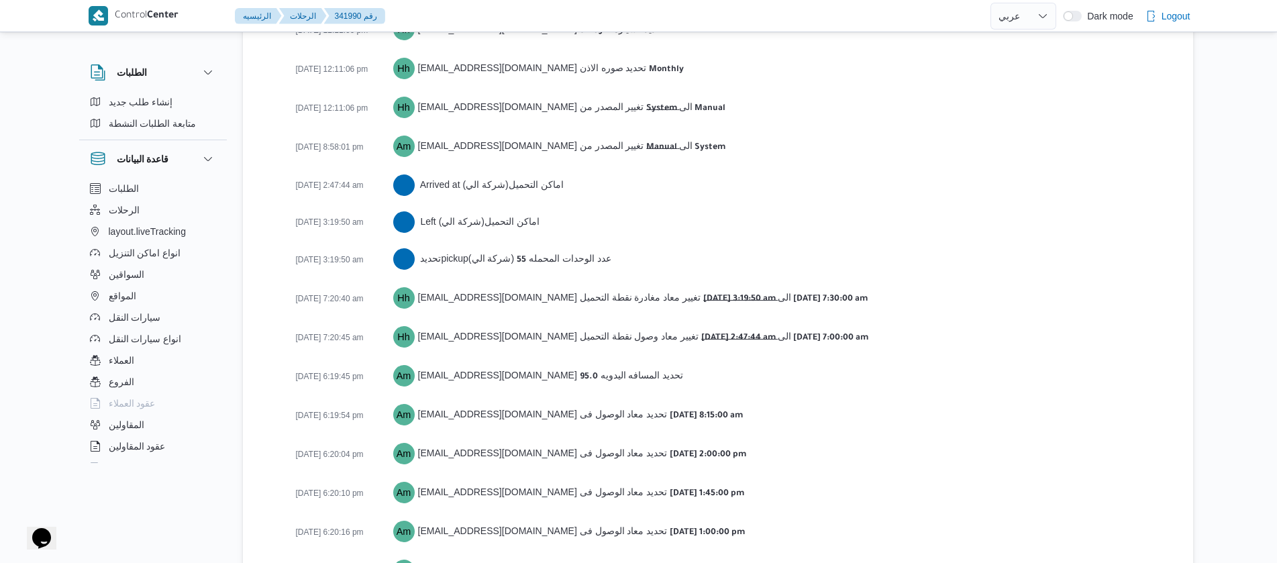
scroll to position [2183, 0]
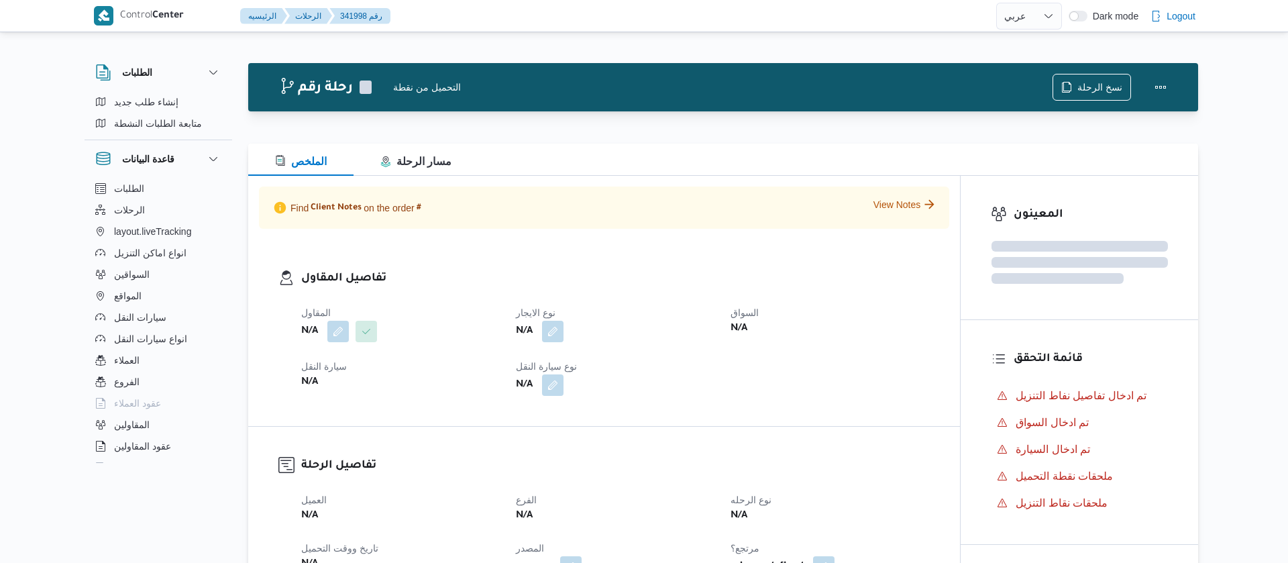
select select "ar"
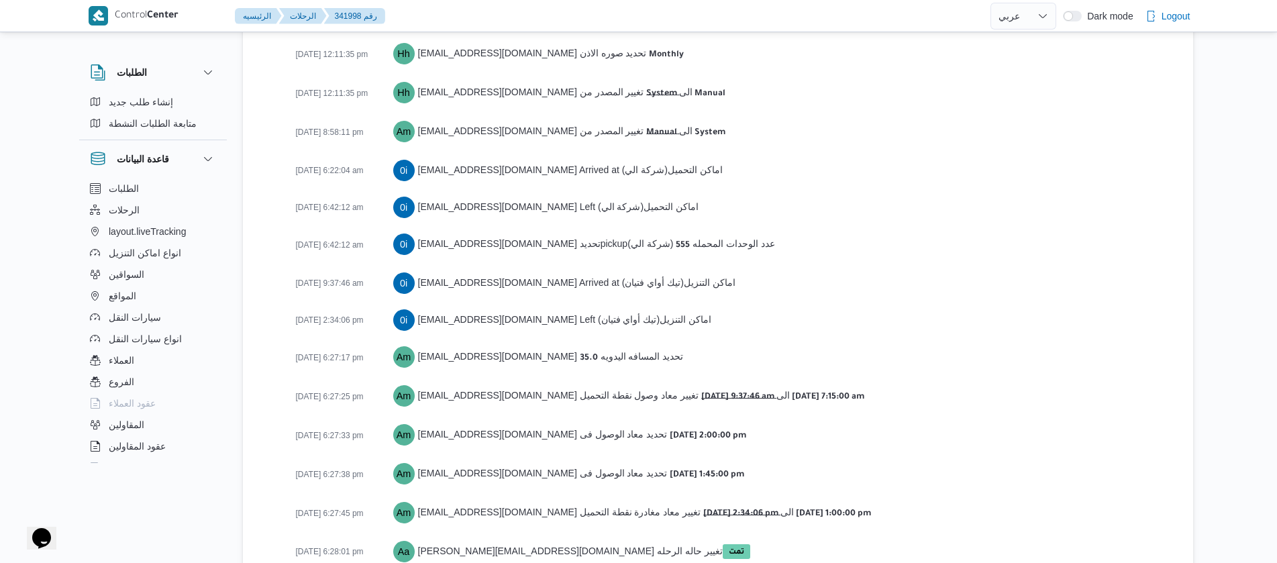
scroll to position [2160, 0]
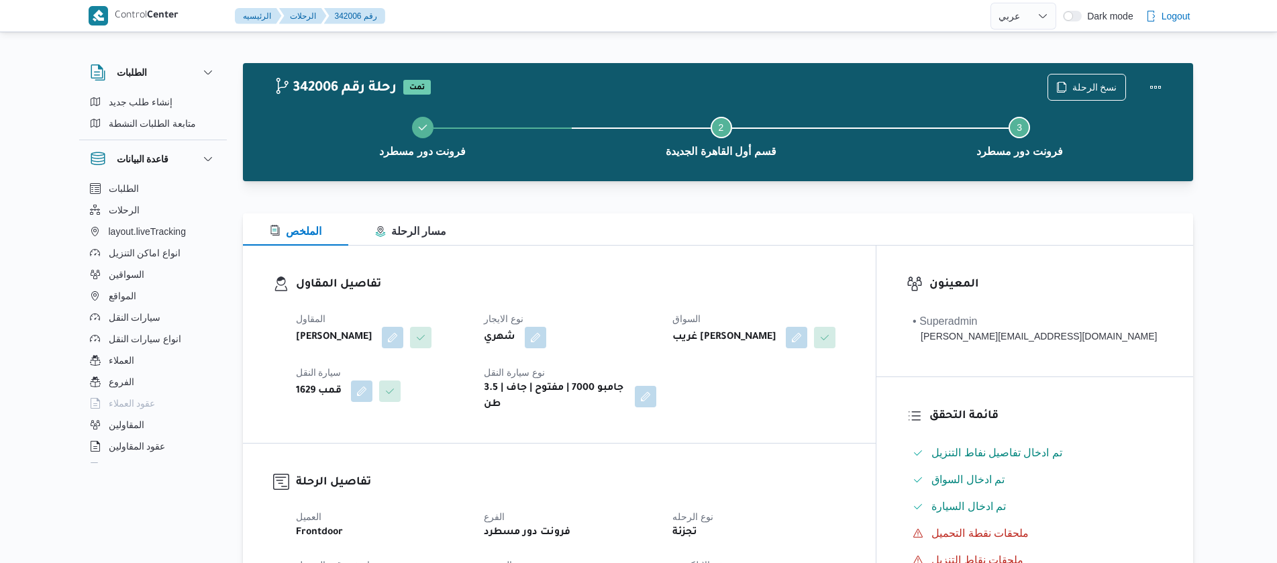
select select "ar"
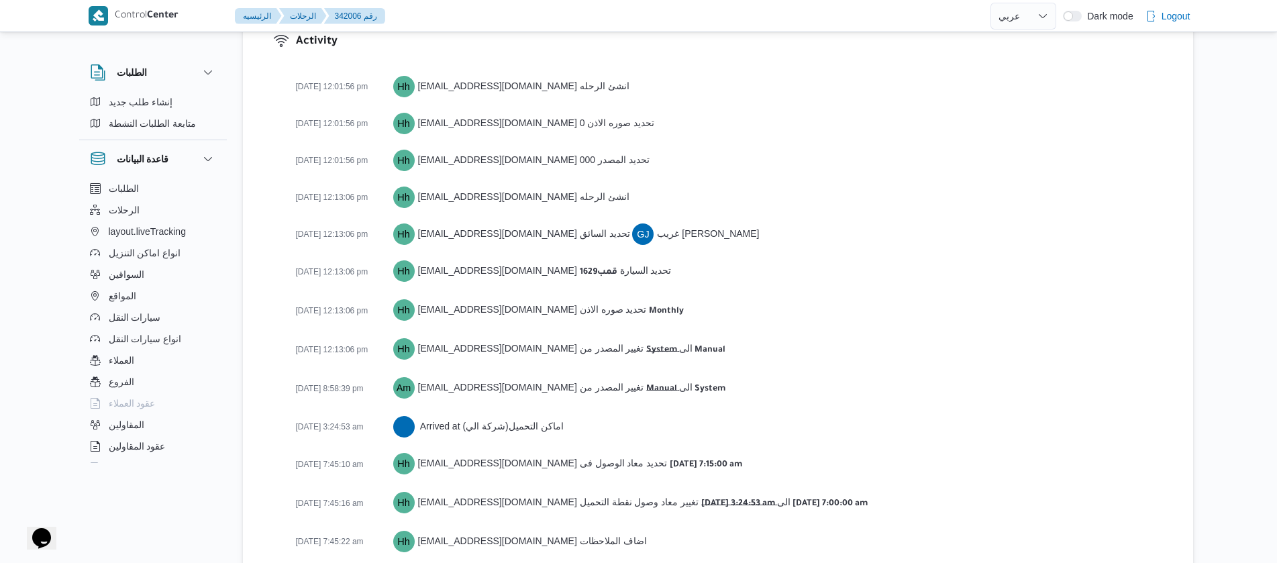
scroll to position [2161, 0]
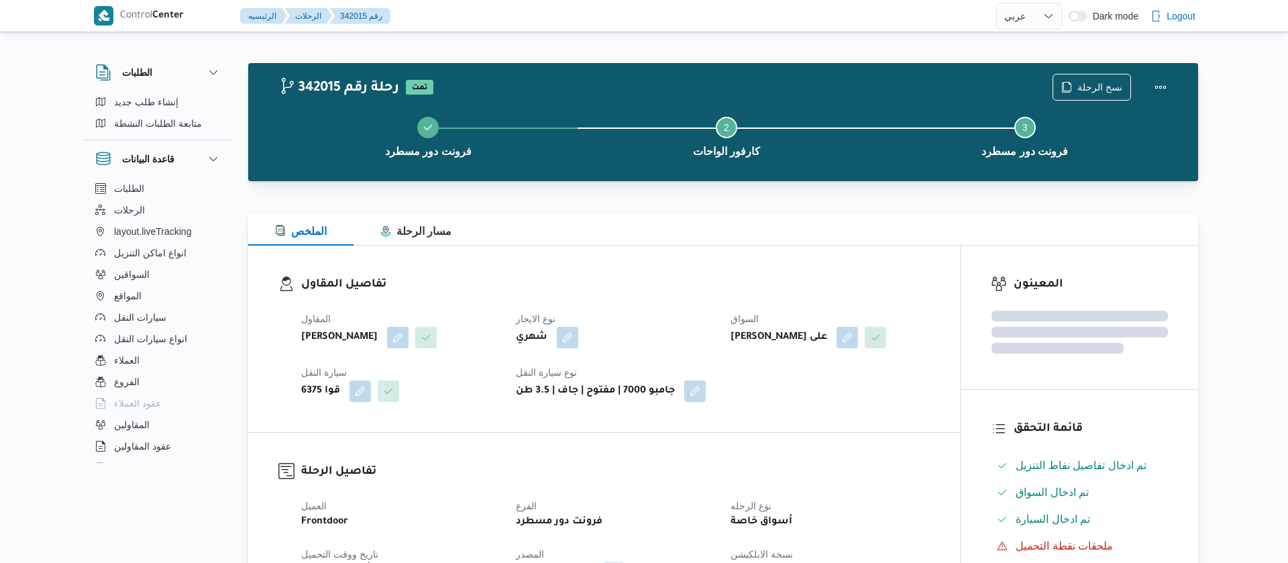
select select "ar"
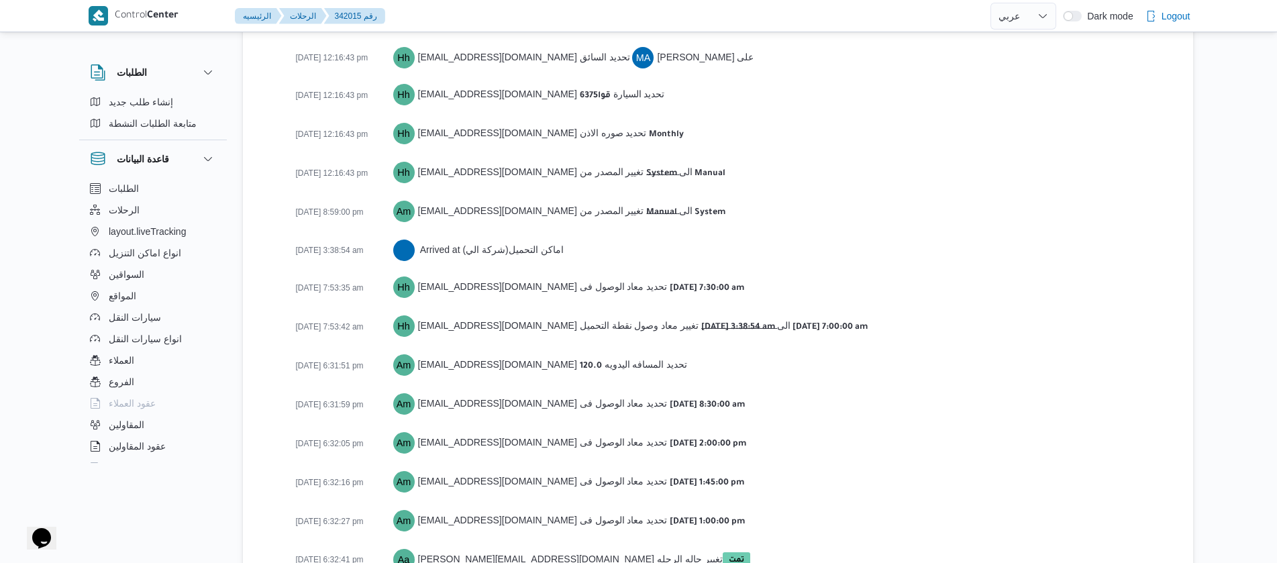
scroll to position [2108, 0]
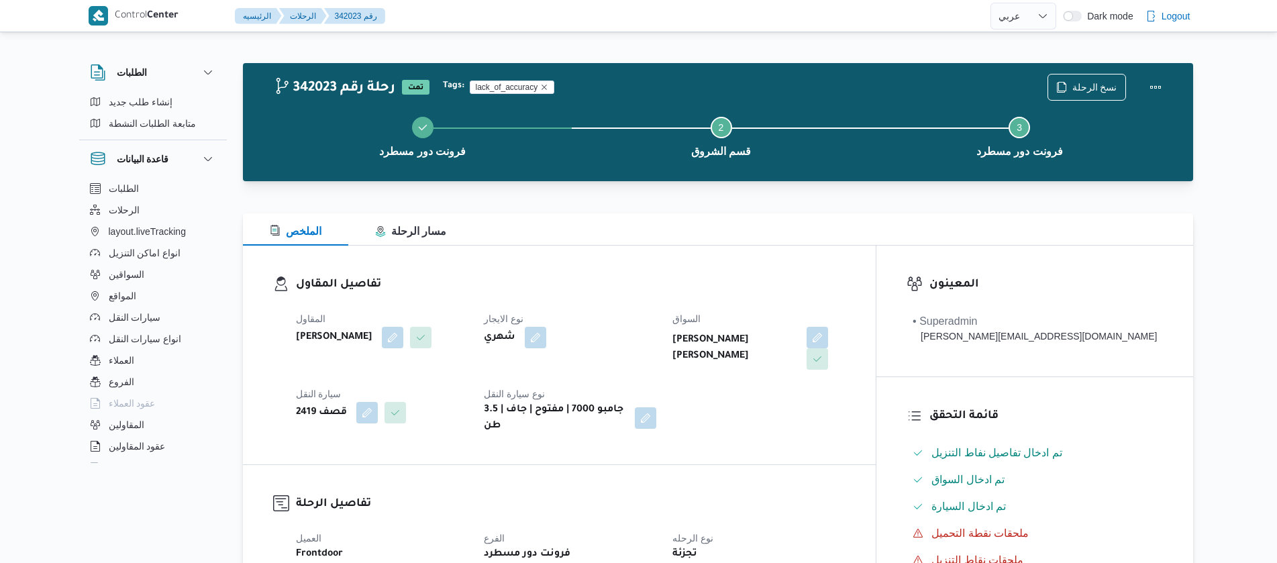
select select "ar"
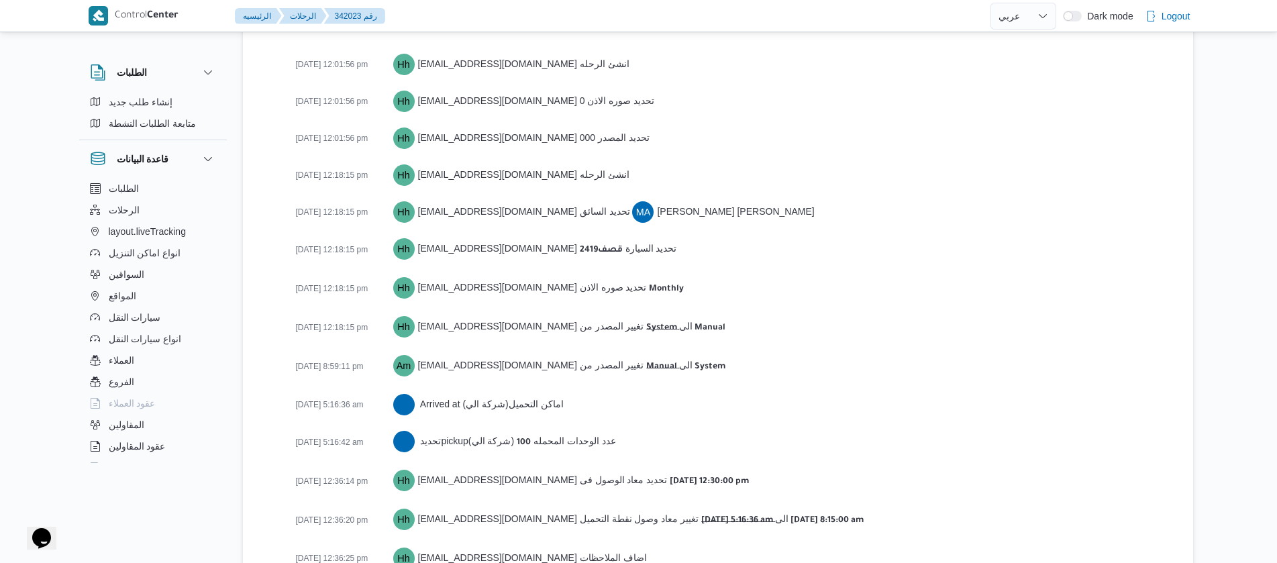
scroll to position [2183, 0]
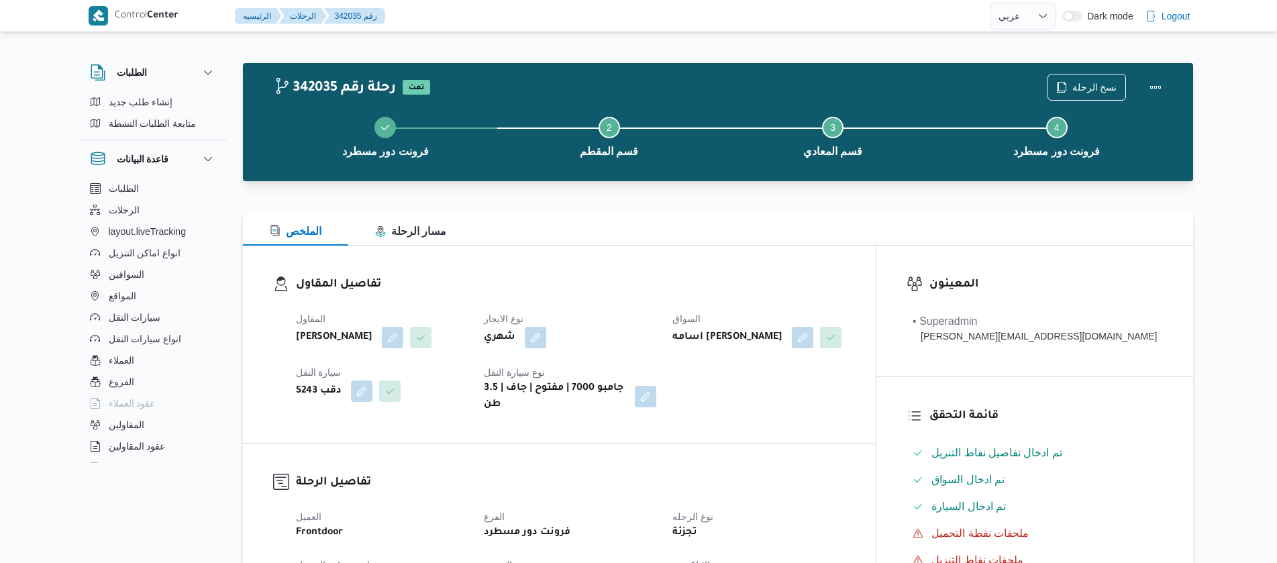
select select "ar"
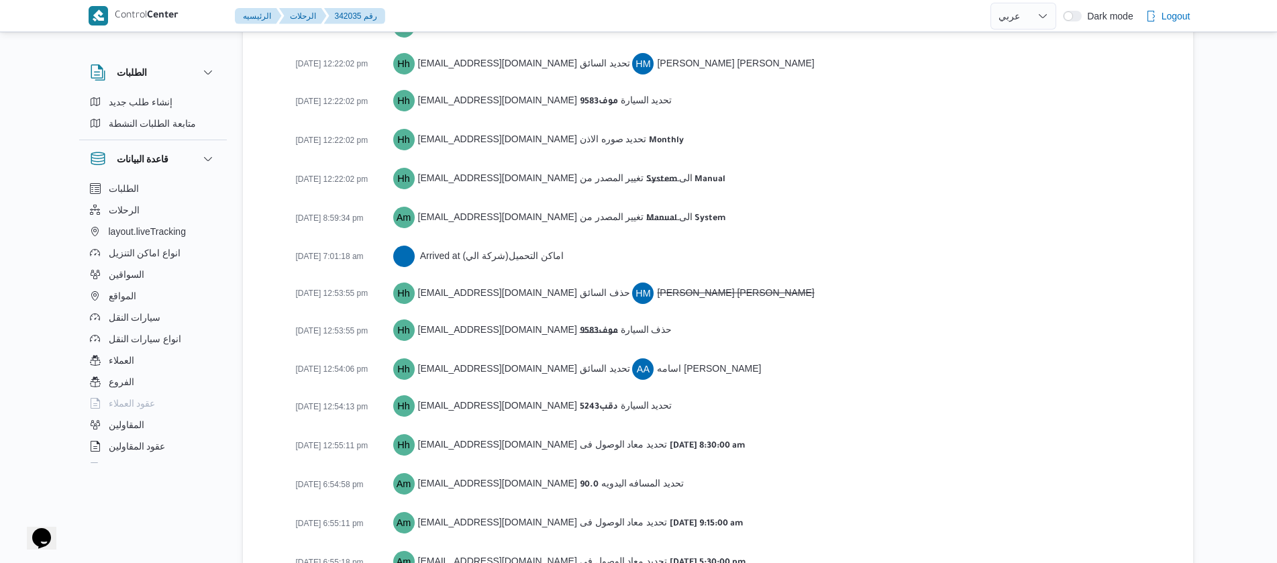
scroll to position [2007, 0]
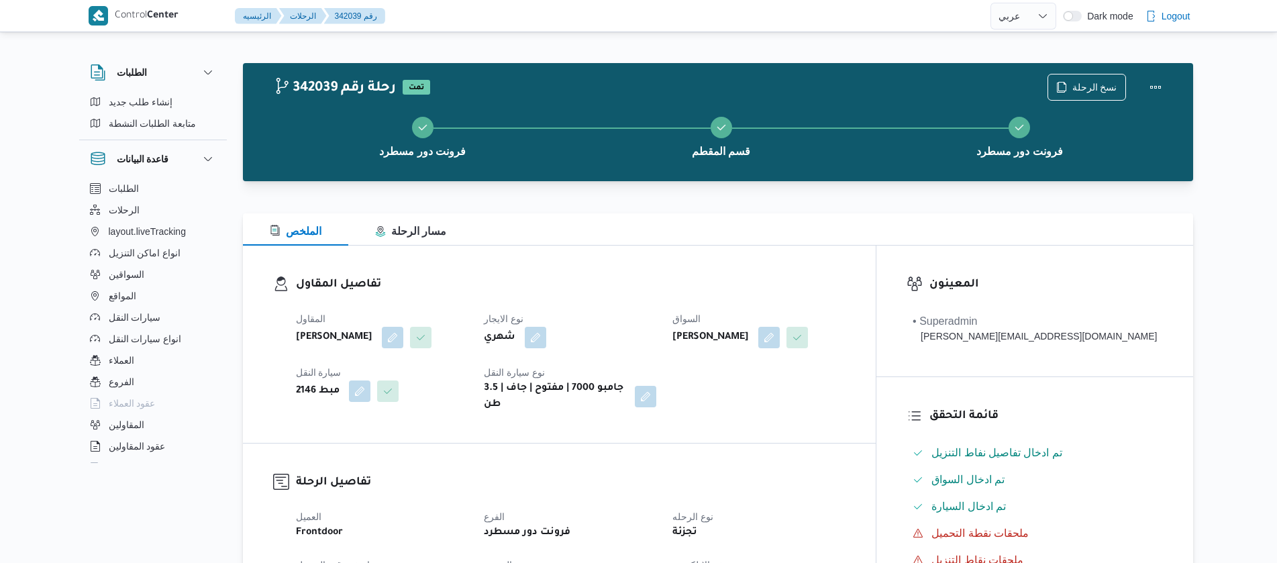
select select "ar"
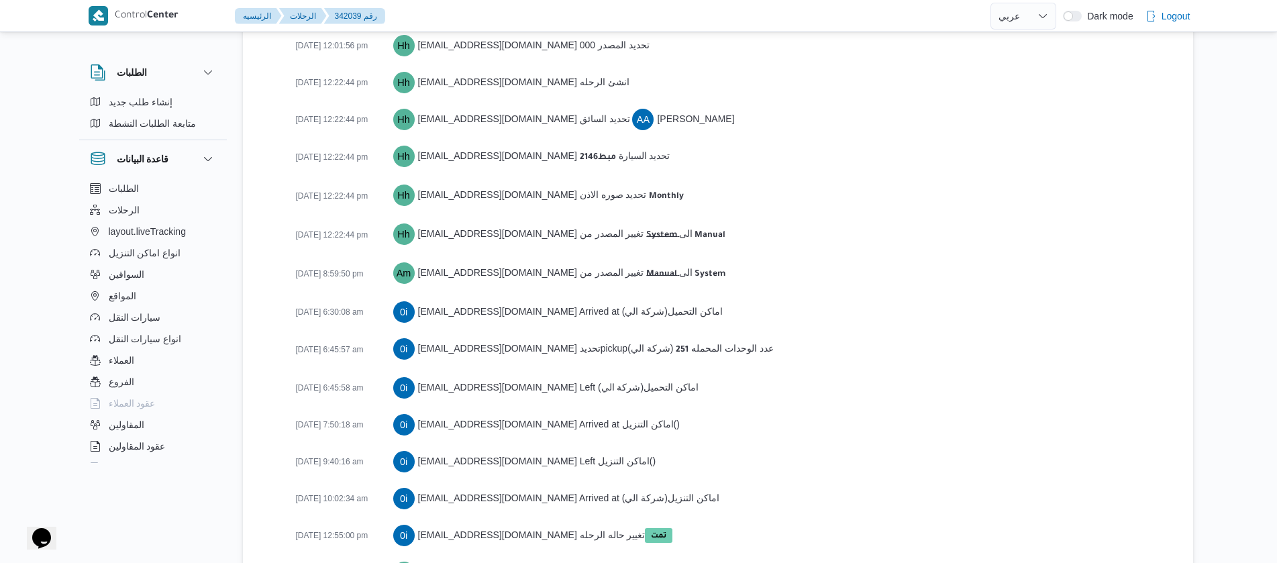
scroll to position [2182, 0]
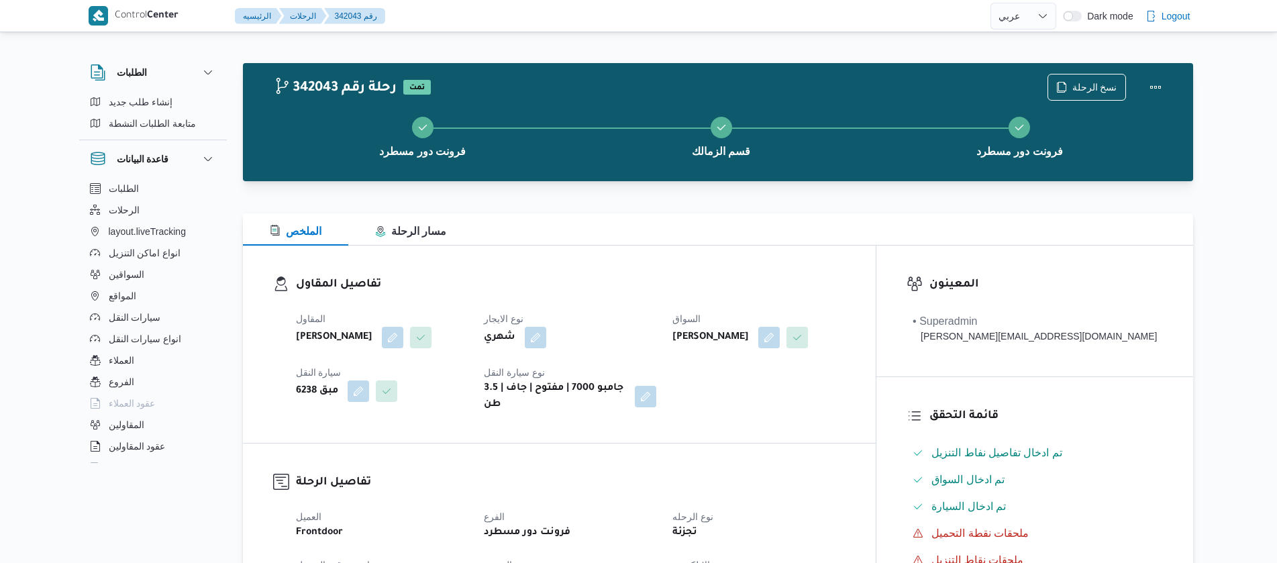
select select "ar"
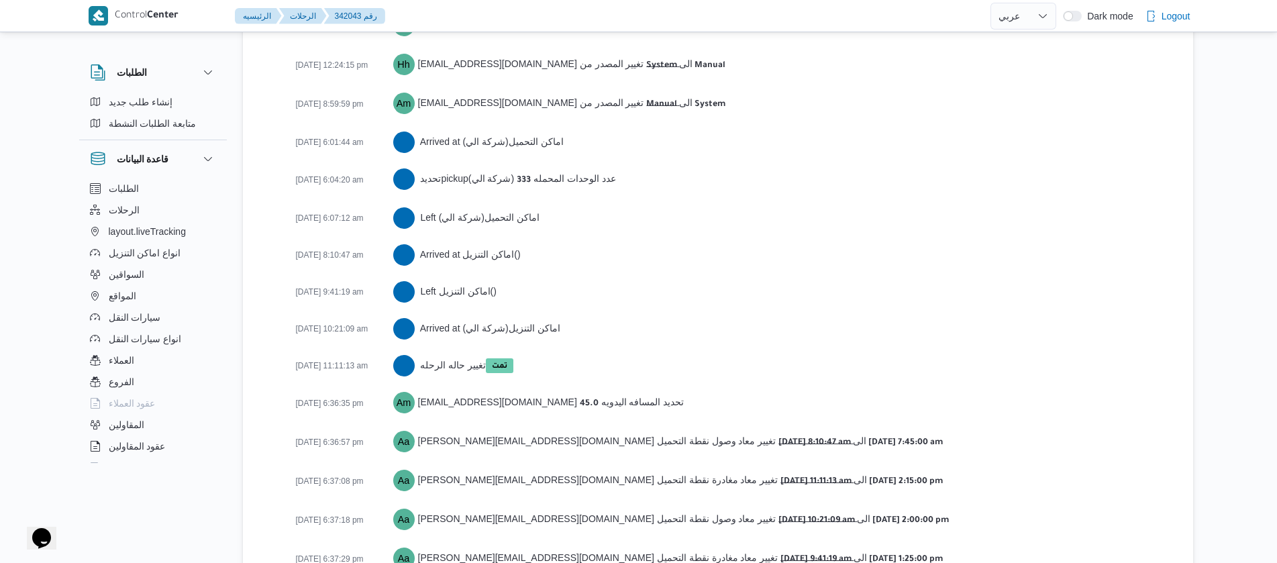
scroll to position [2219, 0]
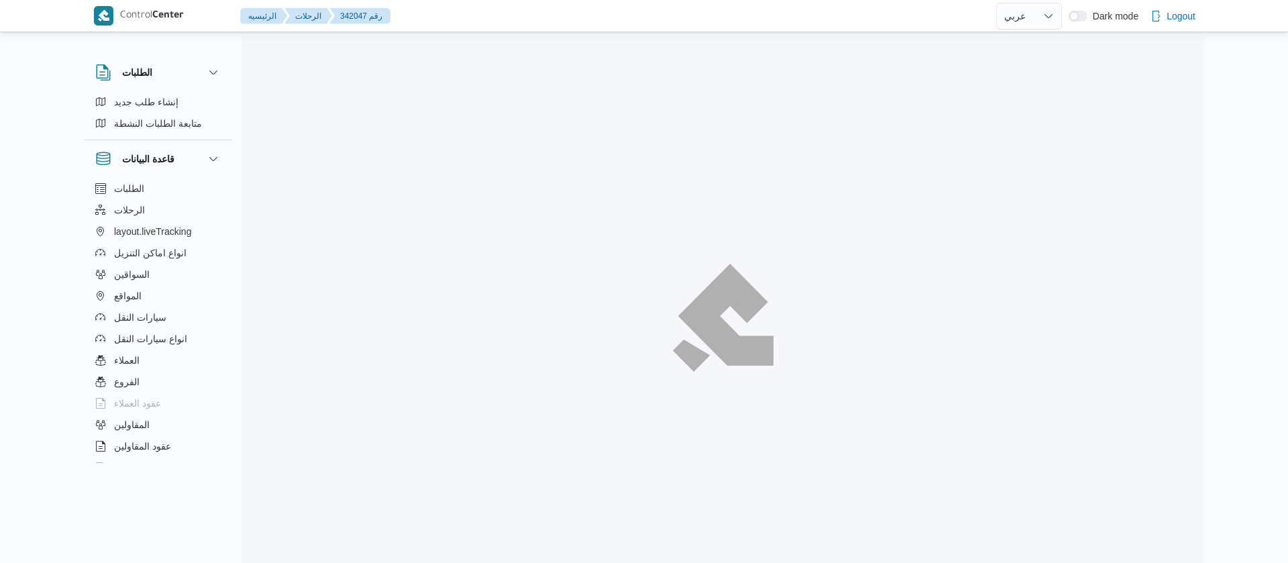
select select "ar"
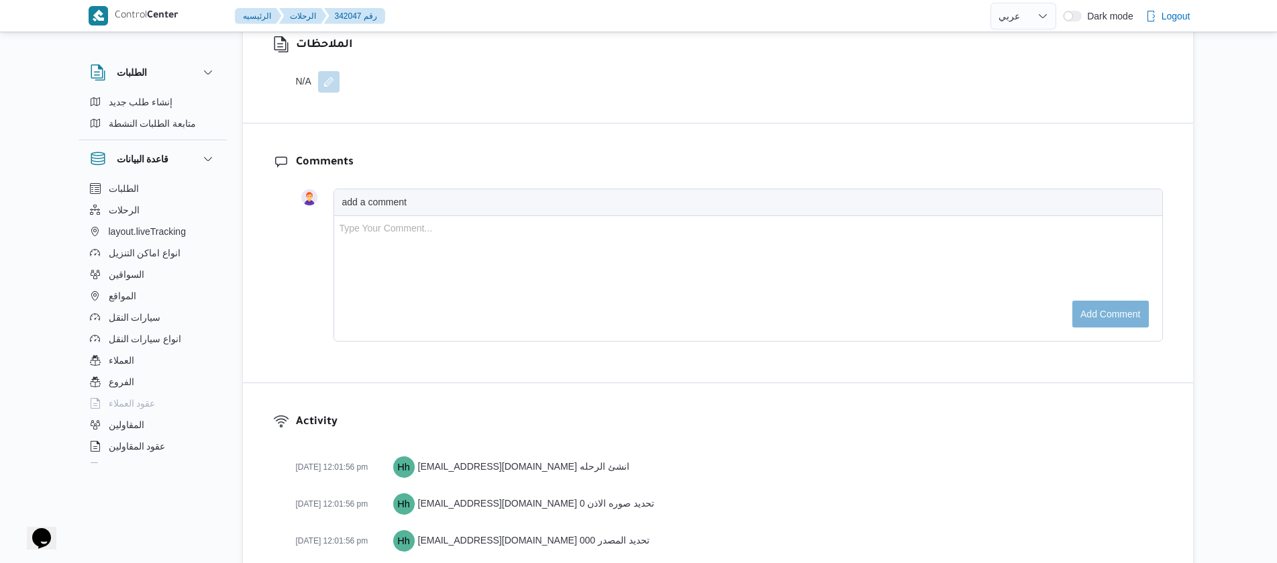
scroll to position [2183, 0]
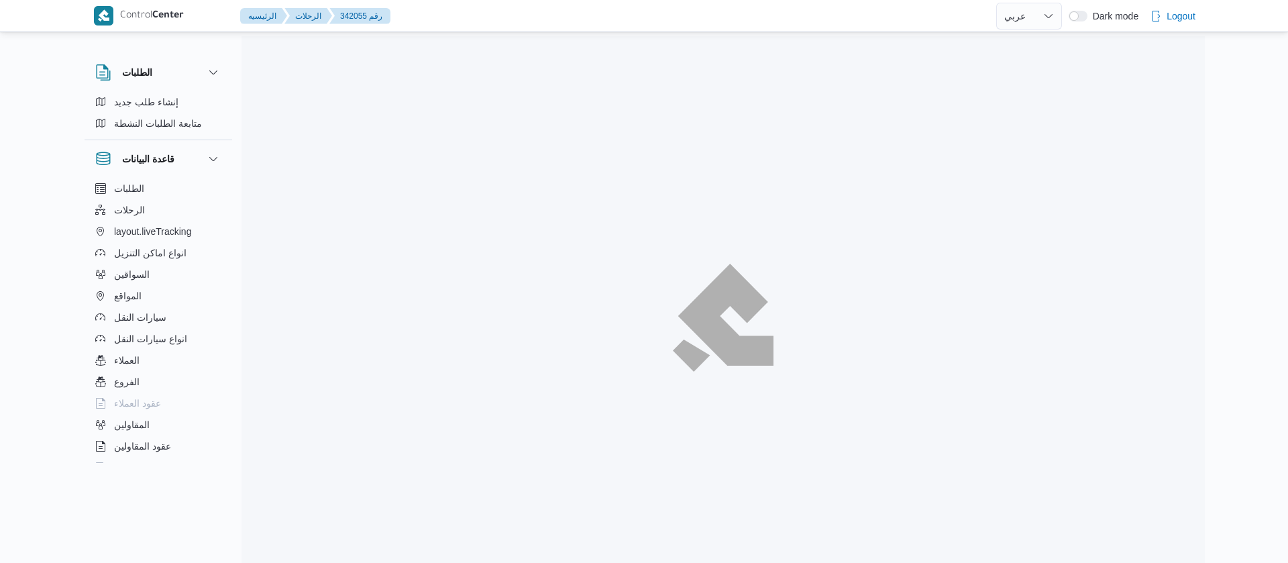
select select "ar"
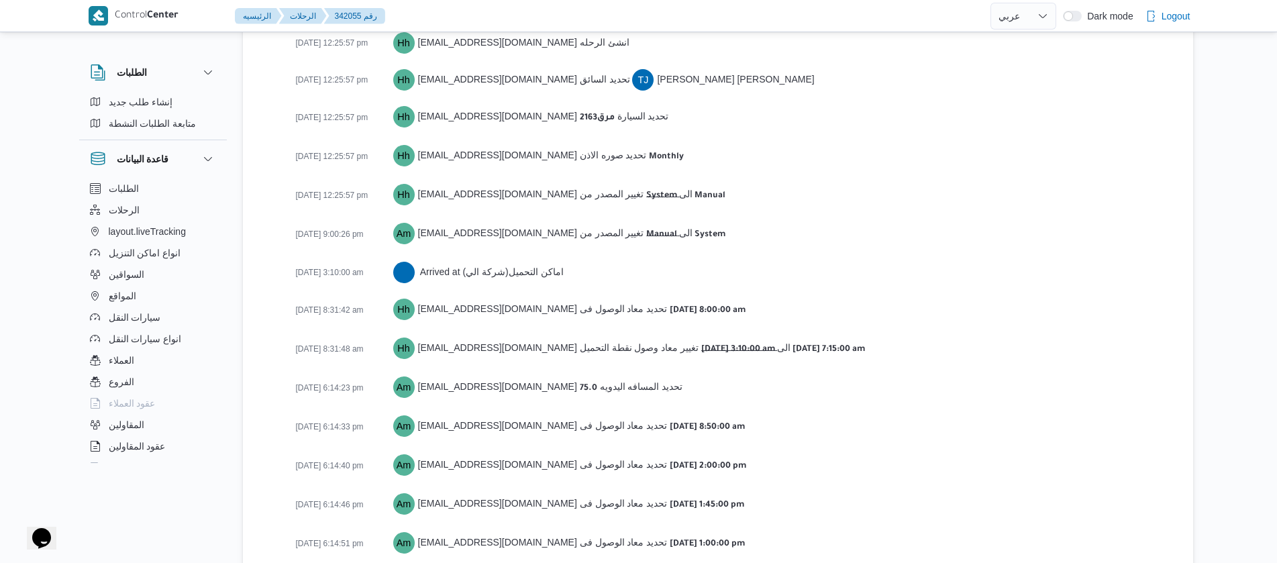
scroll to position [2108, 0]
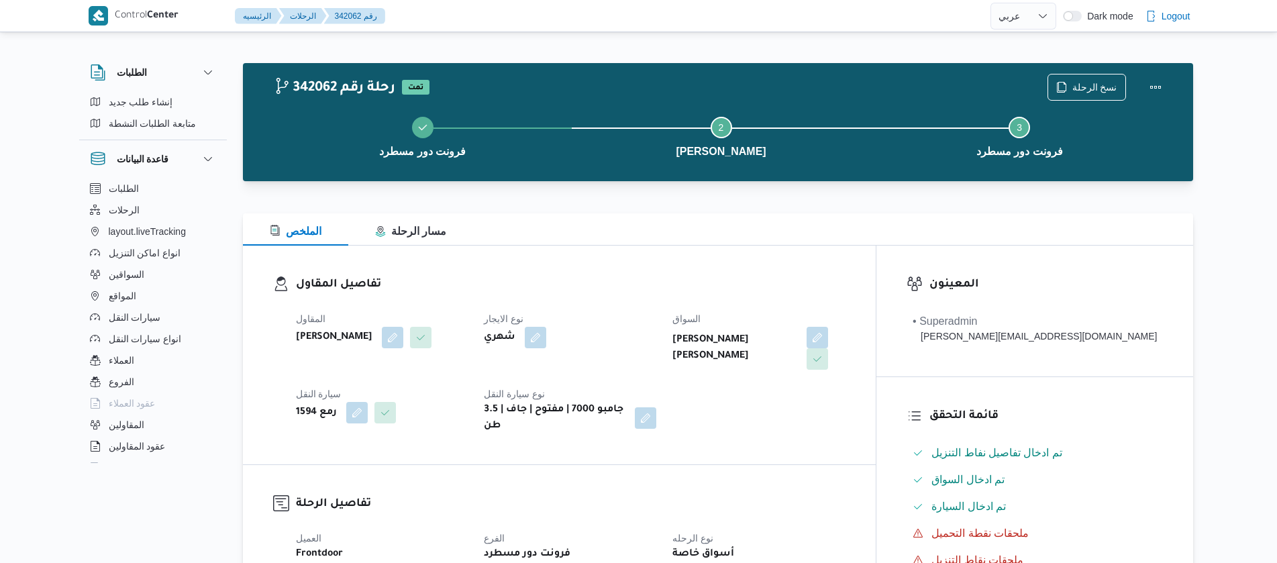
select select "ar"
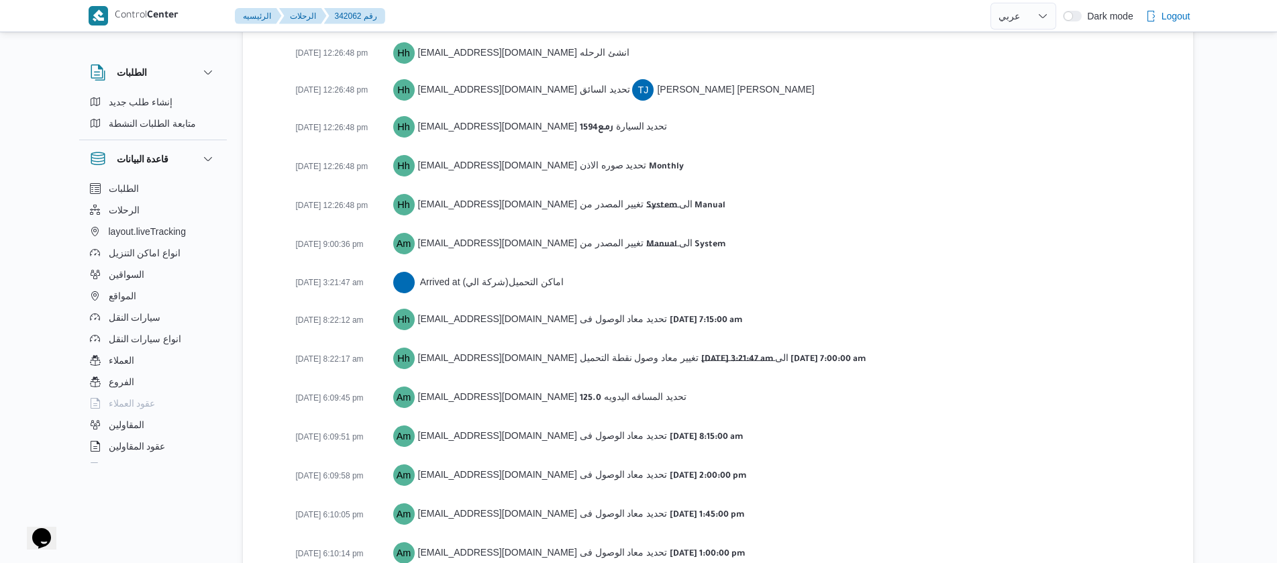
scroll to position [2108, 0]
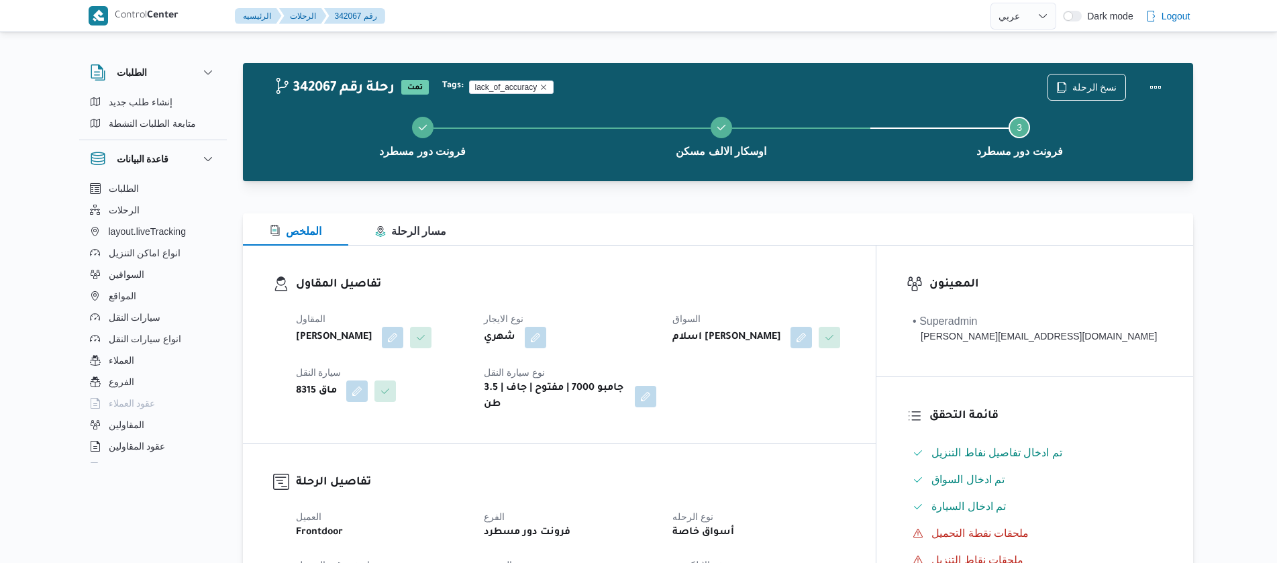
select select "ar"
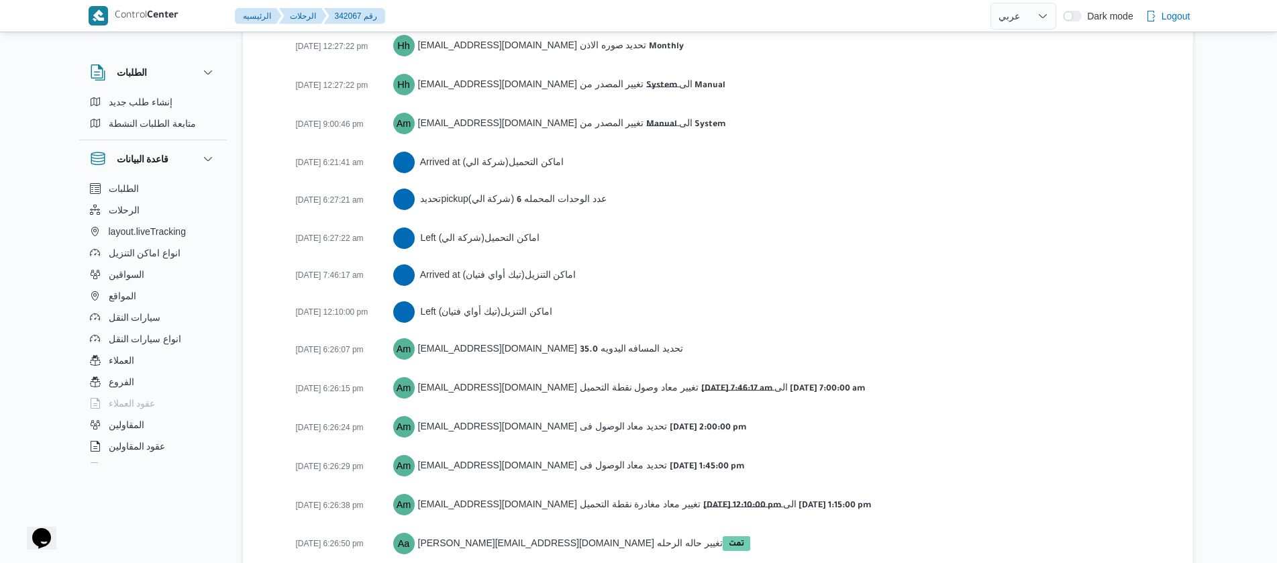
scroll to position [2182, 0]
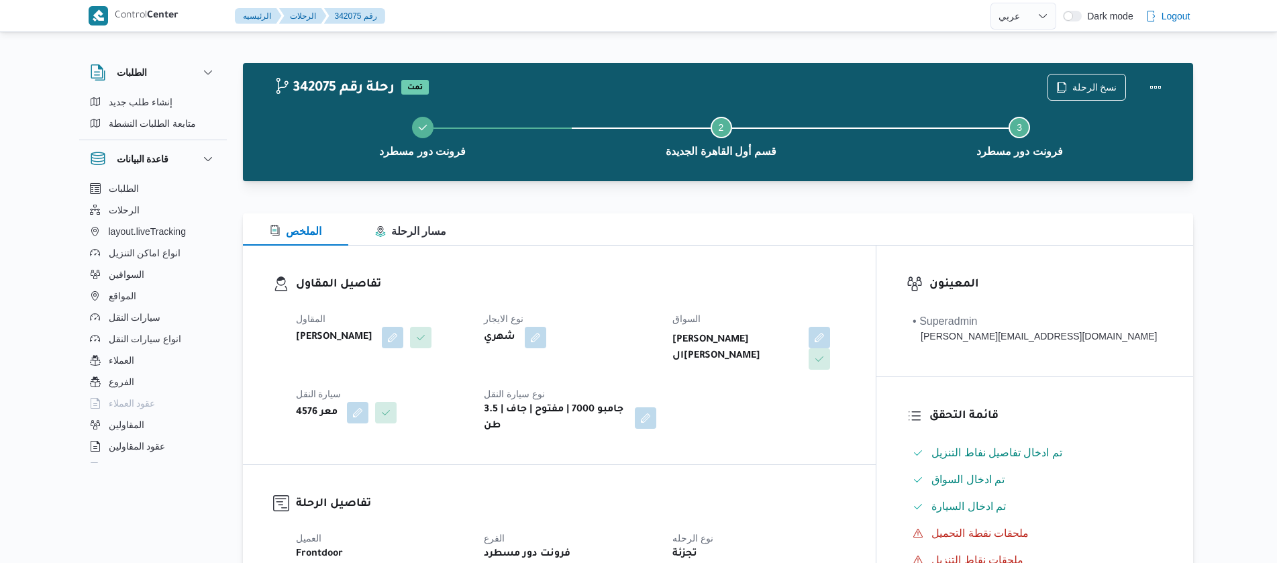
select select "ar"
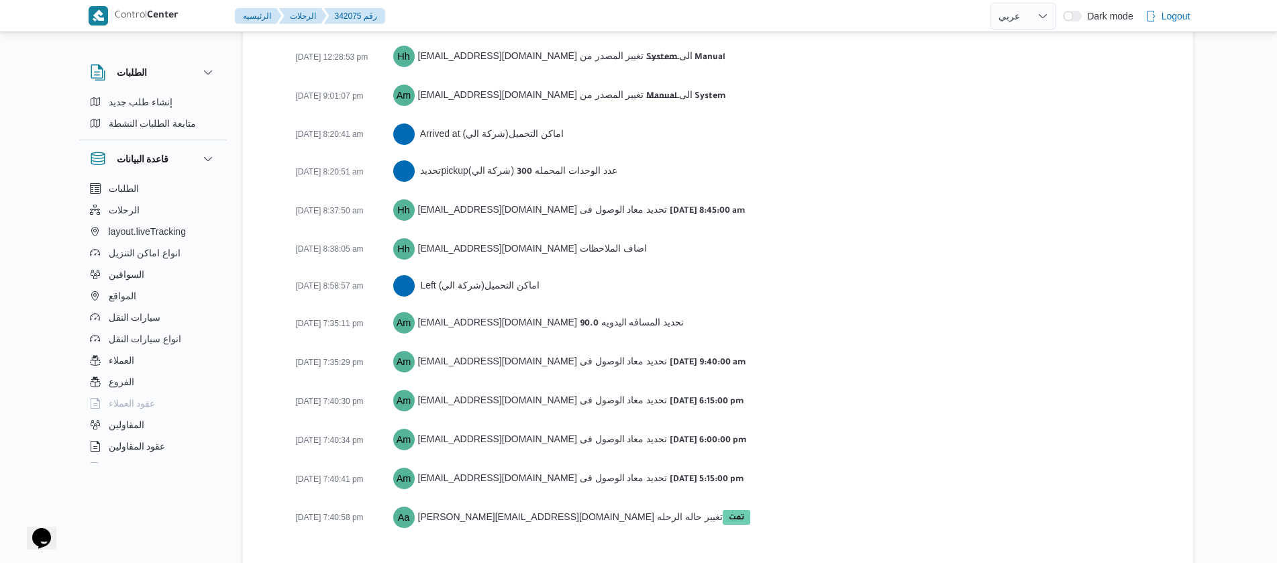
scroll to position [2082, 0]
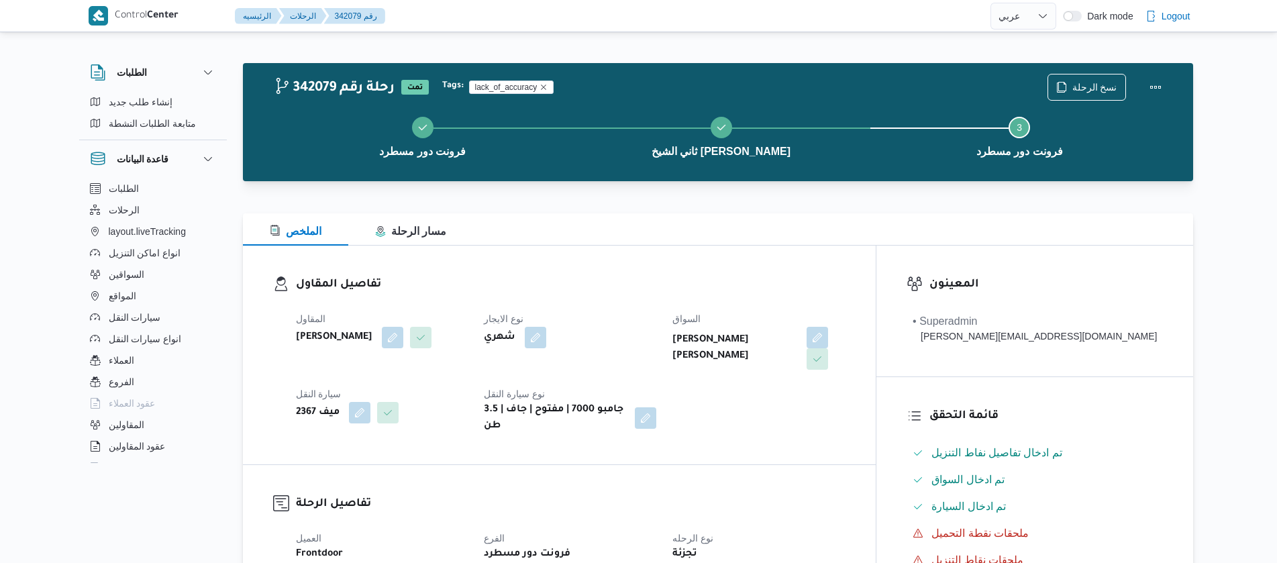
select select "ar"
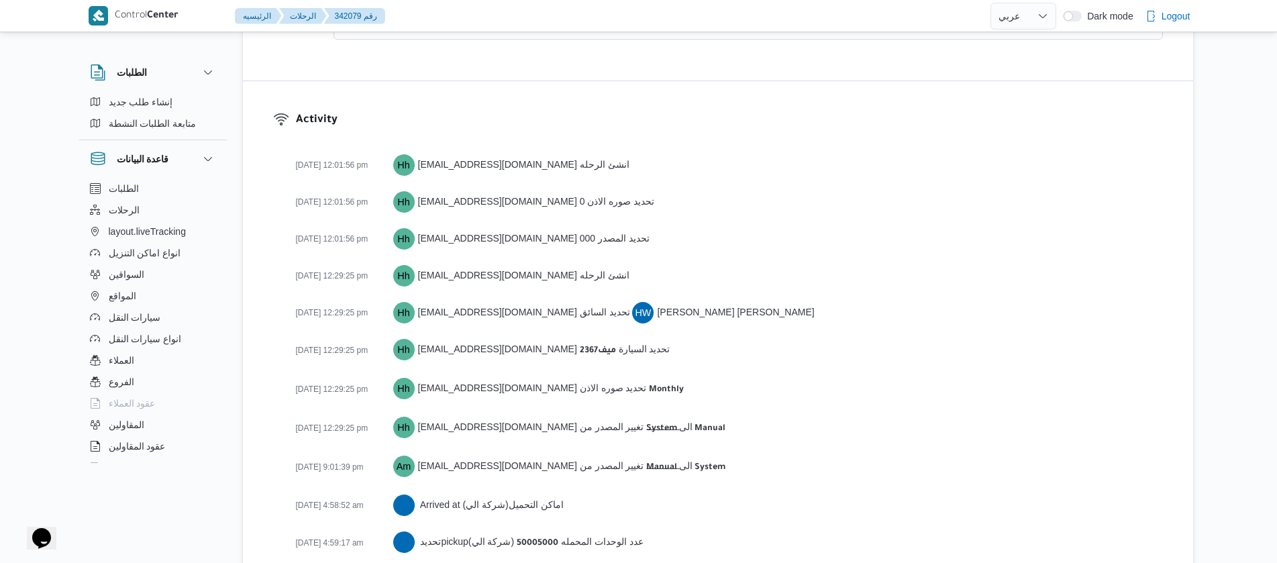
scroll to position [2332, 0]
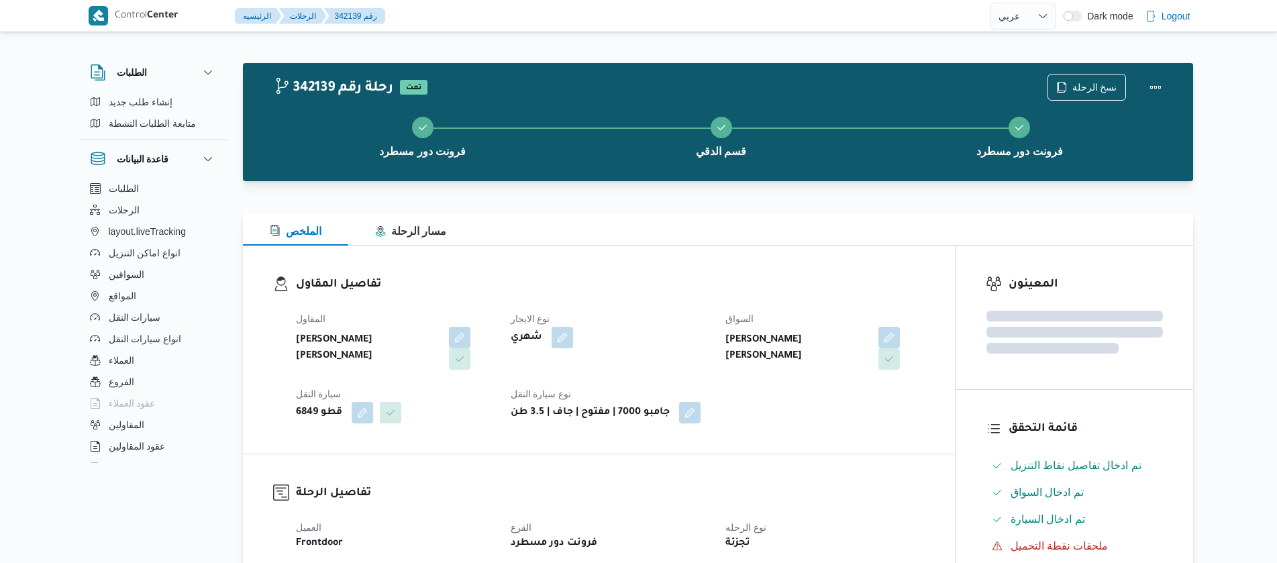
select select "ar"
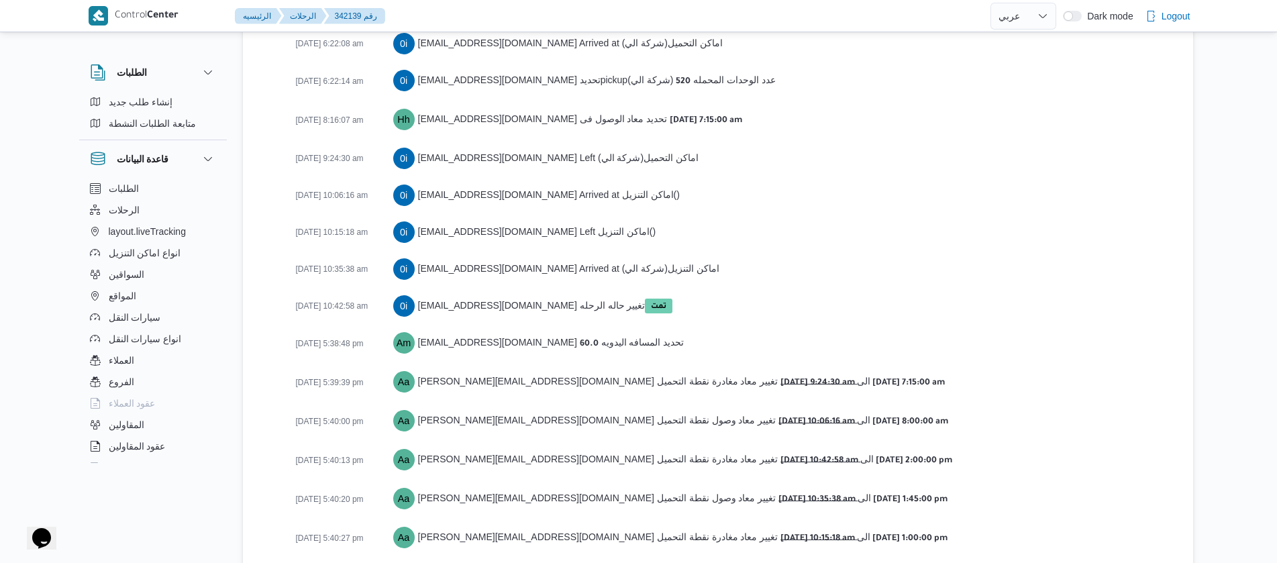
scroll to position [2173, 0]
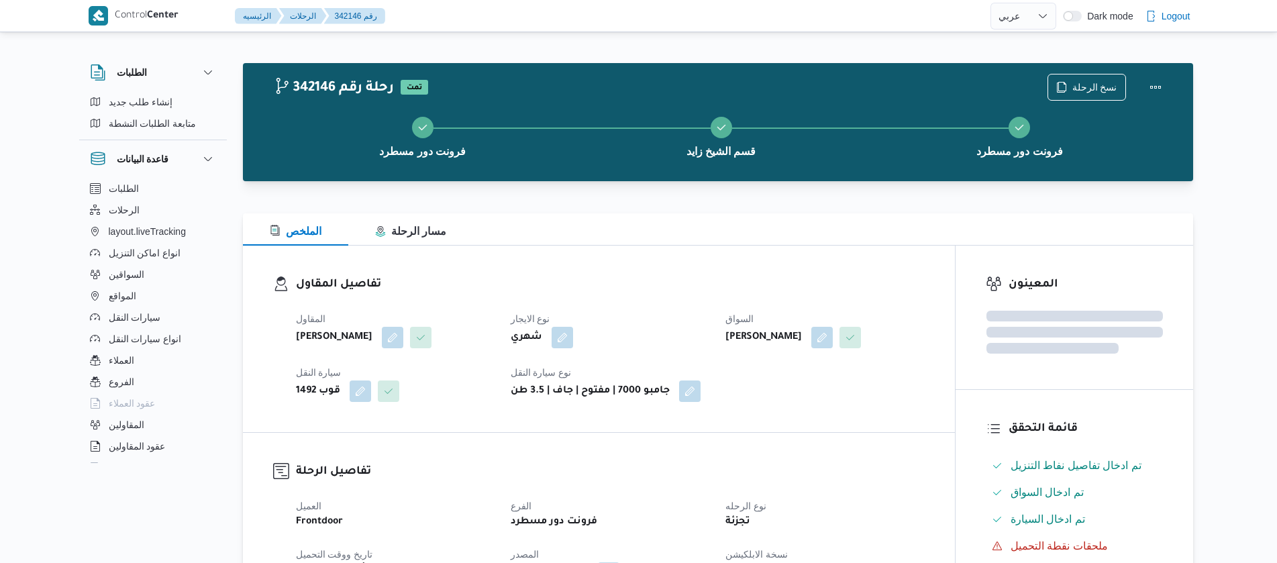
select select "ar"
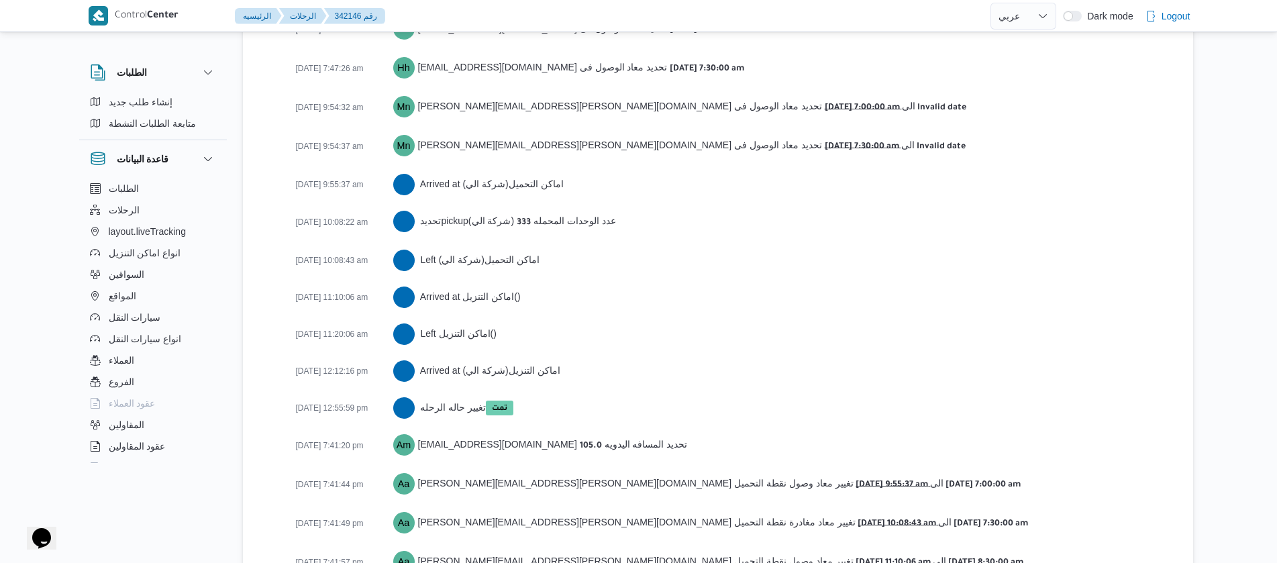
scroll to position [2311, 0]
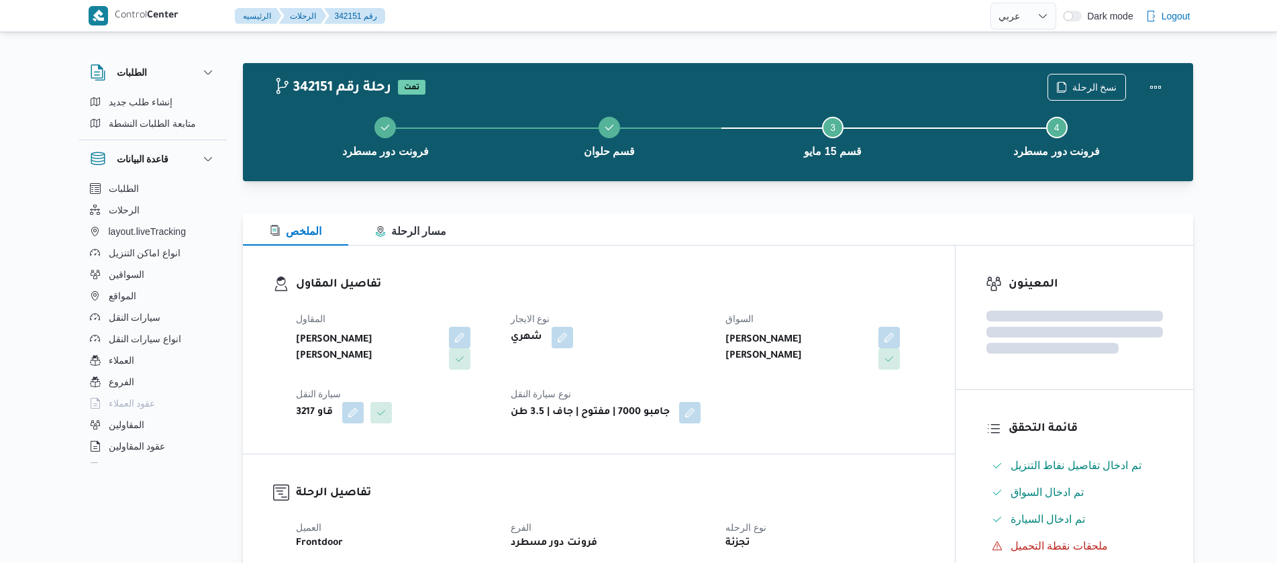
select select "ar"
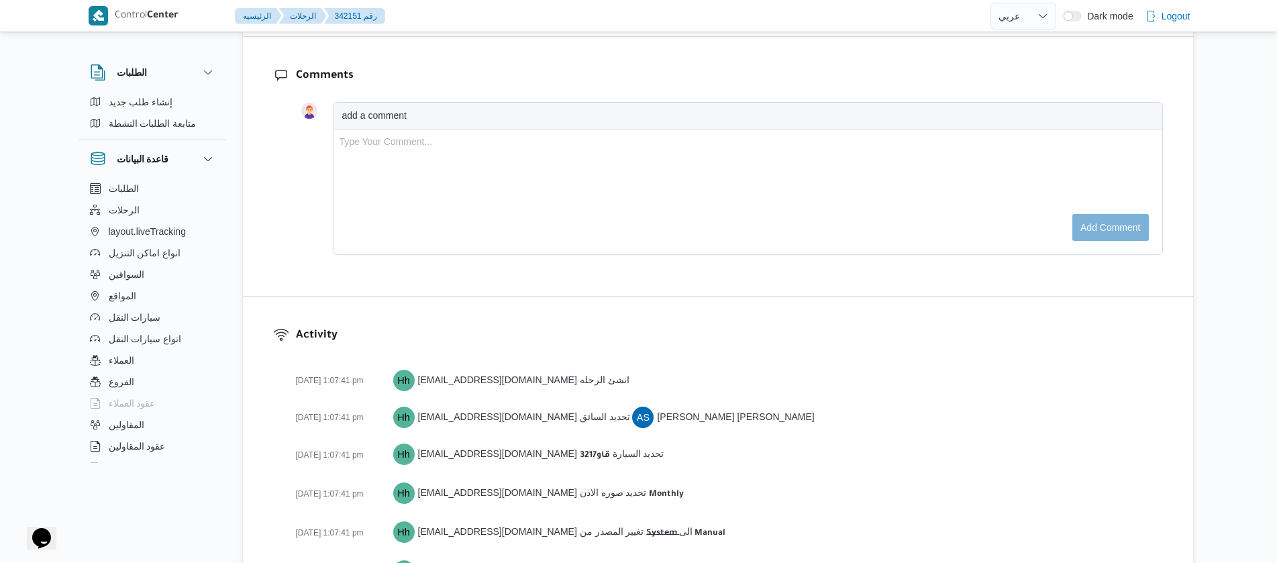
scroll to position [2122, 0]
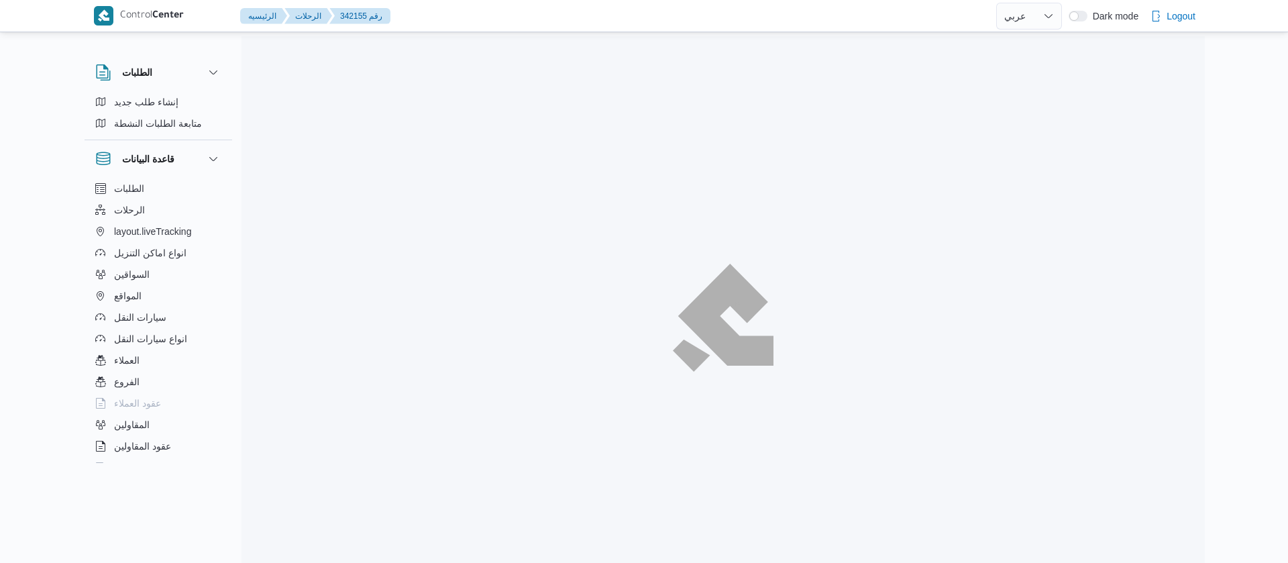
select select "ar"
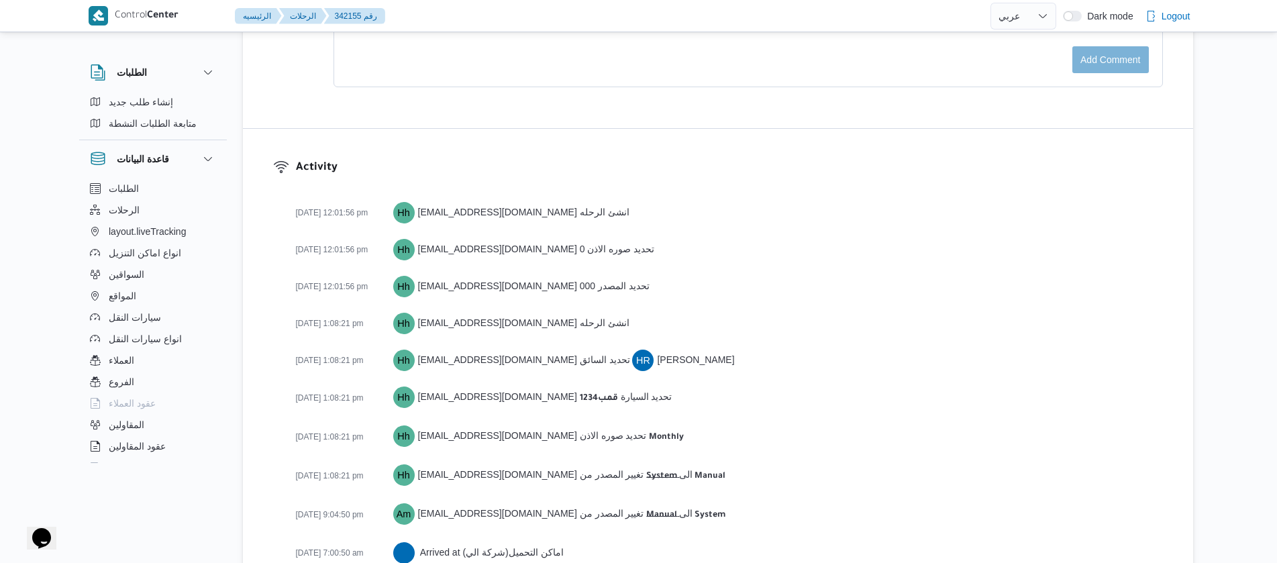
scroll to position [2086, 0]
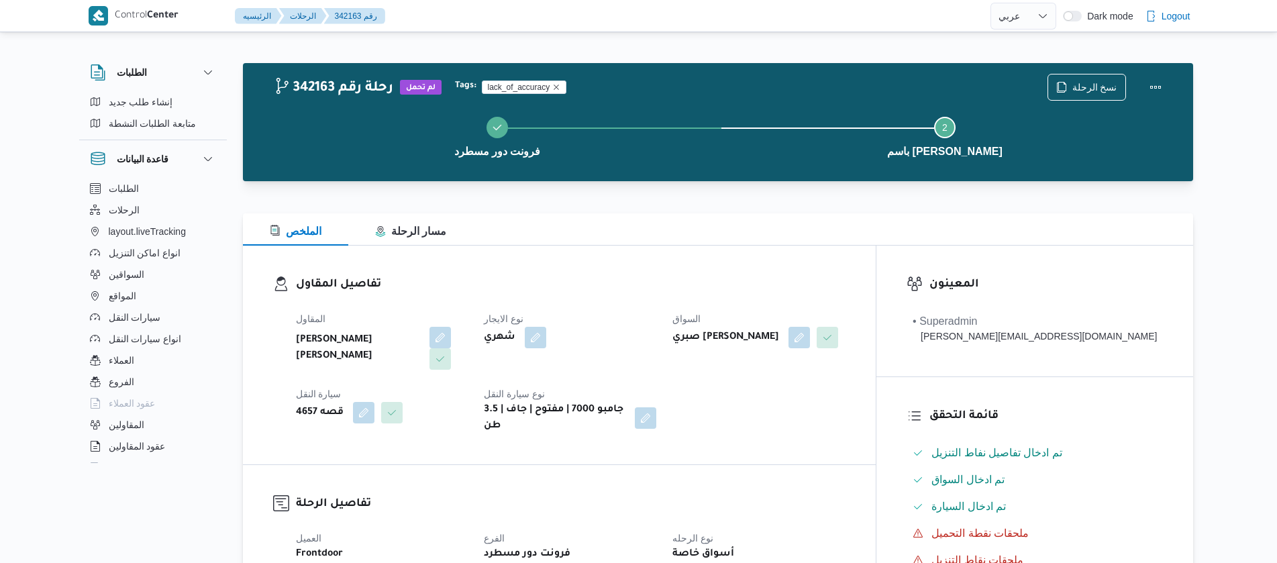
select select "ar"
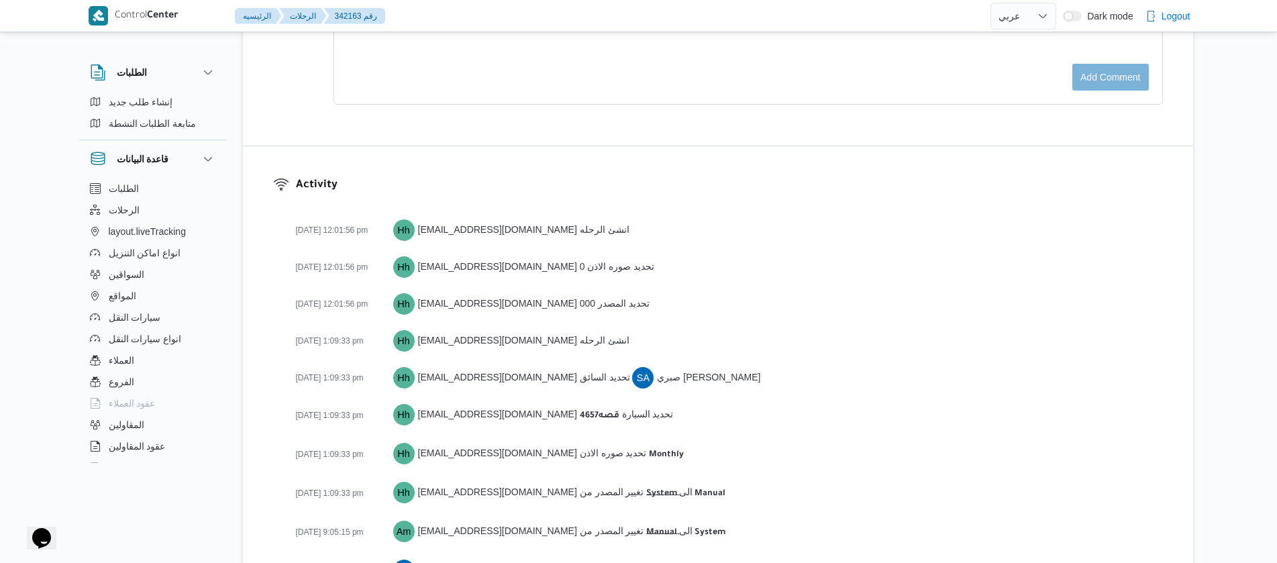
scroll to position [1900, 0]
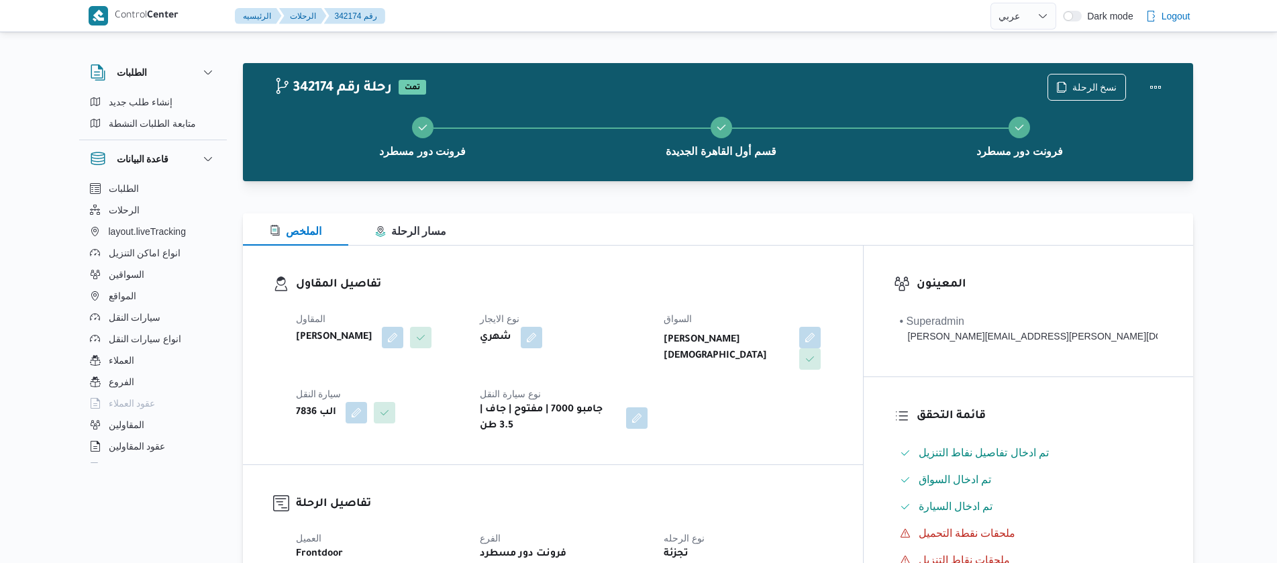
select select "ar"
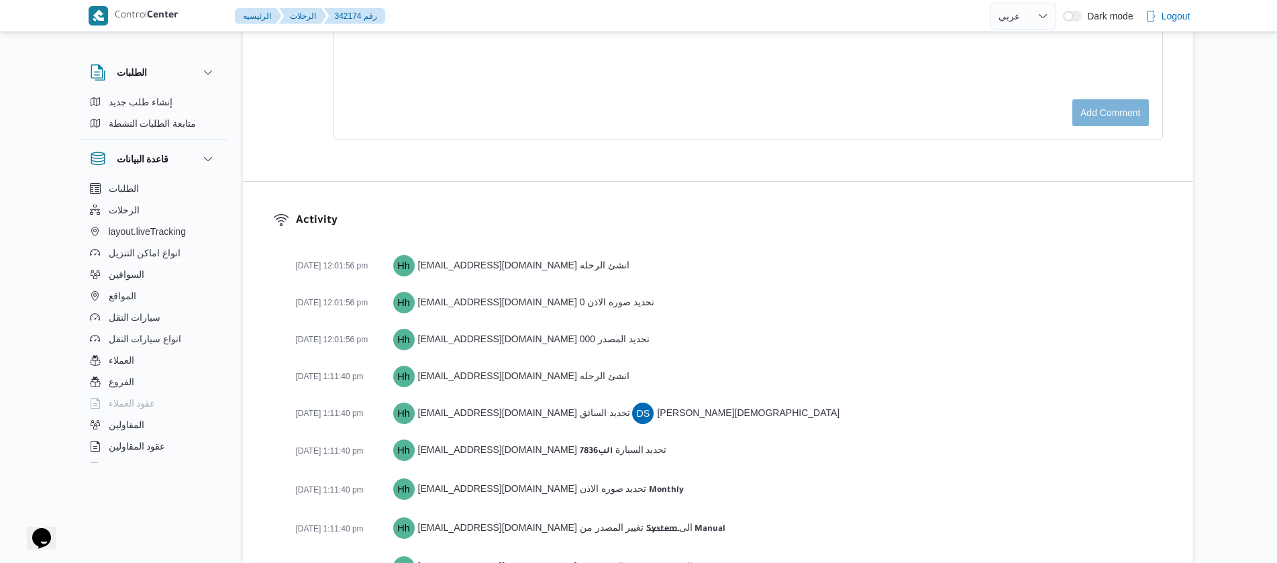
scroll to position [2482, 0]
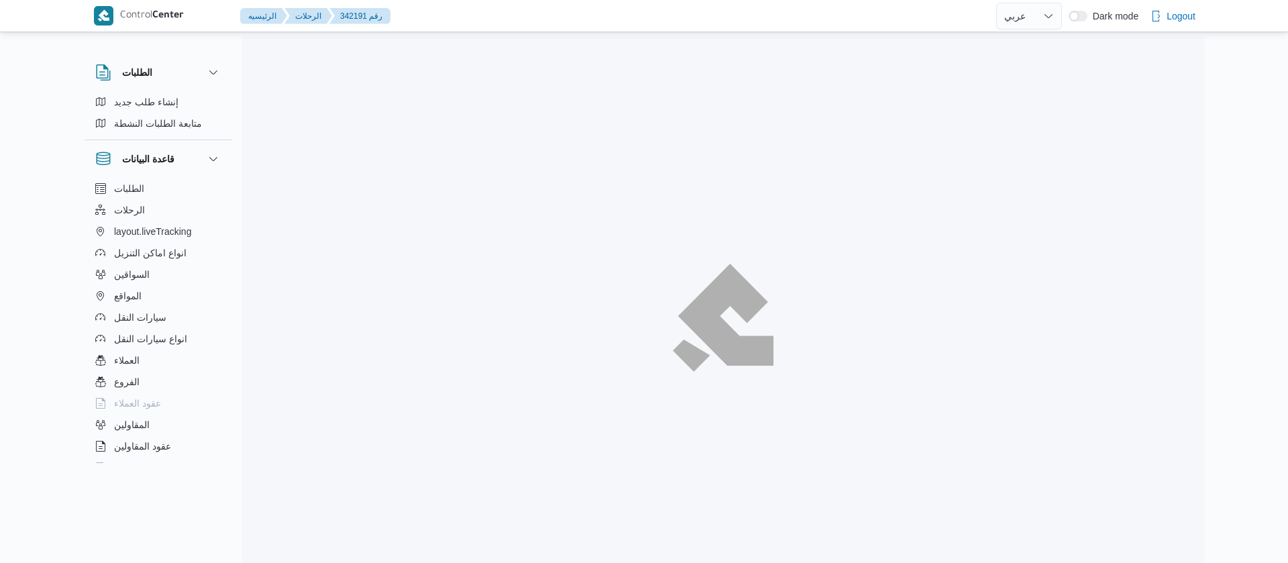
select select "ar"
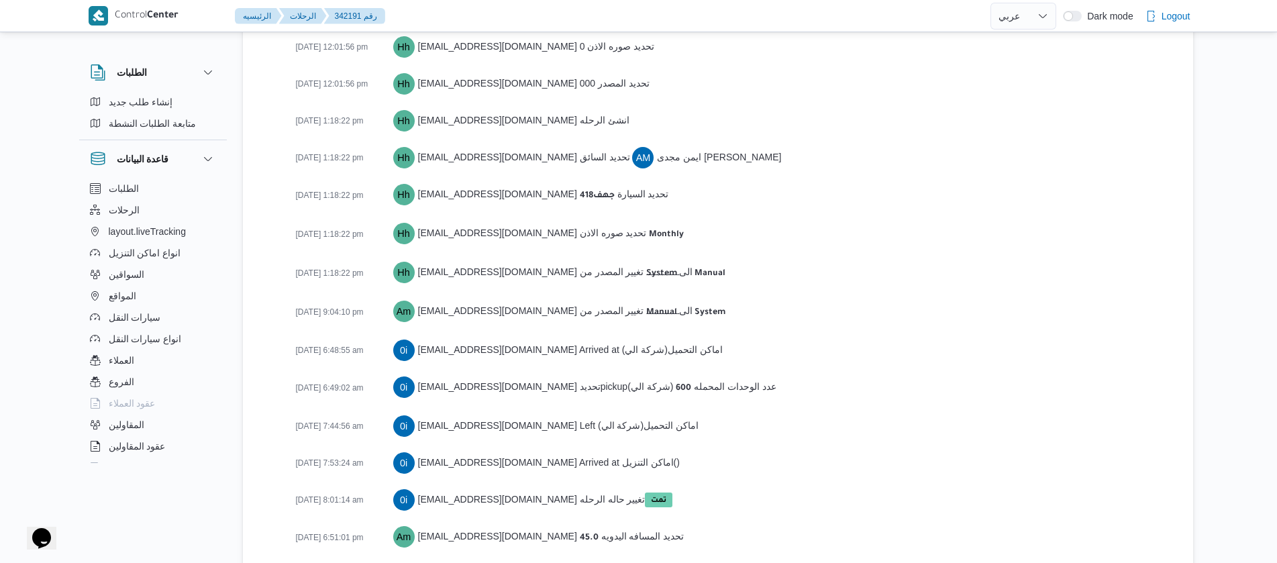
scroll to position [2107, 0]
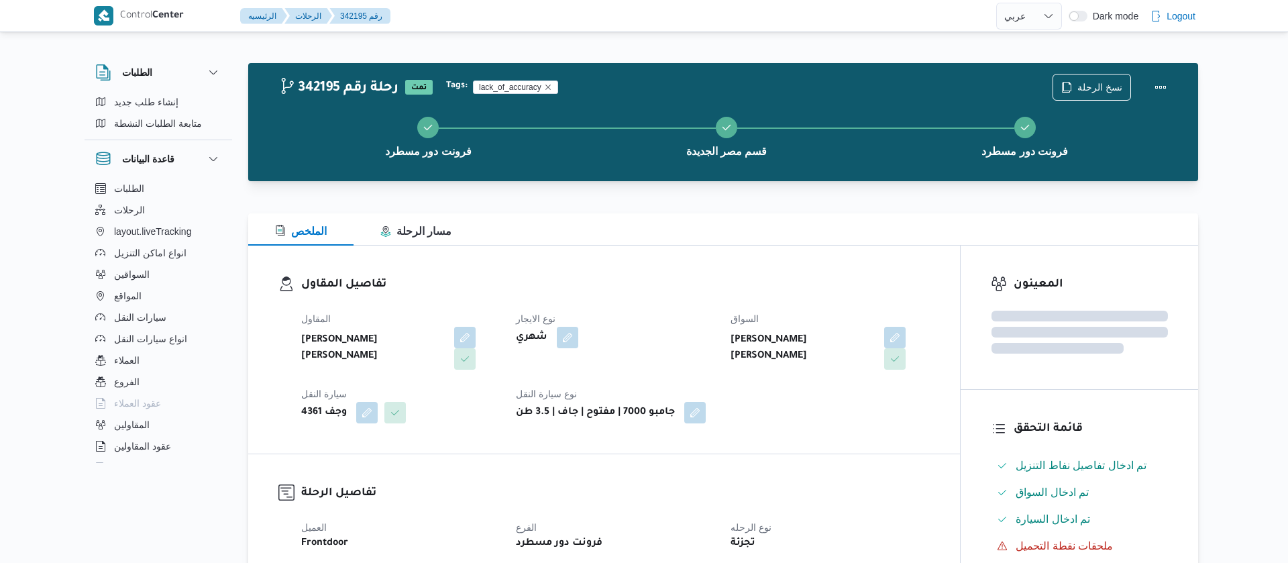
select select "ar"
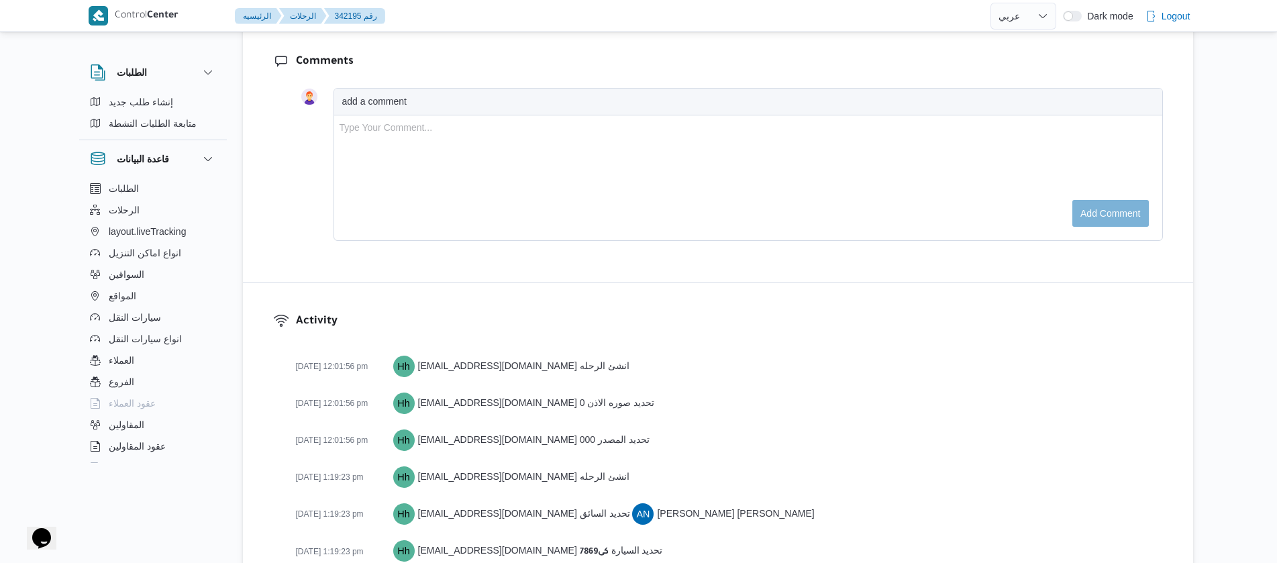
scroll to position [2444, 0]
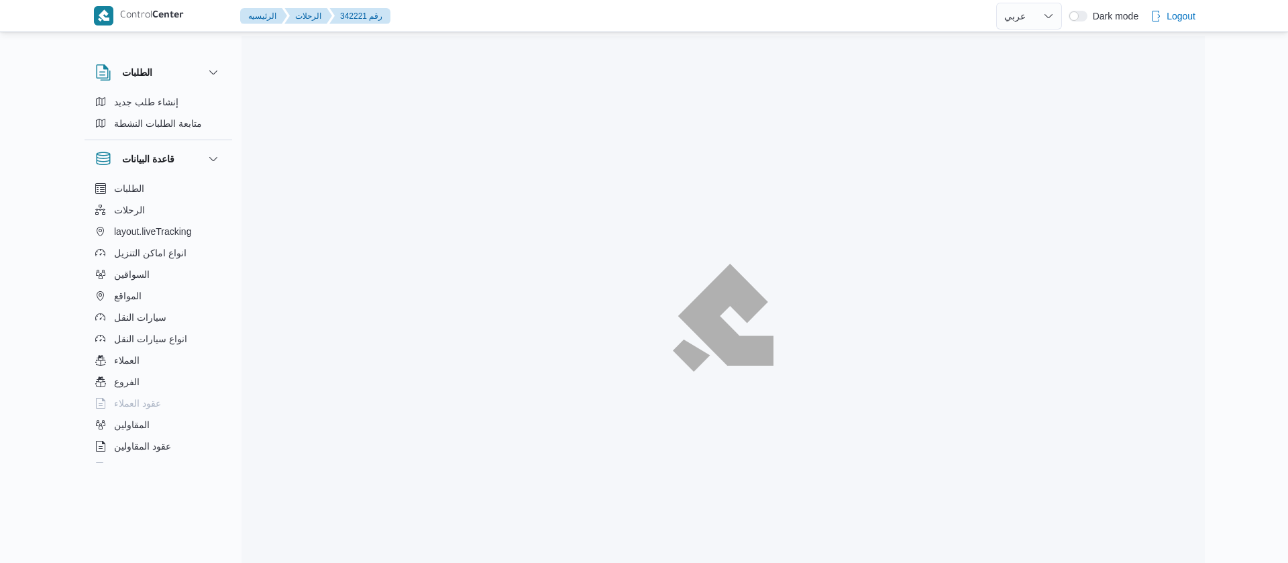
select select "ar"
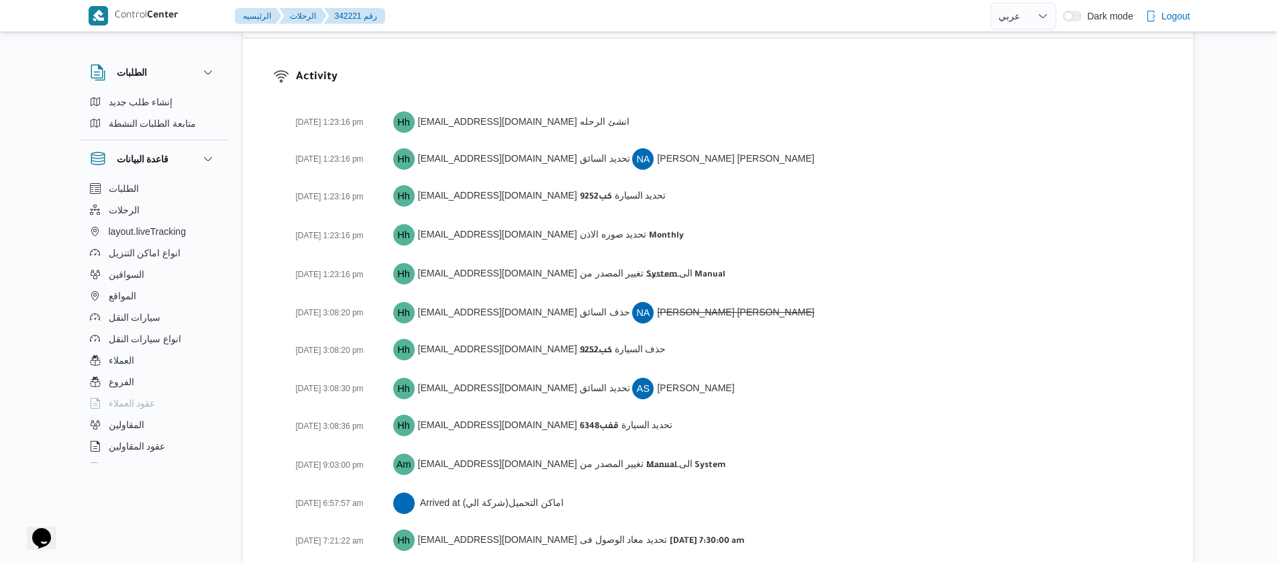
scroll to position [2087, 0]
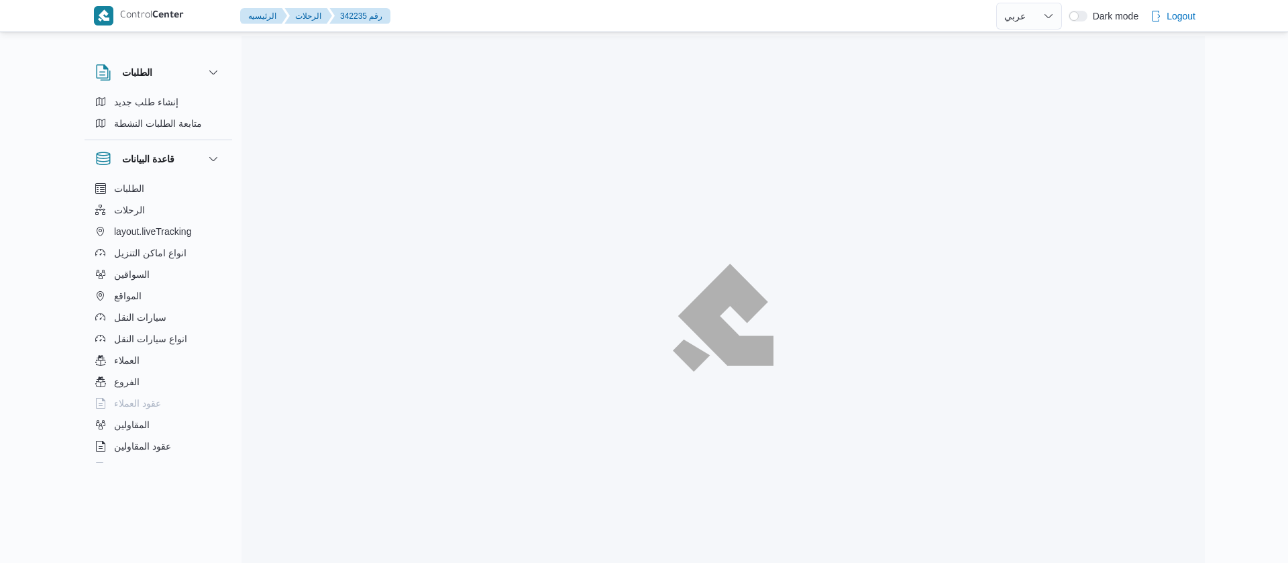
select select "ar"
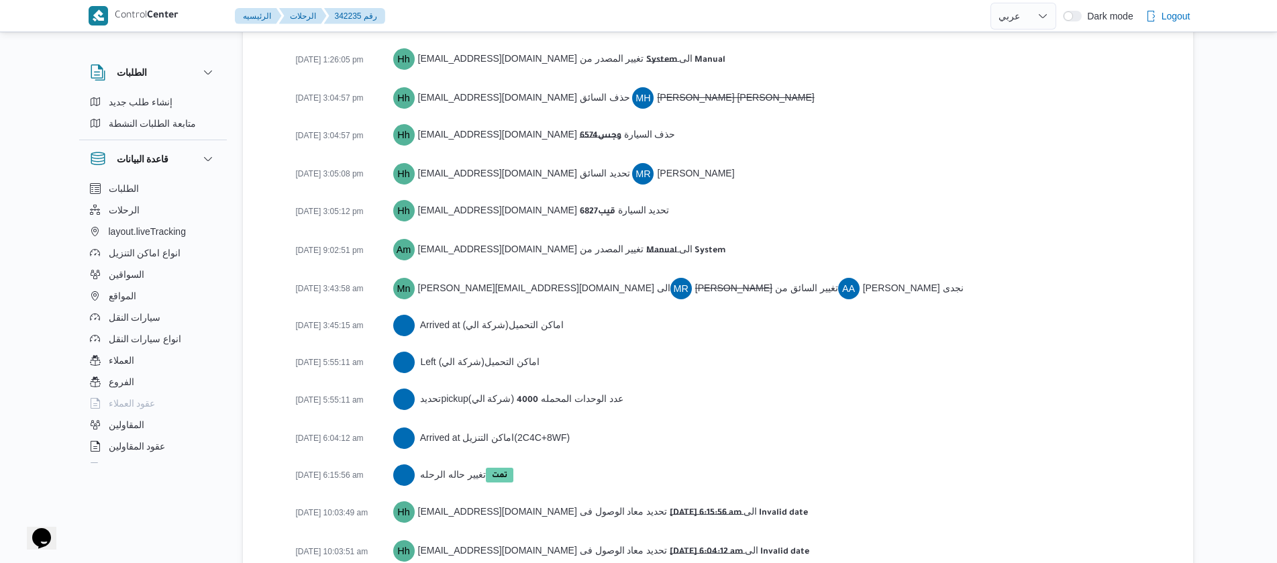
scroll to position [2281, 0]
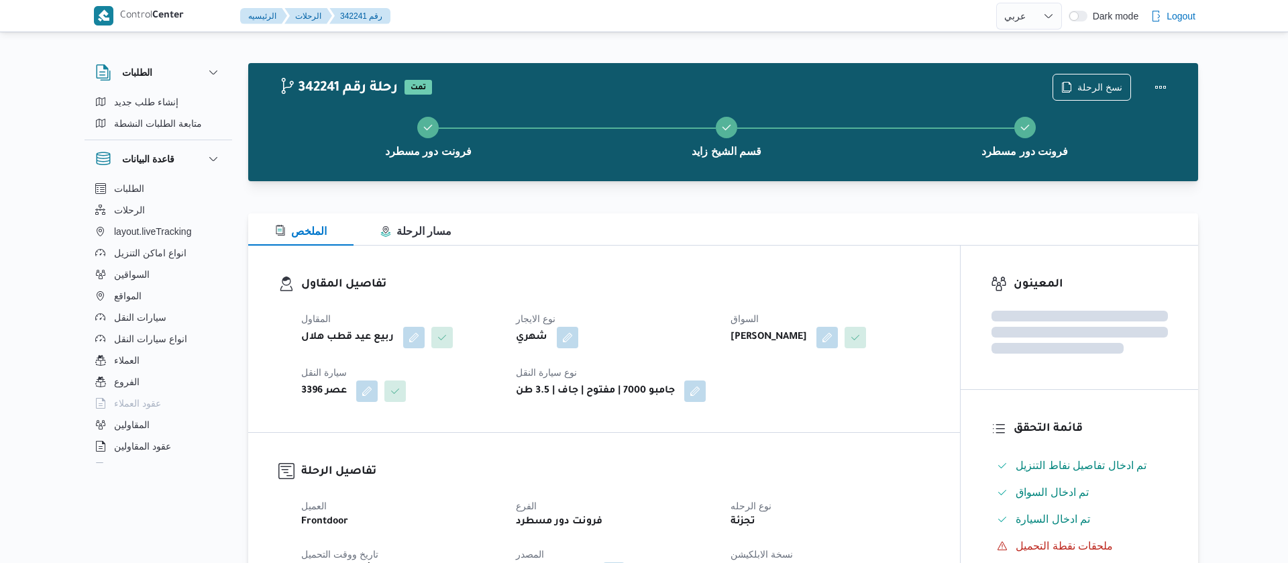
select select "ar"
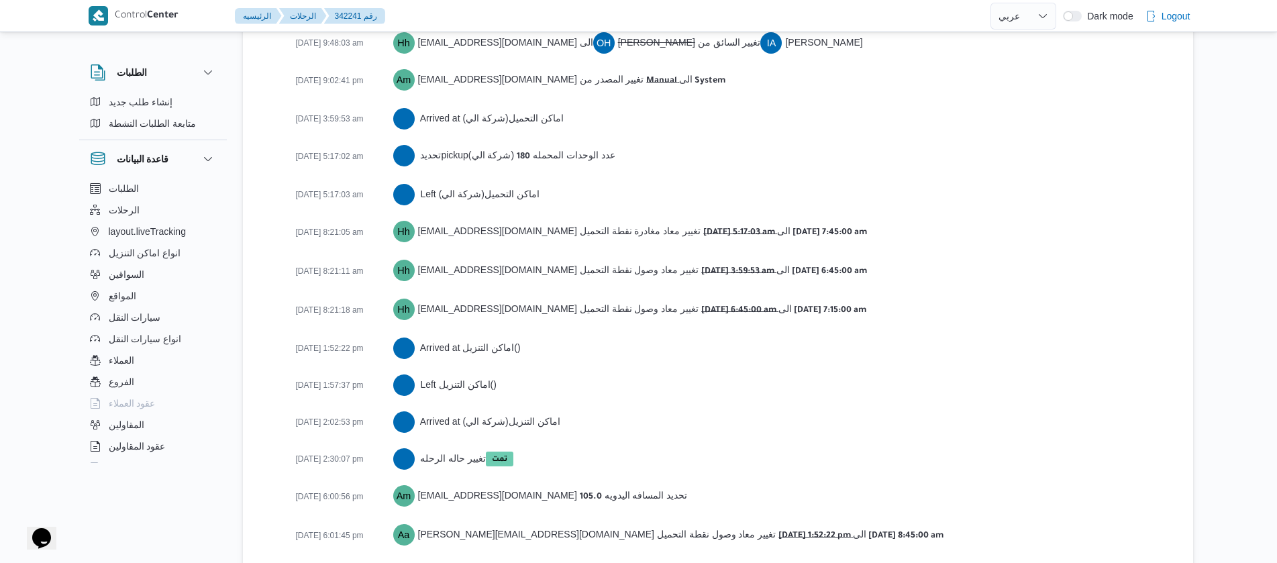
scroll to position [2310, 0]
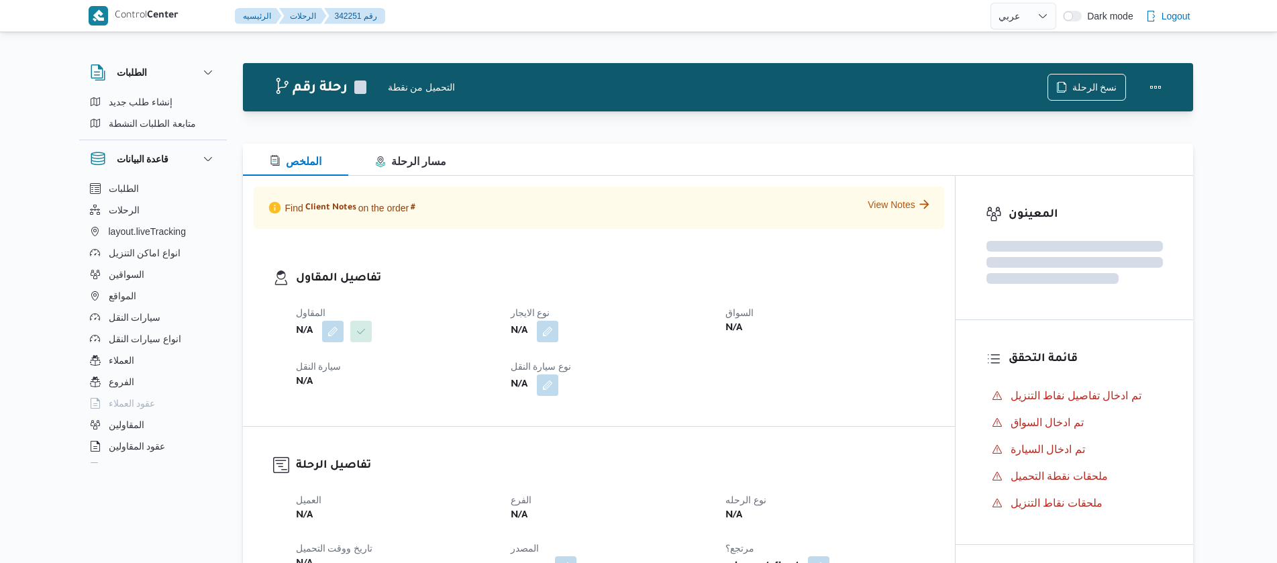
select select "ar"
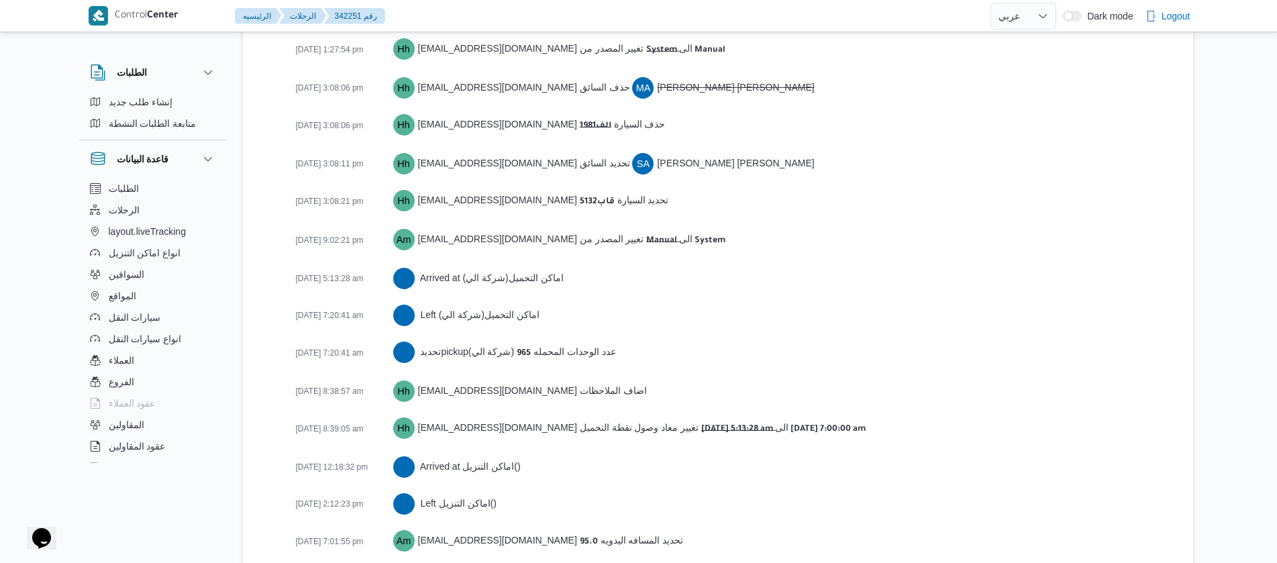
scroll to position [2385, 0]
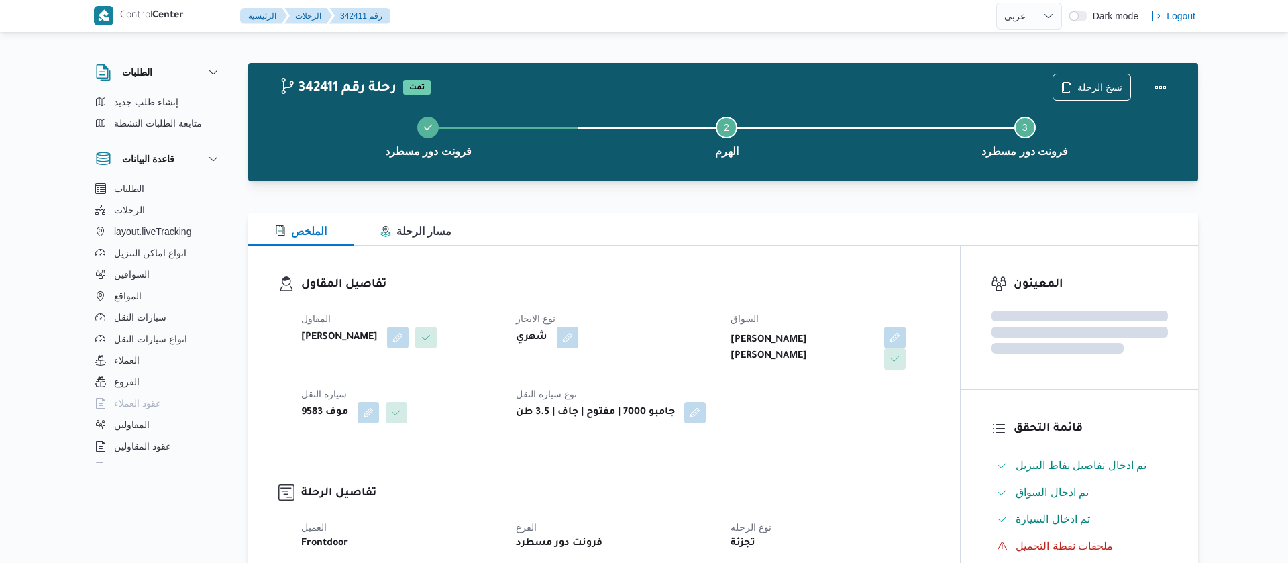
select select "ar"
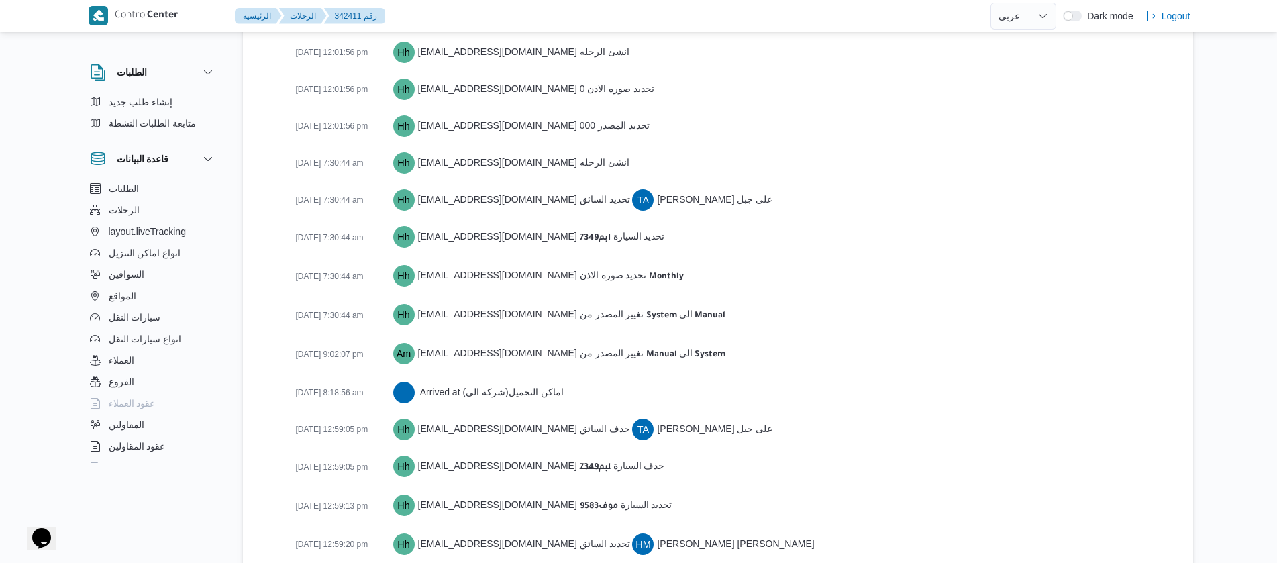
scroll to position [1918, 0]
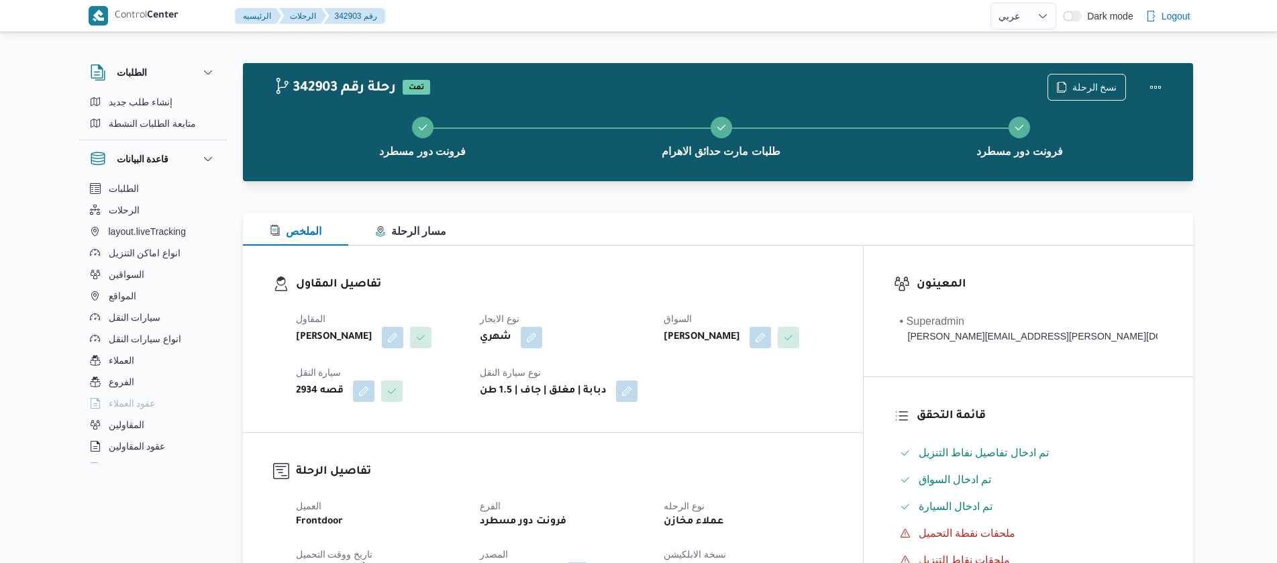
select select "ar"
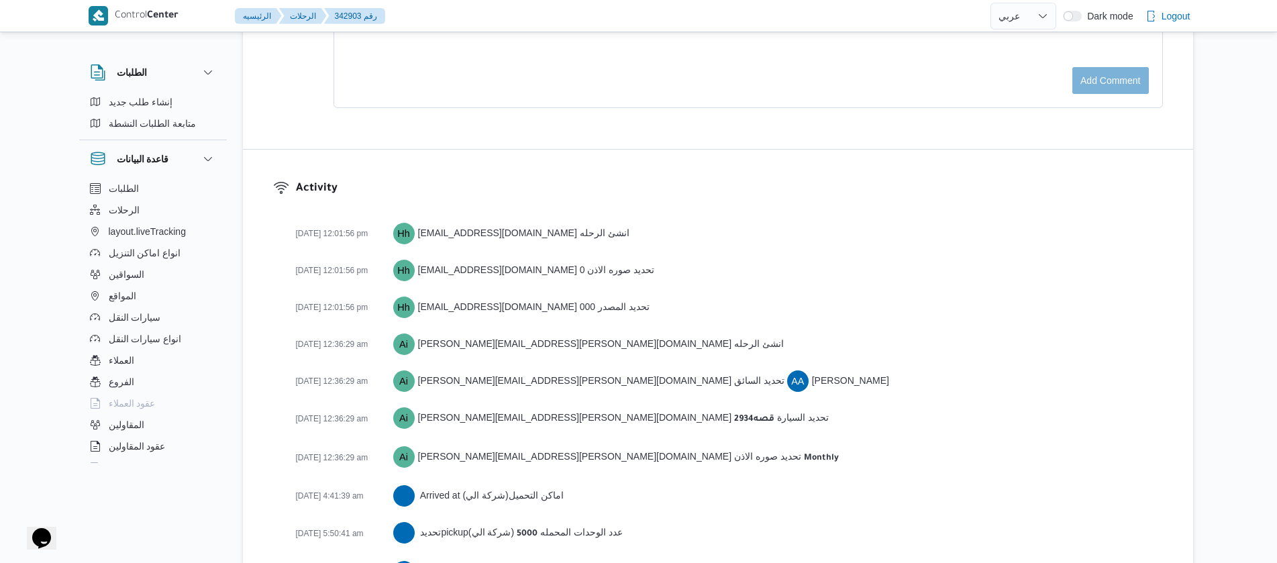
scroll to position [2144, 0]
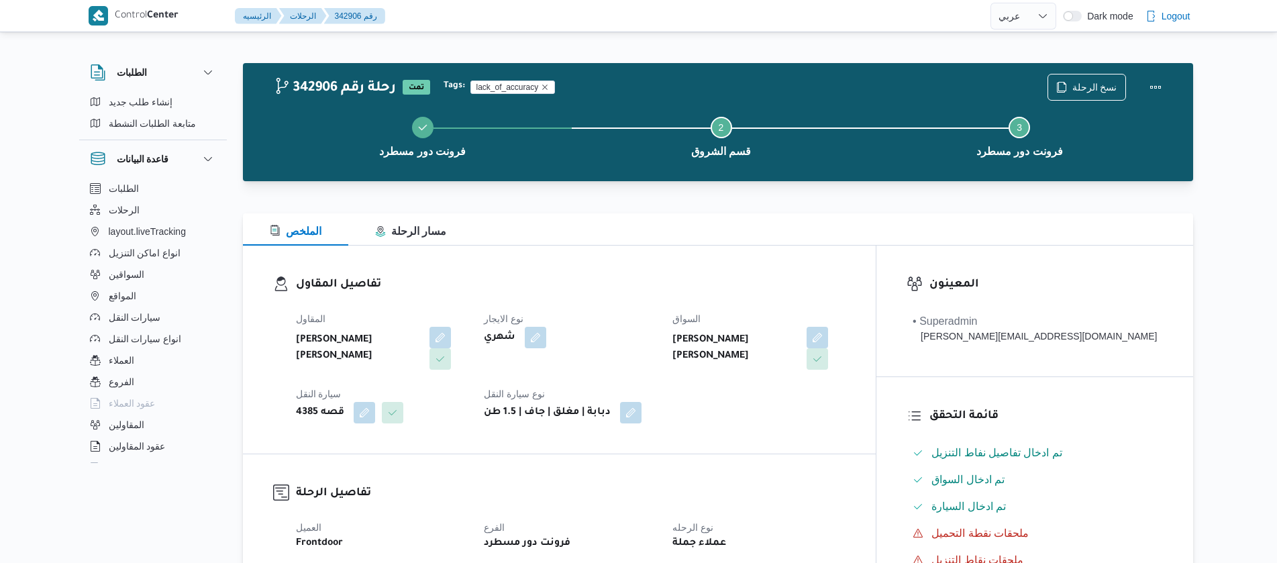
select select "ar"
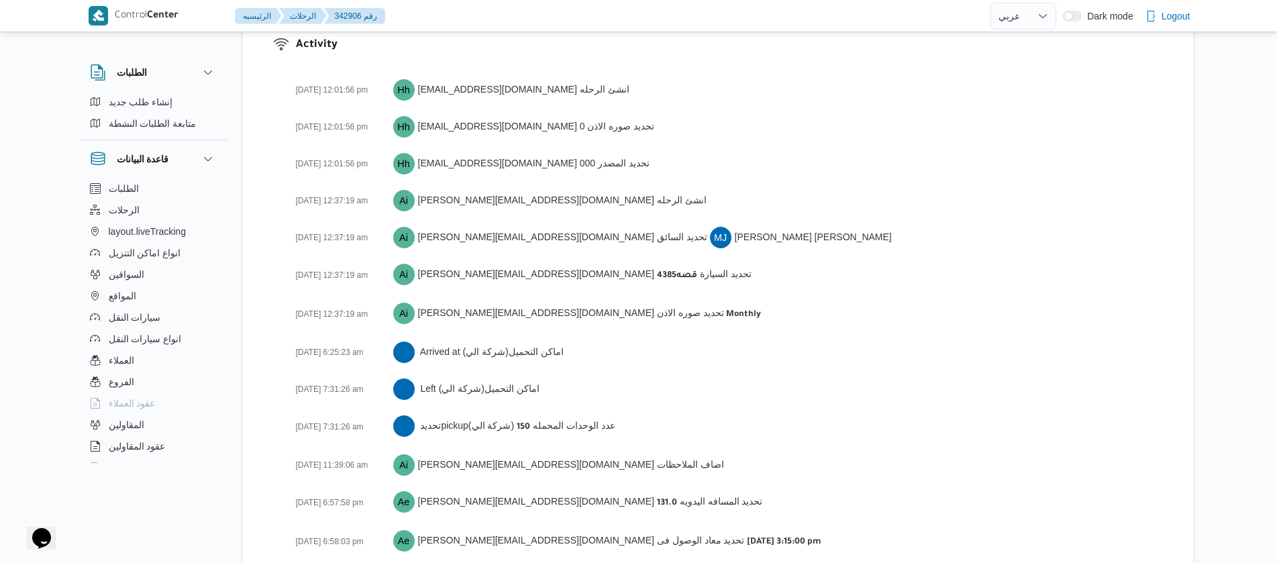
scroll to position [1936, 0]
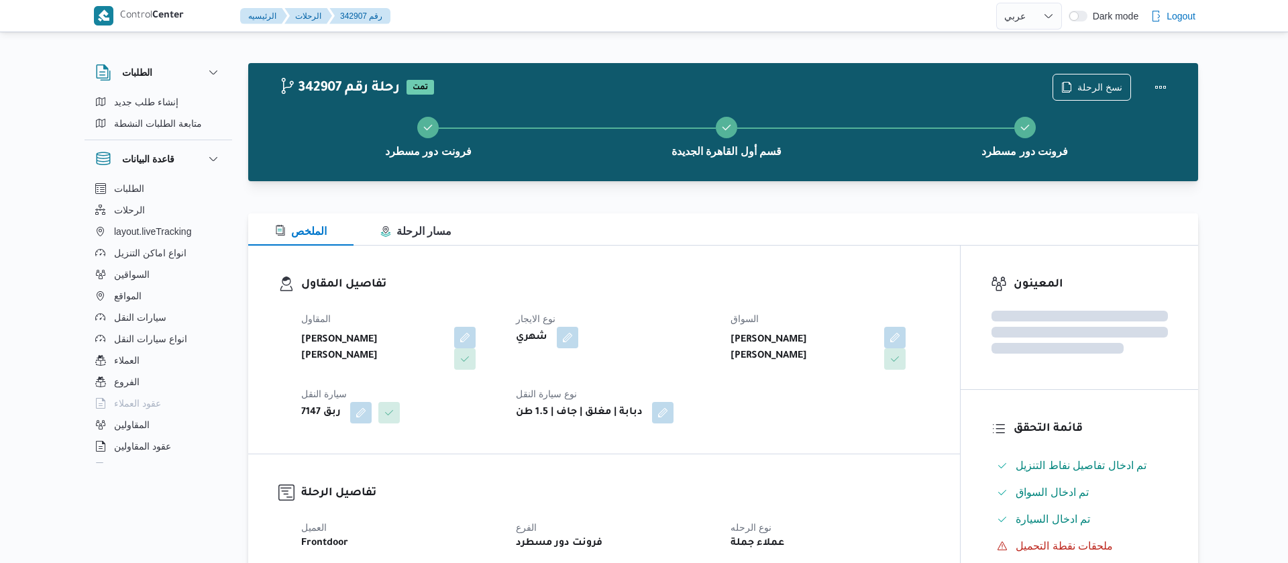
select select "ar"
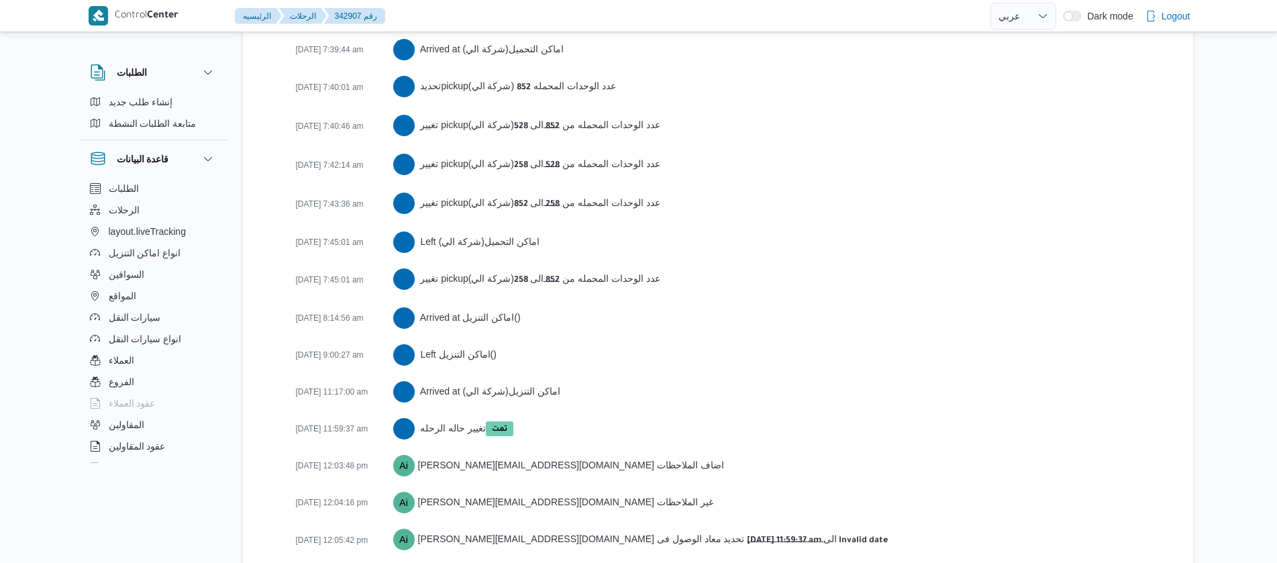
scroll to position [2315, 0]
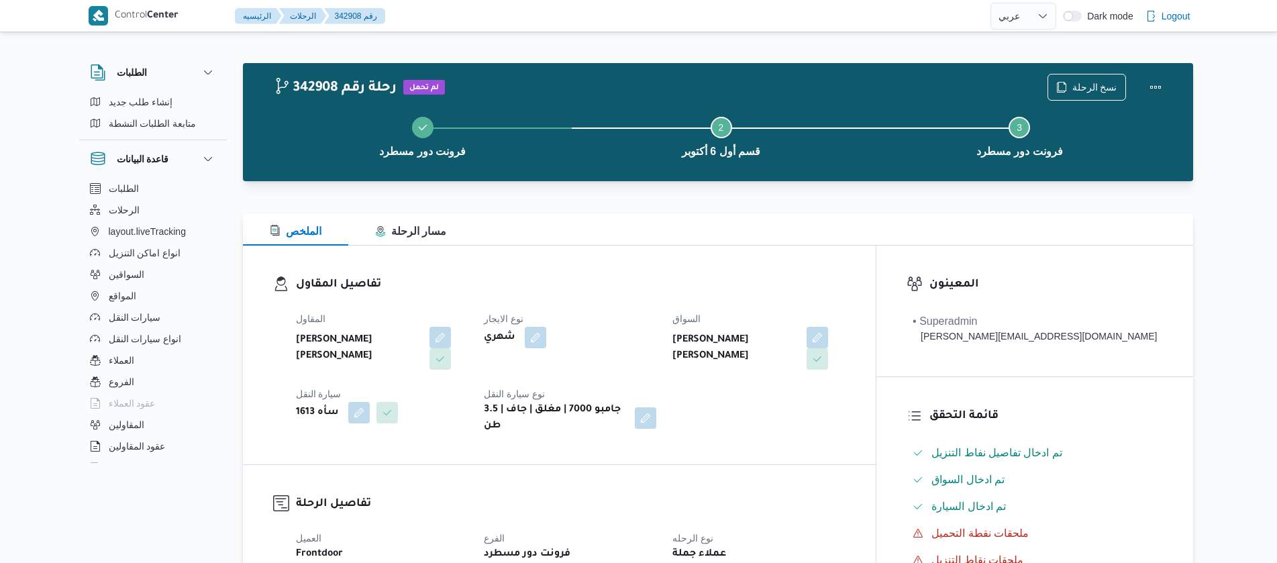
select select "ar"
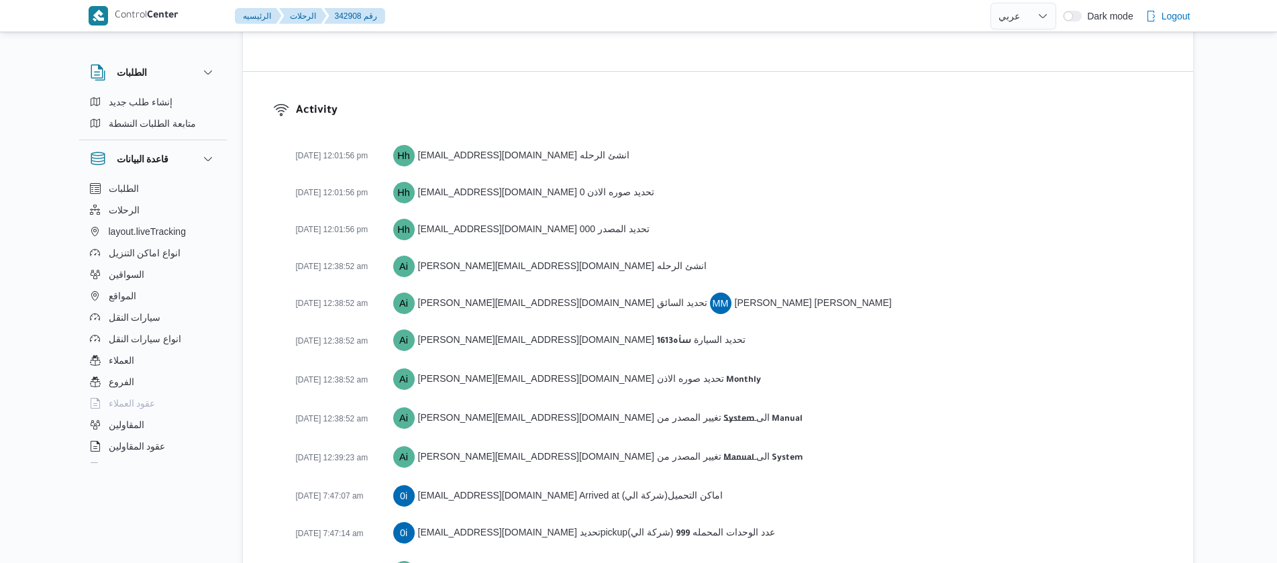
scroll to position [1899, 0]
